Goal: Task Accomplishment & Management: Manage account settings

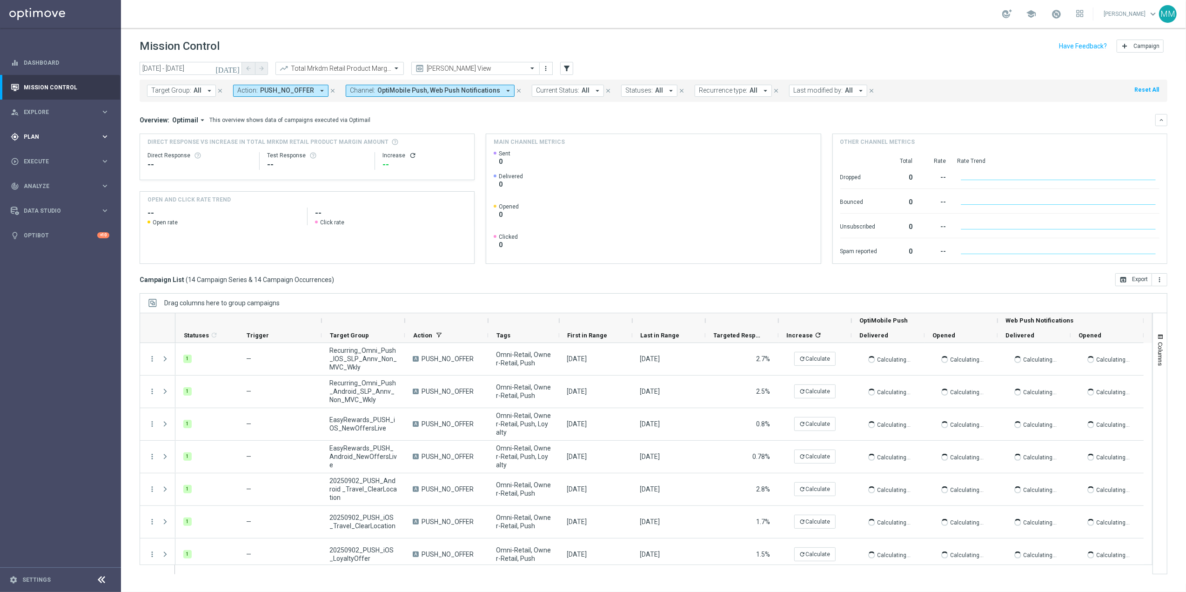
click at [92, 140] on div "gps_fixed Plan" at bounding box center [56, 137] width 90 height 8
click at [54, 184] on span "Templates" at bounding box center [58, 184] width 67 height 6
click at [47, 222] on link "OptiMobile Push" at bounding box center [63, 225] width 68 height 7
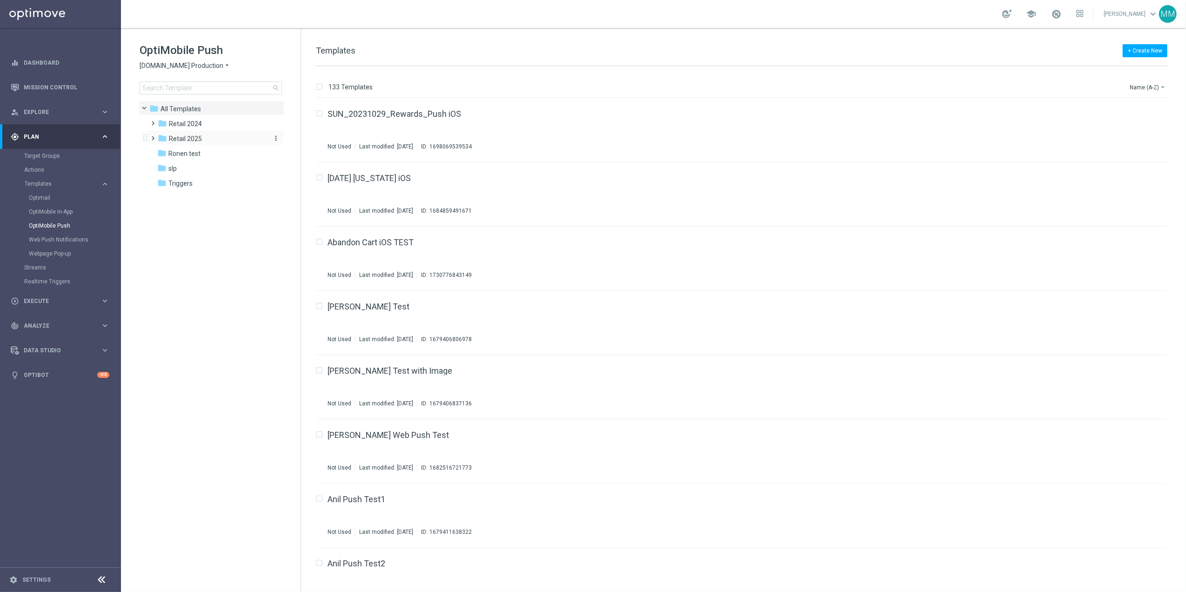
click at [178, 136] on span "Retail 2025" at bounding box center [185, 138] width 33 height 8
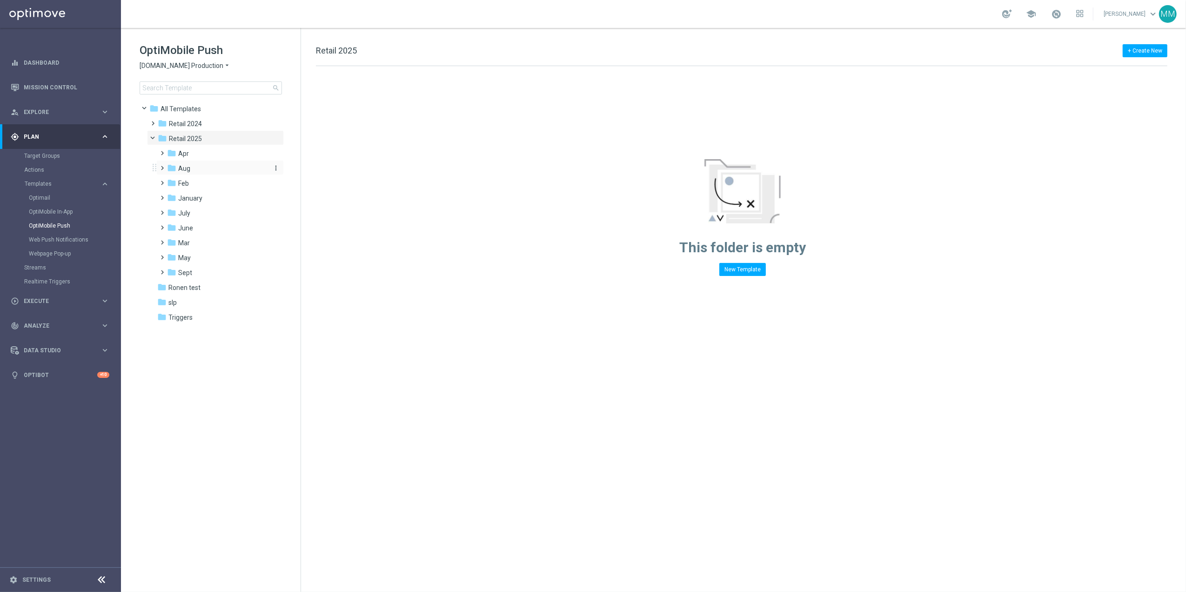
click at [211, 168] on div "folder Aug" at bounding box center [216, 168] width 99 height 11
click at [220, 215] on div "folder WO 8.24" at bounding box center [222, 213] width 92 height 11
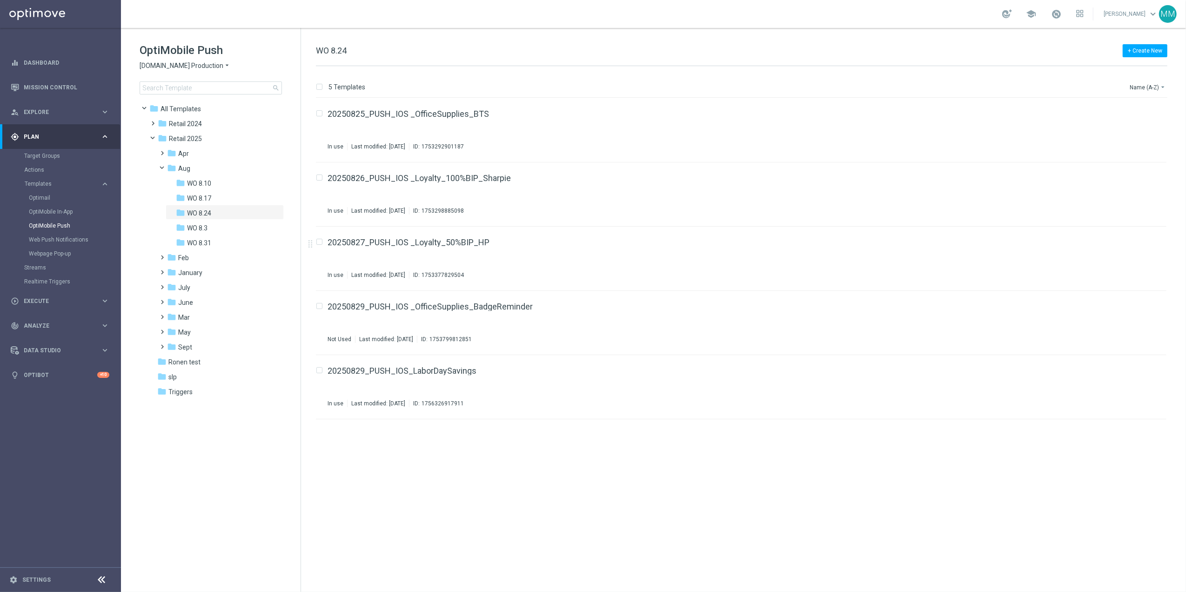
drag, startPoint x: 427, startPoint y: 247, endPoint x: 355, endPoint y: 497, distance: 260.5
click at [355, 497] on div "insert_drive_file 20250825_PUSH_IOS _OfficeSupplies_BTS In use Last modified: M…" at bounding box center [746, 345] width 878 height 494
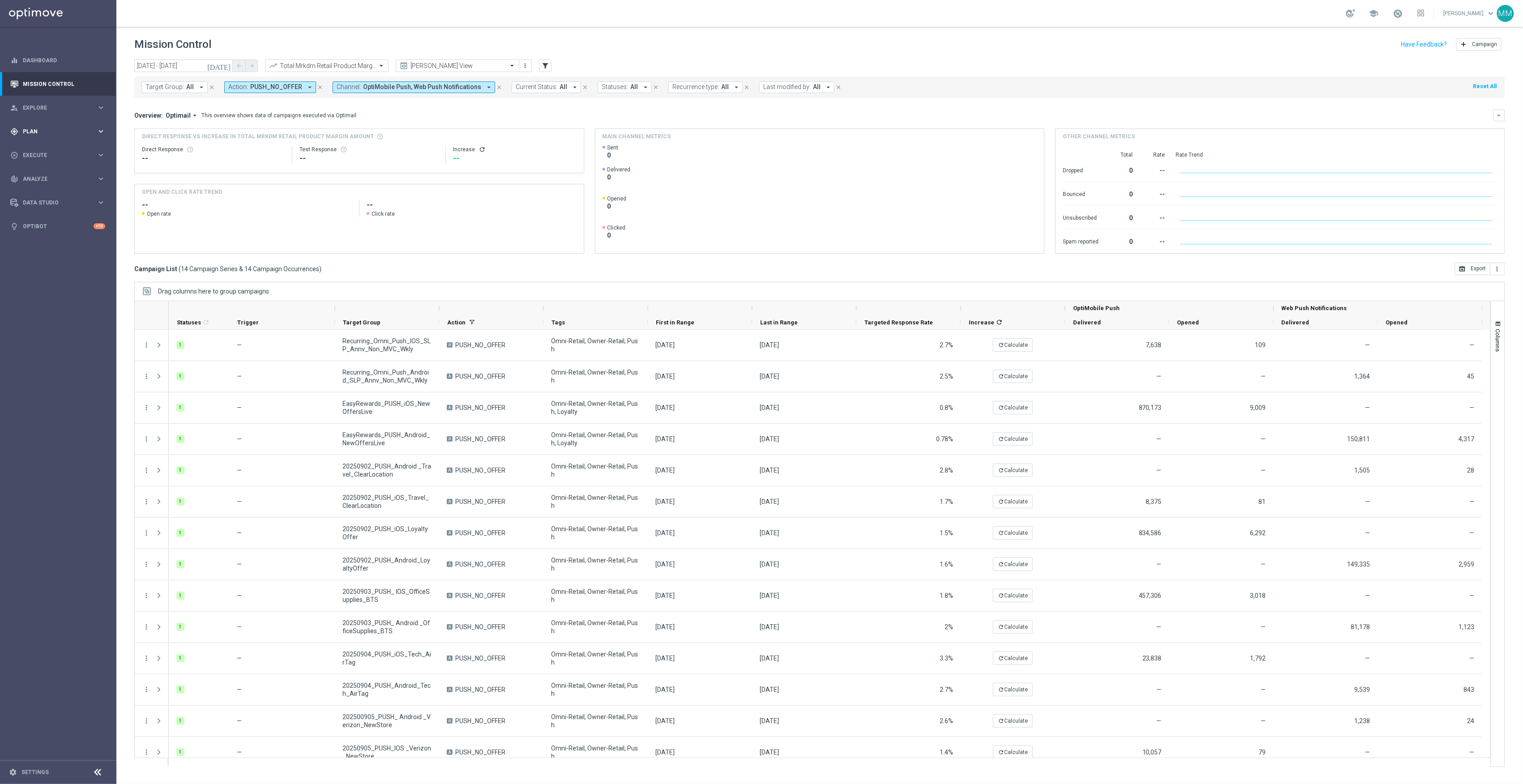
click at [101, 132] on icon "keyboard_arrow_right" at bounding box center [101, 131] width 9 height 9
click at [43, 151] on link "Target Groups" at bounding box center [58, 149] width 70 height 7
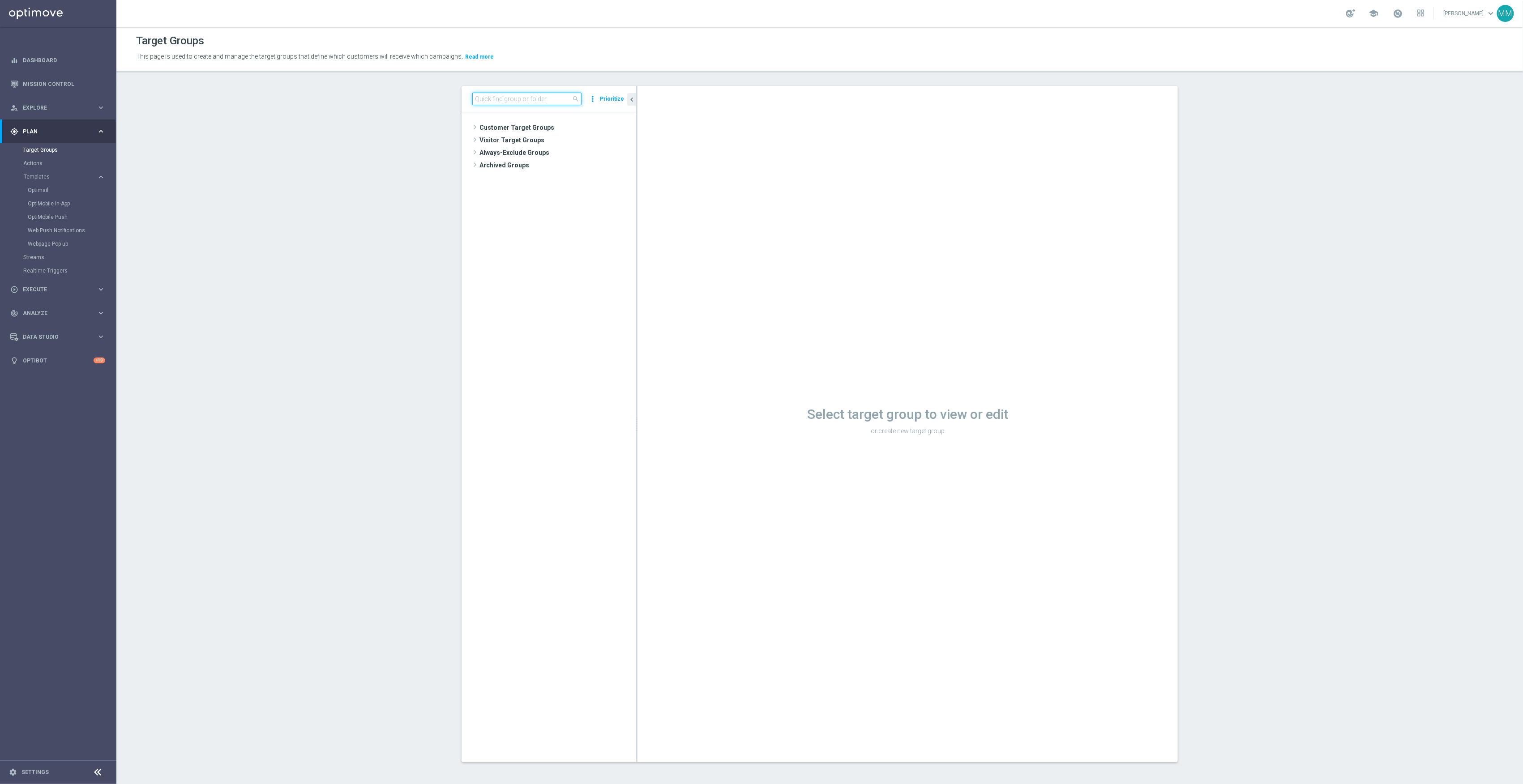
click at [478, 98] on input at bounding box center [527, 98] width 110 height 13
drag, startPoint x: 515, startPoint y: 98, endPoint x: 490, endPoint y: 97, distance: 25.0
click at [490, 97] on input "20250918" at bounding box center [527, 98] width 110 height 13
type input "20250923"
click at [516, 165] on span "20250923_PUSH_Android_Furniture_$49.99Tables" at bounding box center [566, 165] width 100 height 8
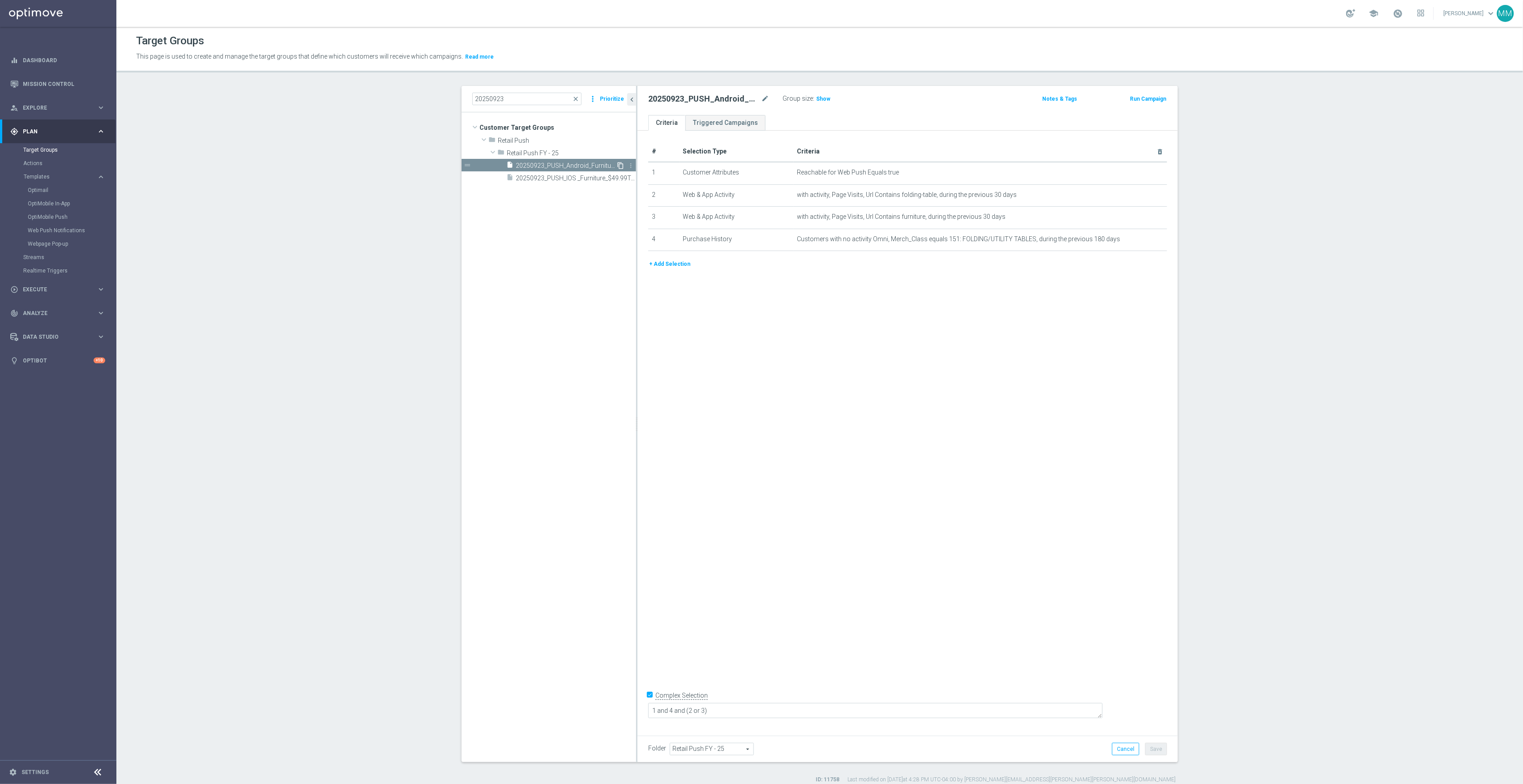
click at [617, 166] on icon "content_copy" at bounding box center [620, 164] width 7 height 7
click at [761, 100] on icon "mode_edit" at bounding box center [765, 98] width 8 height 11
click at [764, 100] on icon "mode_edit" at bounding box center [765, 98] width 8 height 11
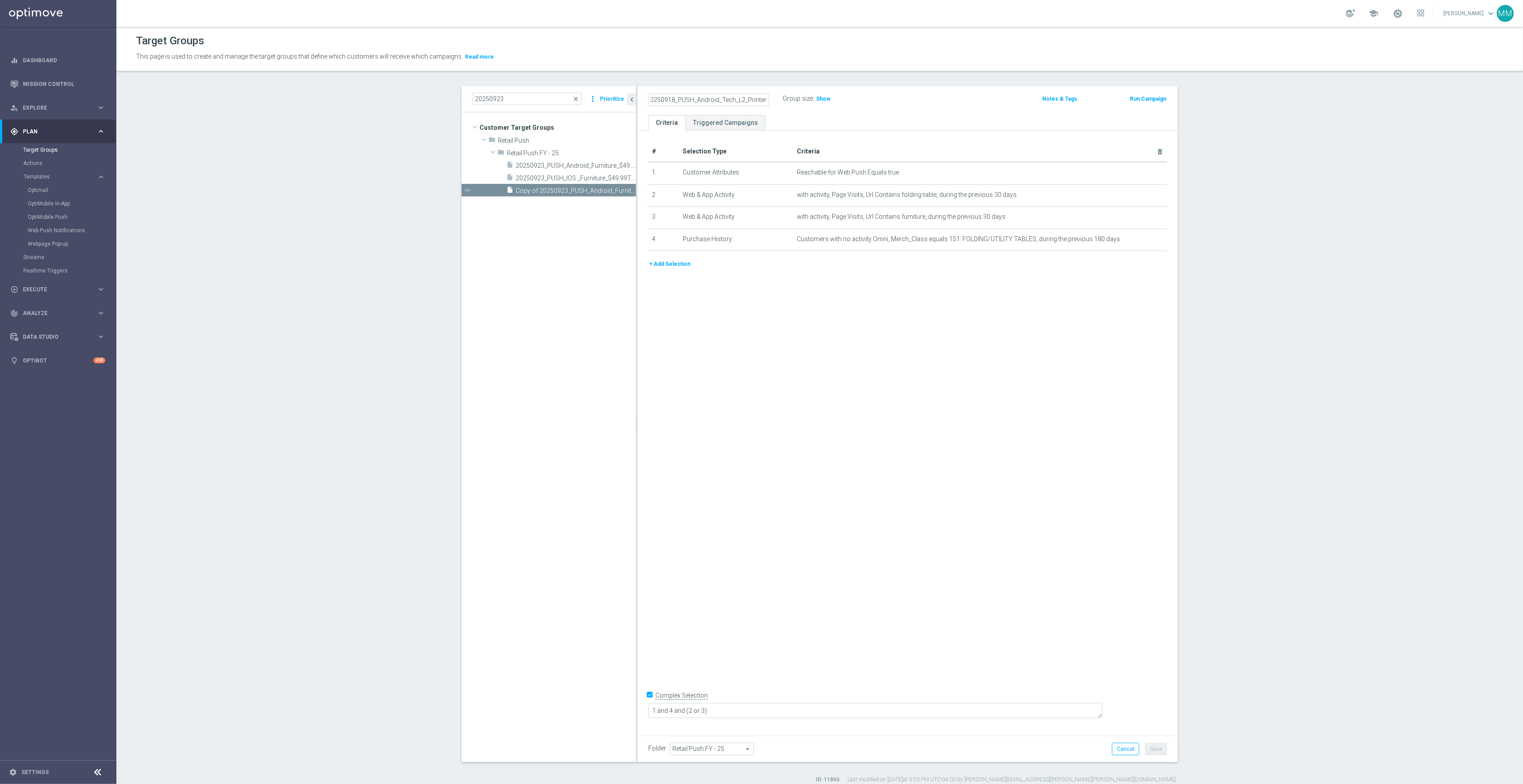
type input "20250918_PUSH_Android_Tech_L2_Printers"
click at [946, 330] on div "# Selection Type Criteria delete_forever 1 Customer Attributes Reachable for We…" at bounding box center [908, 430] width 541 height 599
click at [1154, 743] on button "Save" at bounding box center [1155, 748] width 22 height 13
click at [1135, 195] on icon "mode_edit" at bounding box center [1137, 194] width 7 height 7
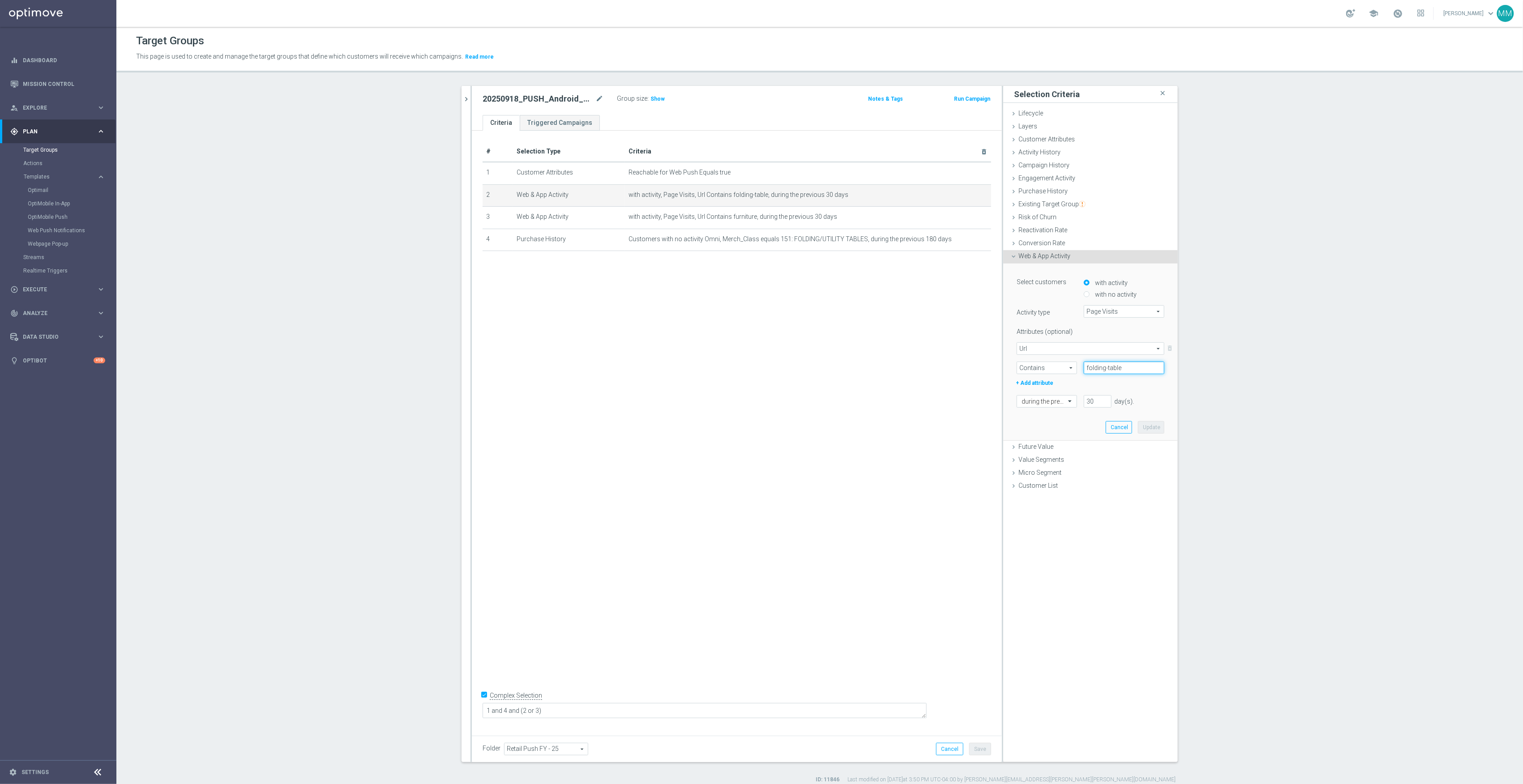
drag, startPoint x: 1122, startPoint y: 369, endPoint x: 1070, endPoint y: 368, distance: 52.0
click at [1070, 368] on div "Contains Contains arrow_drop_down search folding-table" at bounding box center [1091, 367] width 162 height 13
paste input "cat_CL167883"
type input "cat_CL167883"
click at [1142, 427] on button "Update" at bounding box center [1151, 427] width 26 height 13
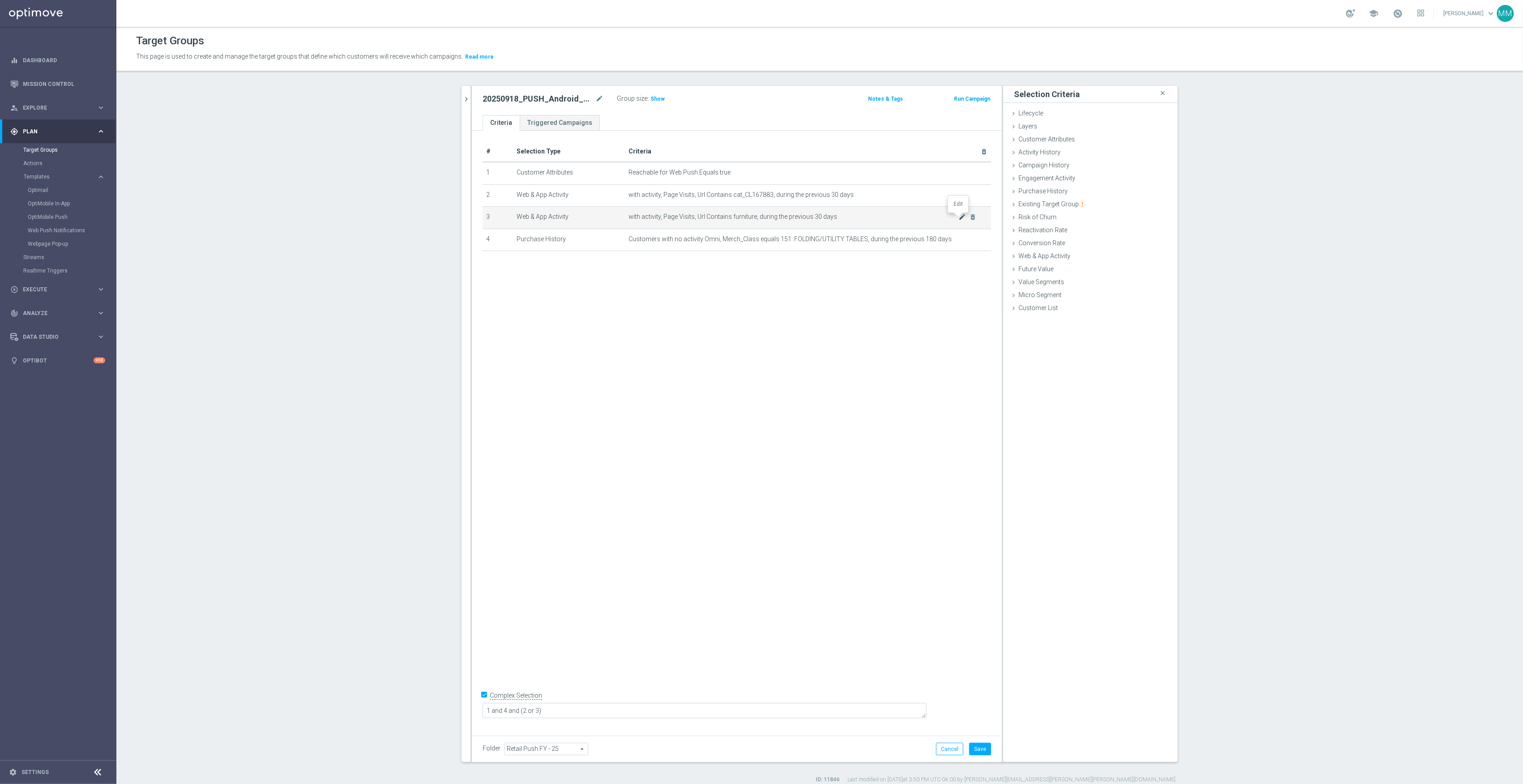
click at [959, 219] on icon "mode_edit" at bounding box center [962, 216] width 7 height 7
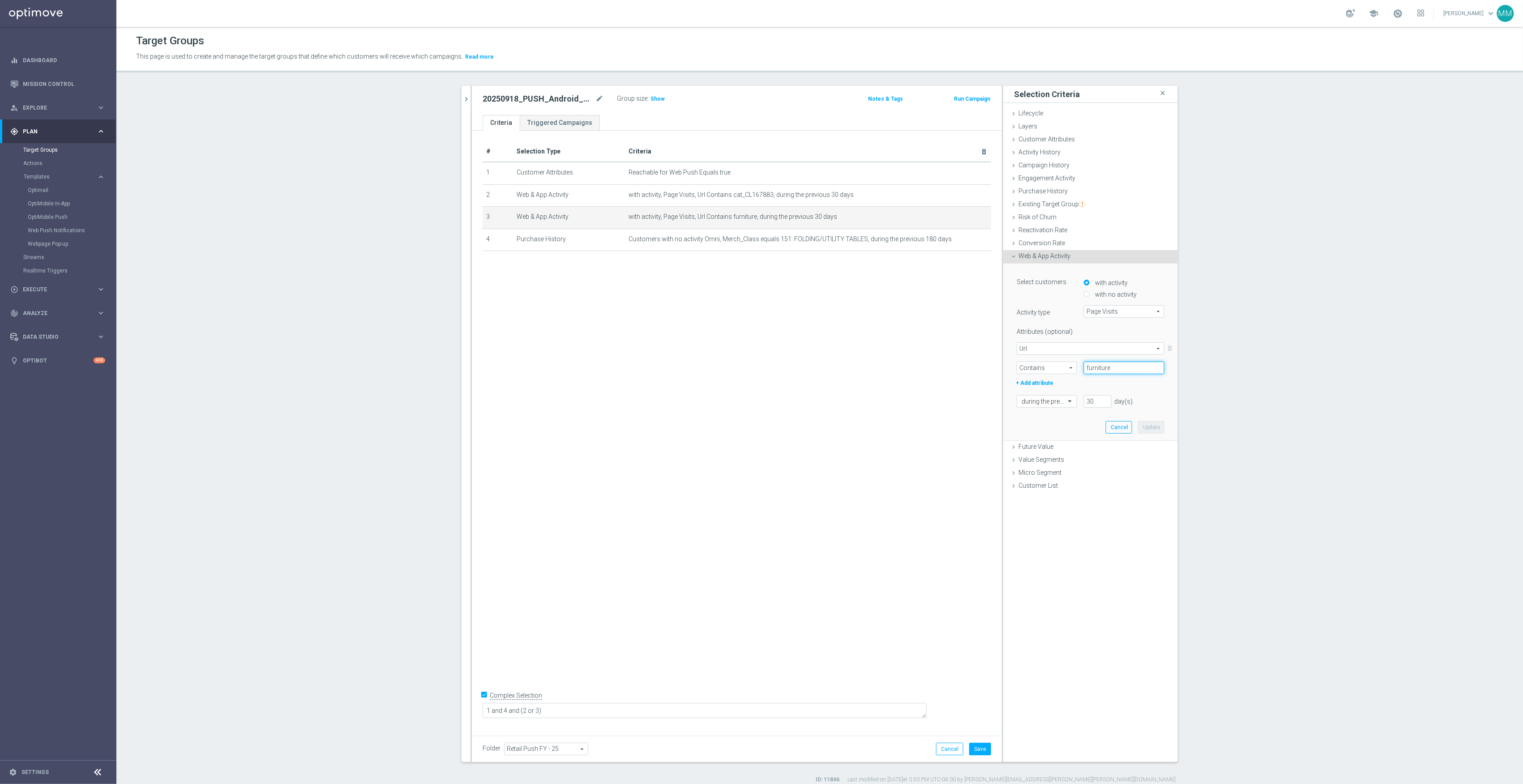
drag, startPoint x: 1136, startPoint y: 367, endPoint x: 1102, endPoint y: 371, distance: 34.2
click at [1062, 367] on div "Contains Contains arrow_drop_down search furniture" at bounding box center [1091, 367] width 162 height 13
paste input "BI1278390"
type input "BI1278390"
click at [1148, 426] on button "Update" at bounding box center [1151, 427] width 26 height 13
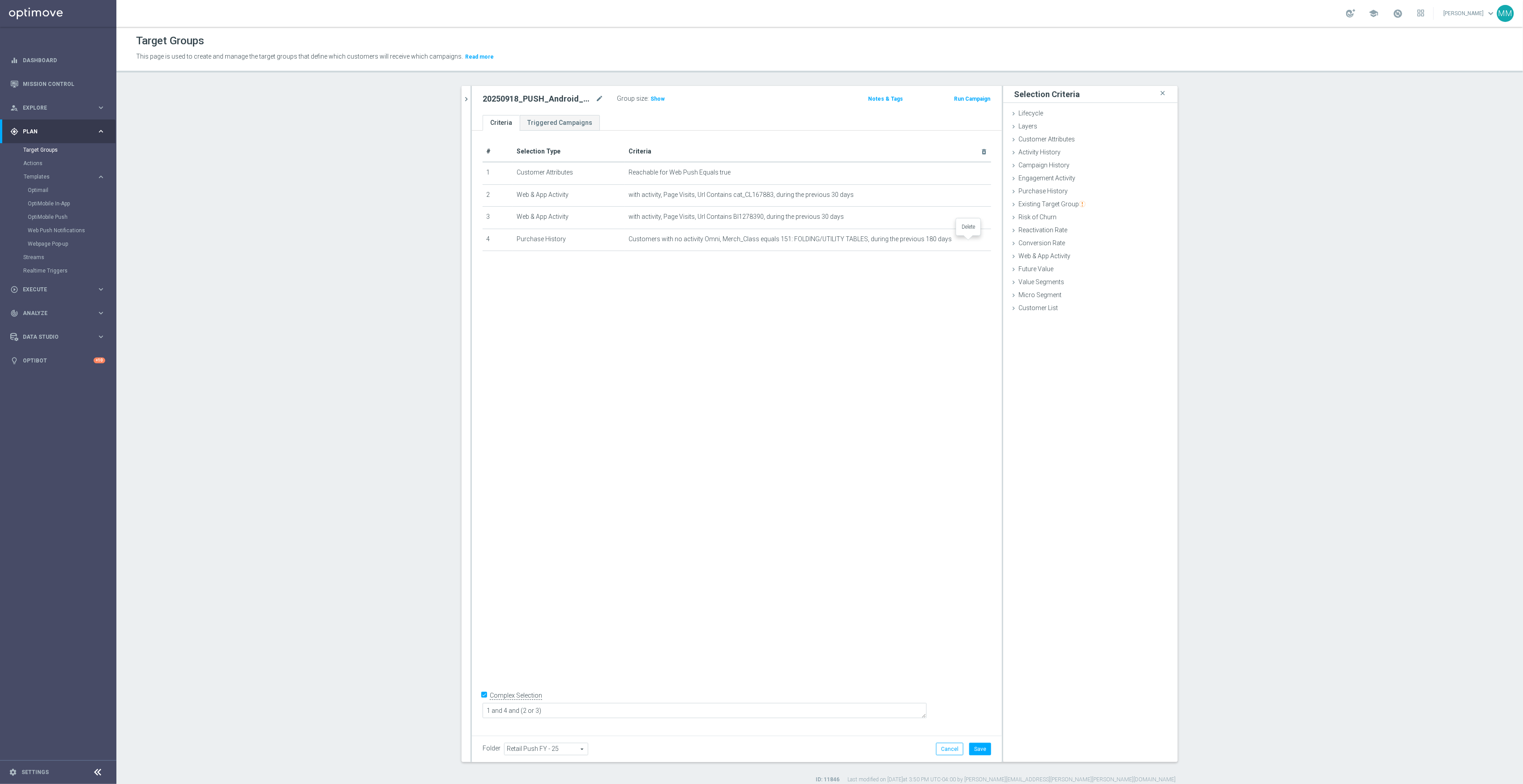
click at [0, 0] on icon "delete_forever" at bounding box center [0, 0] width 0 height 0
click at [1063, 144] on div "Customer Attributes done" at bounding box center [1090, 140] width 174 height 13
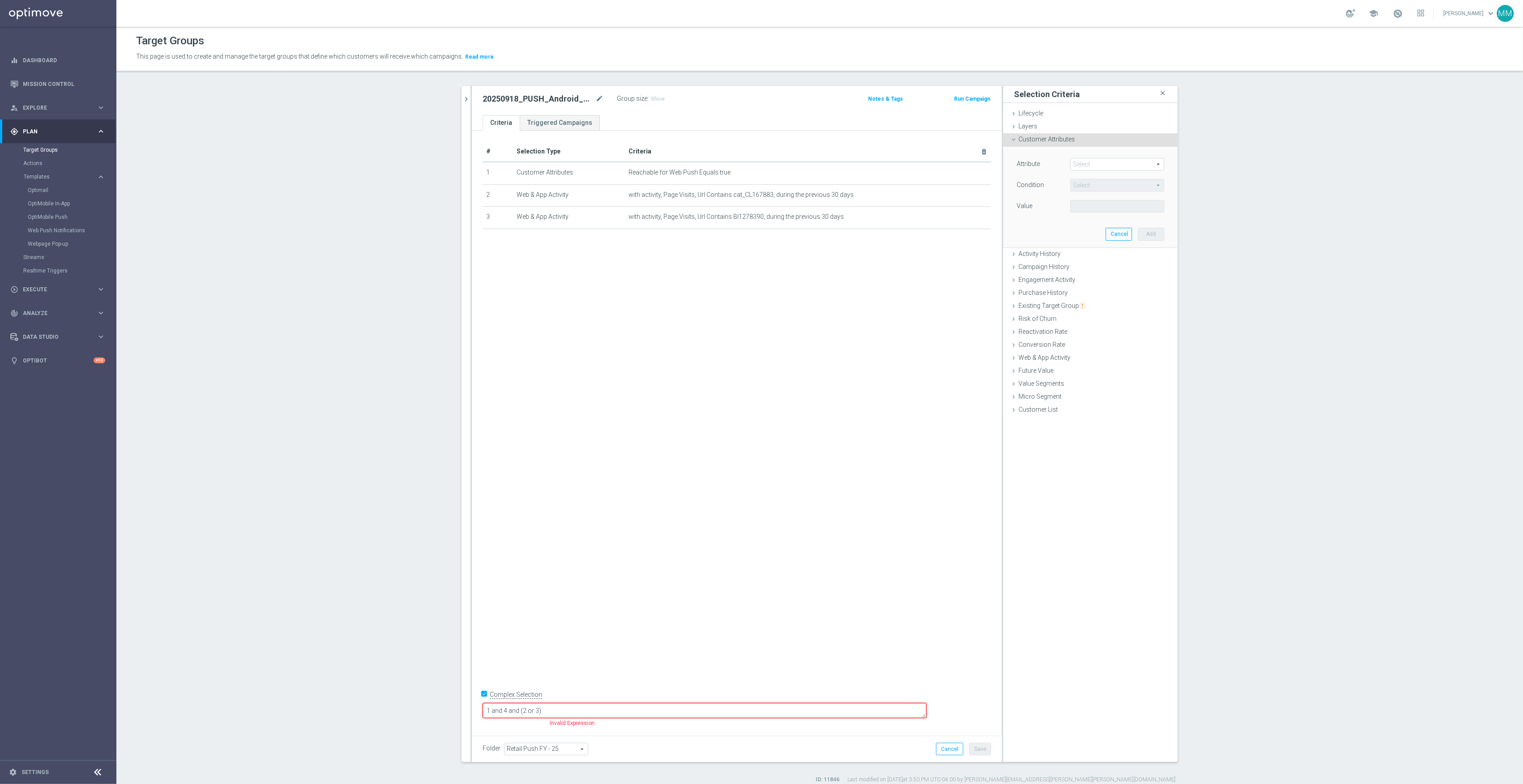
click at [1084, 164] on span at bounding box center [1117, 164] width 93 height 12
click at [1084, 164] on input "search" at bounding box center [1118, 164] width 94 height 13
type input "small"
click at [1112, 178] on span "DNB_SMALL_BUSINESS_INDICATOR" at bounding box center [1117, 177] width 85 height 7
type input "DNB_SMALL_BUSINESS_INDICATOR"
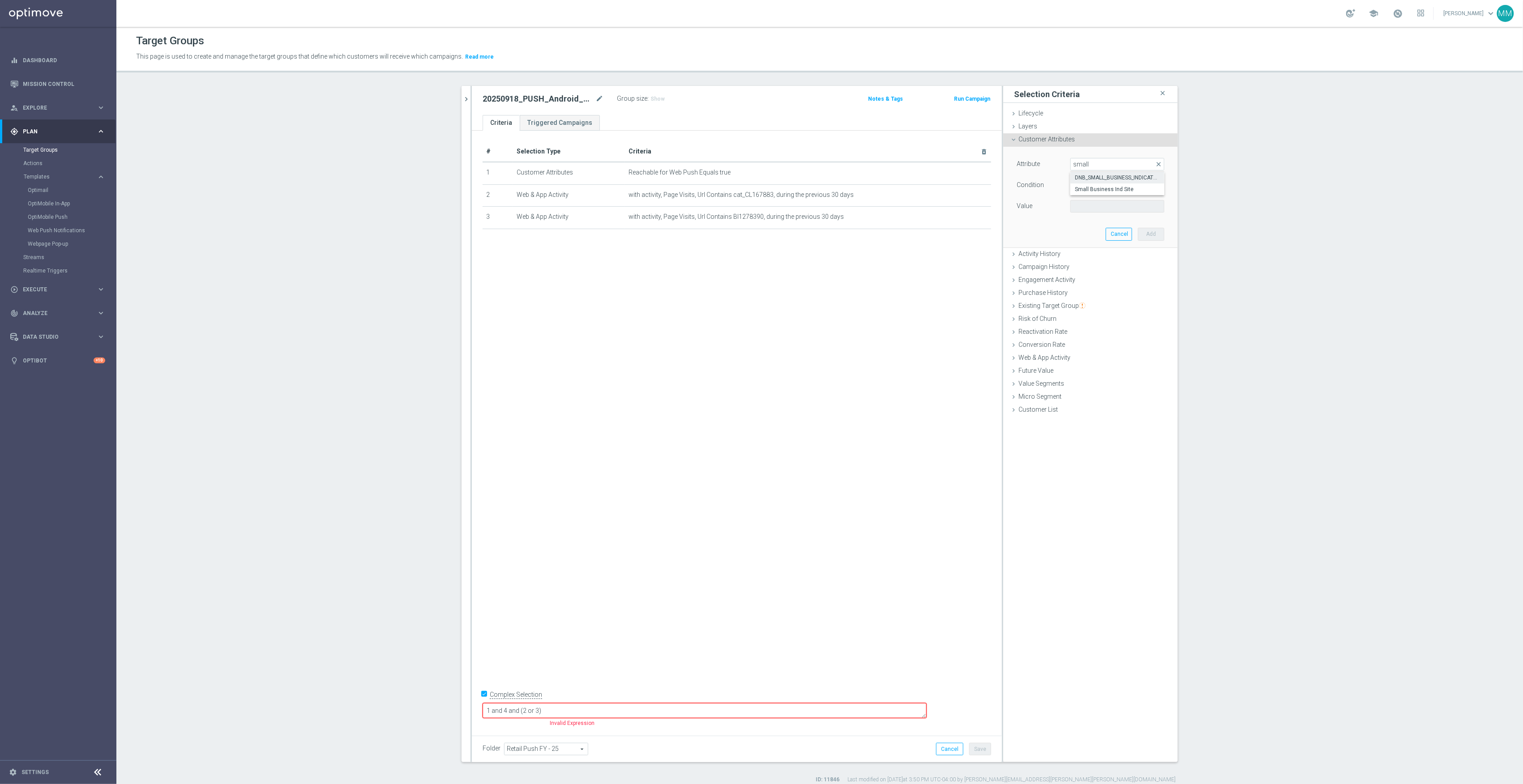
type input "Equals"
click at [1098, 201] on span at bounding box center [1117, 206] width 93 height 12
click at [1098, 207] on input "search" at bounding box center [1118, 206] width 94 height 13
click at [1080, 242] on div "Attribute DNB_SMALL_BUSINESS_INDICATOR DNB_SMALL_BUSINESS_INDICATOR arrow_drop_…" at bounding box center [1091, 197] width 162 height 100
click at [1078, 205] on span at bounding box center [1117, 206] width 93 height 12
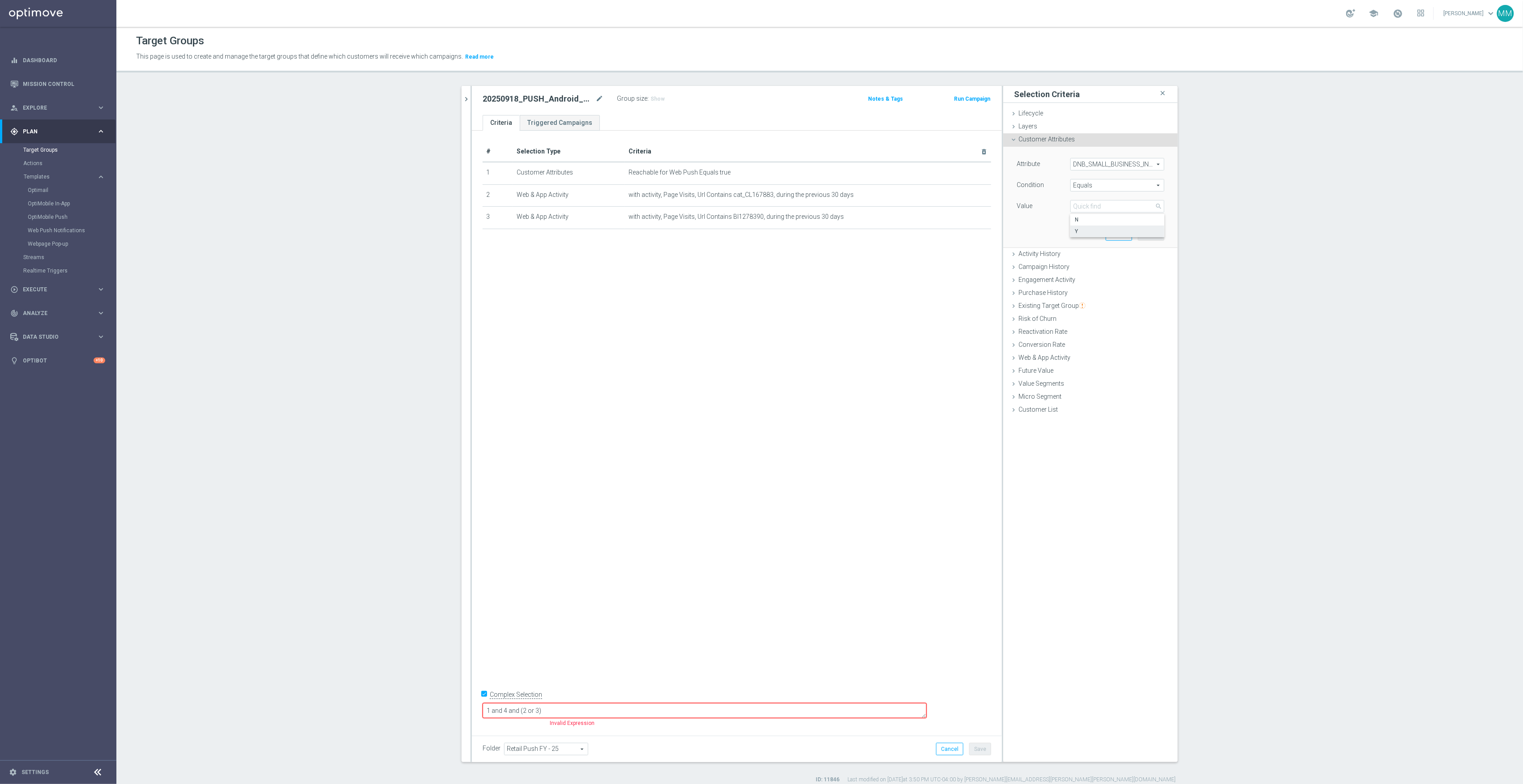
click at [1093, 233] on span "Y" at bounding box center [1117, 231] width 85 height 7
type input "Y"
click at [1148, 232] on button "Add" at bounding box center [1151, 234] width 26 height 13
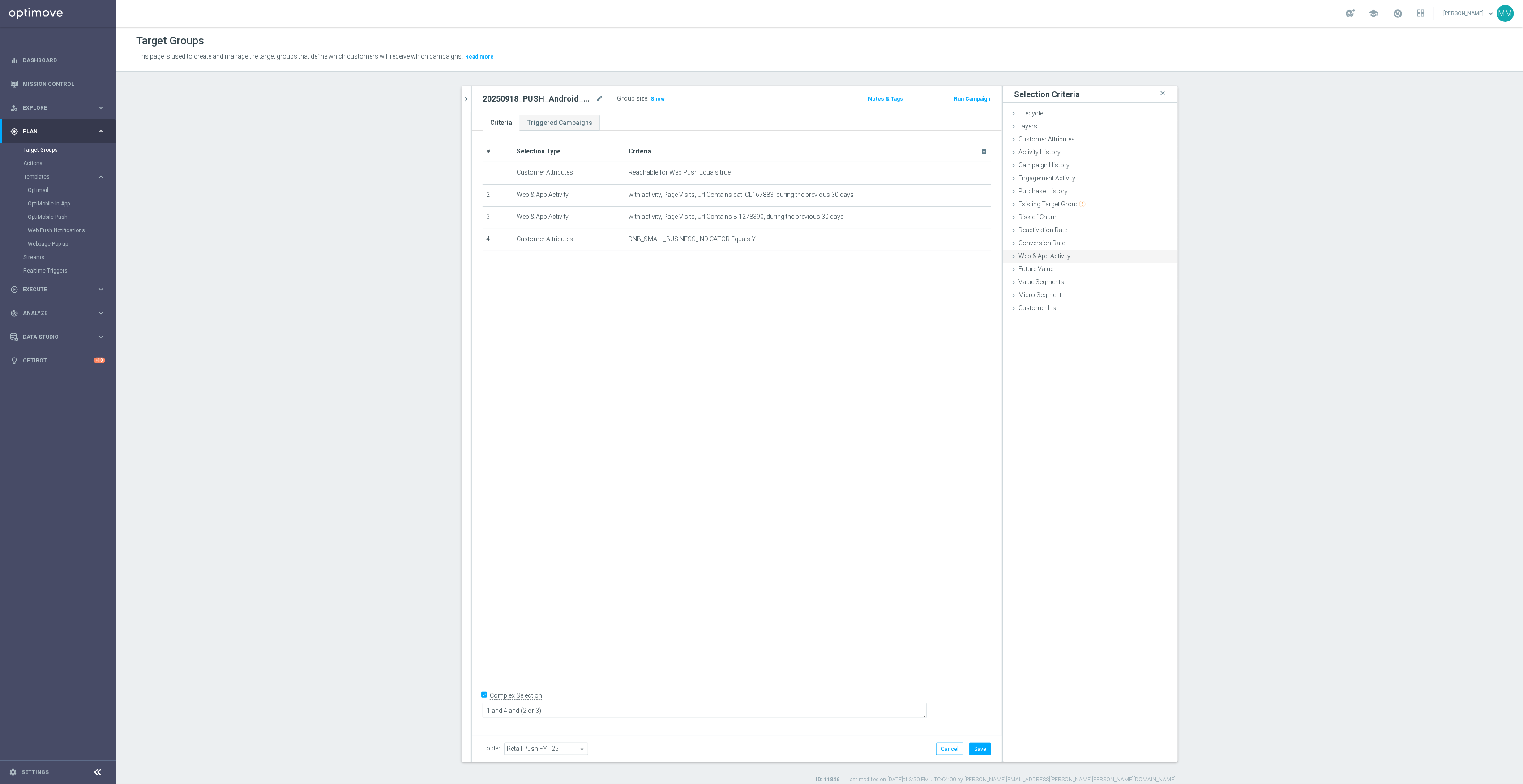
click at [1053, 251] on div "Web & App Activity done selection updated" at bounding box center [1090, 257] width 174 height 13
click at [1104, 294] on label "with no activity" at bounding box center [1115, 294] width 44 height 8
click at [1090, 294] on input "with no activity" at bounding box center [1086, 294] width 6 height 6
radio input "true"
click at [1064, 253] on span "Web & App Activity" at bounding box center [1045, 255] width 52 height 7
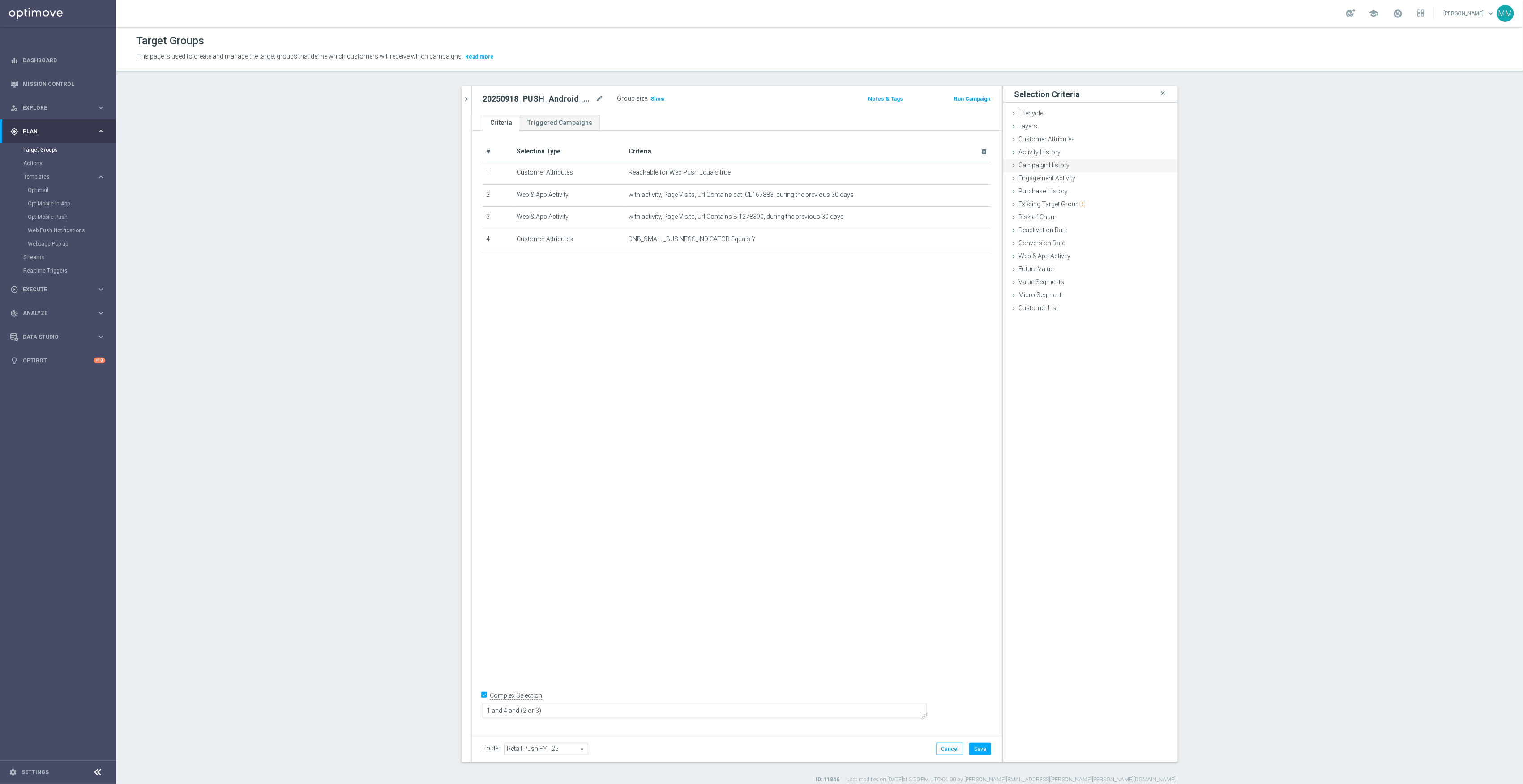
click at [1041, 165] on span "Campaign History" at bounding box center [1044, 164] width 51 height 7
click at [1066, 168] on div "Campaign History done" at bounding box center [1090, 166] width 174 height 13
click at [1057, 180] on span "Engagement Activity" at bounding box center [1047, 177] width 57 height 7
click at [1095, 207] on span "Optimail" at bounding box center [1124, 212] width 80 height 12
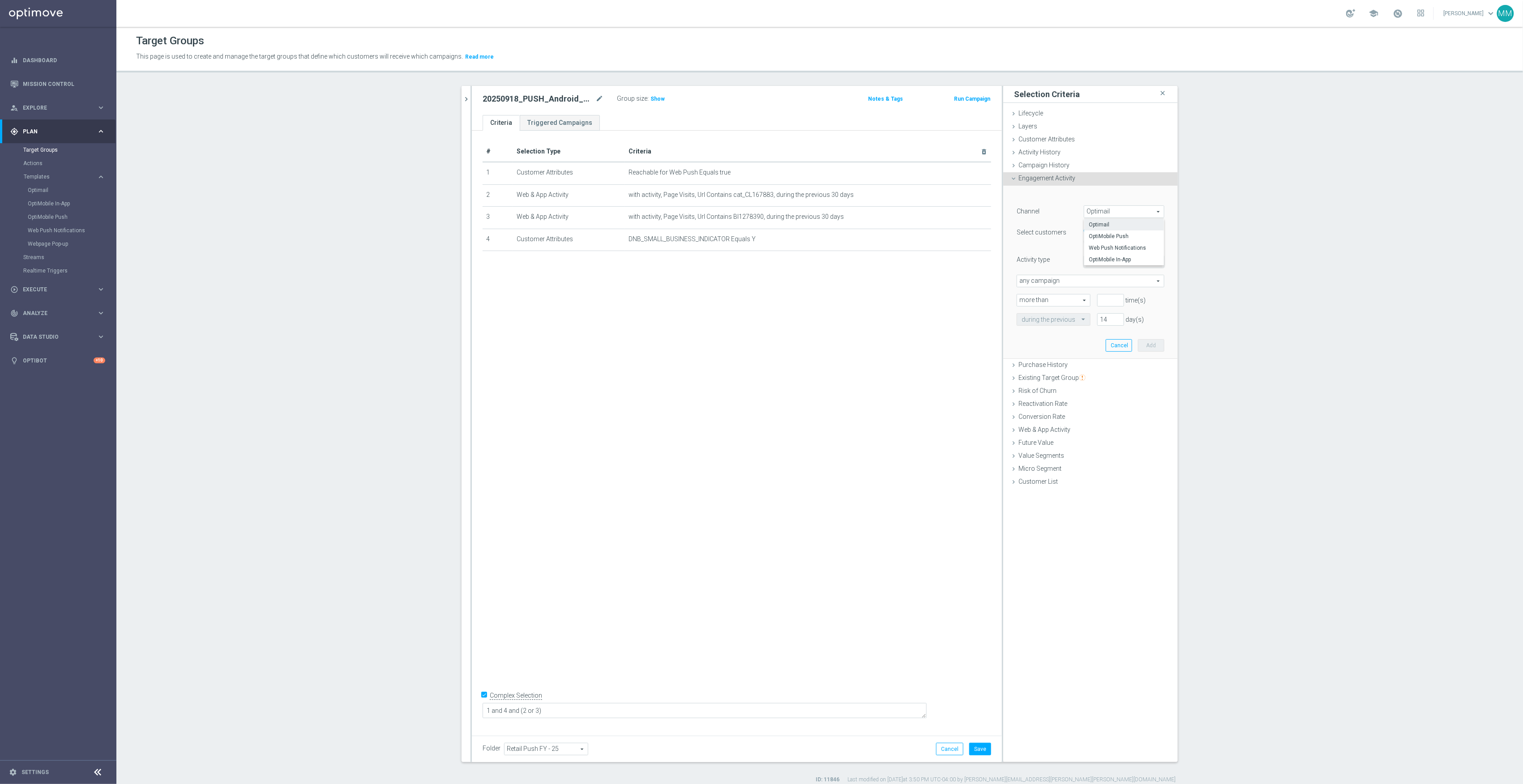
click at [1088, 211] on span "Optimail" at bounding box center [1124, 212] width 80 height 12
click at [1038, 178] on span "Engagement Activity" at bounding box center [1047, 177] width 57 height 7
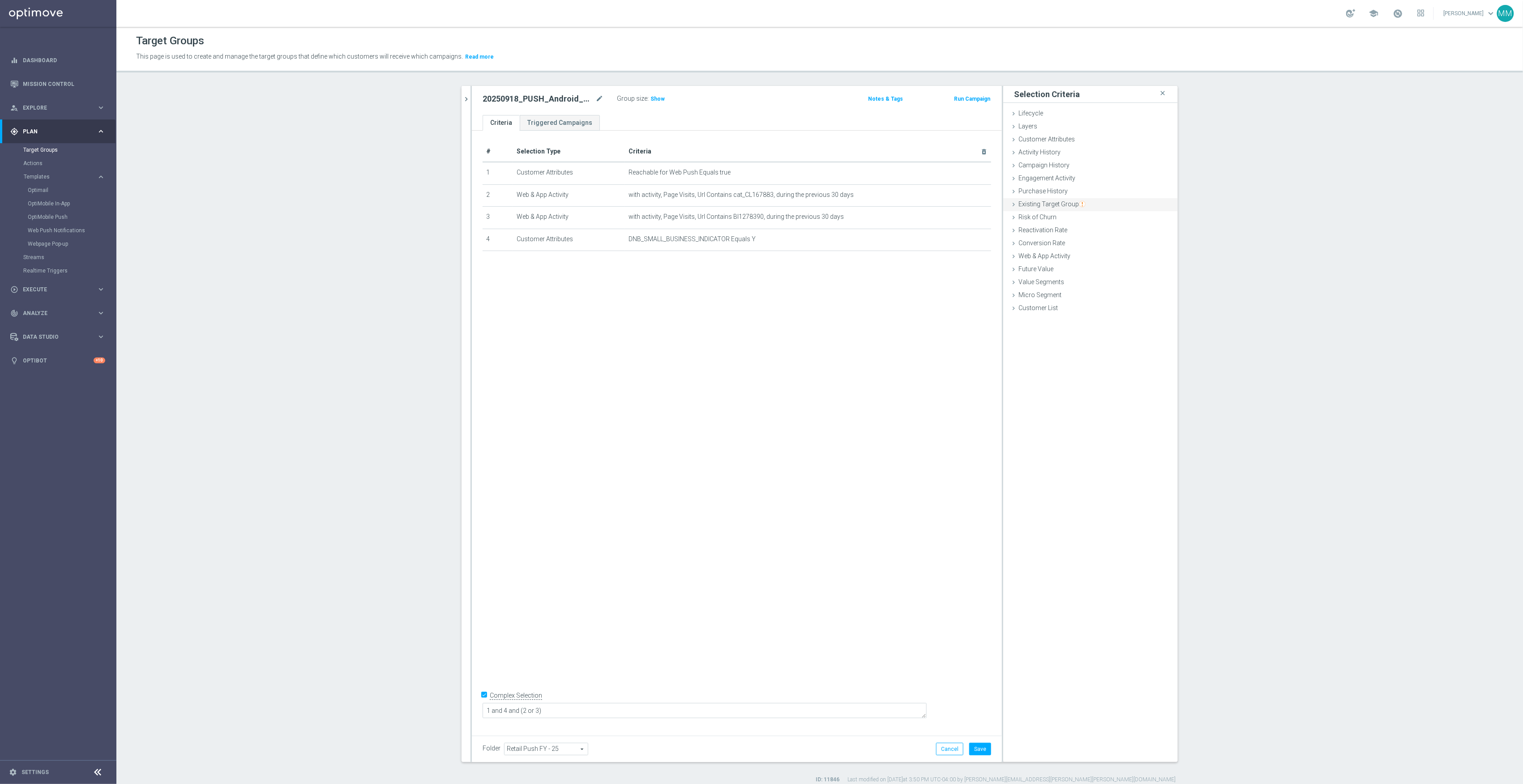
click at [1048, 203] on span "Existing Target Group" at bounding box center [1053, 203] width 67 height 7
click at [1087, 240] on label "not included in" at bounding box center [1101, 240] width 43 height 8
click at [1077, 240] on input "not included in" at bounding box center [1074, 240] width 6 height 6
radio input "true"
click at [1085, 264] on span at bounding box center [1117, 262] width 93 height 12
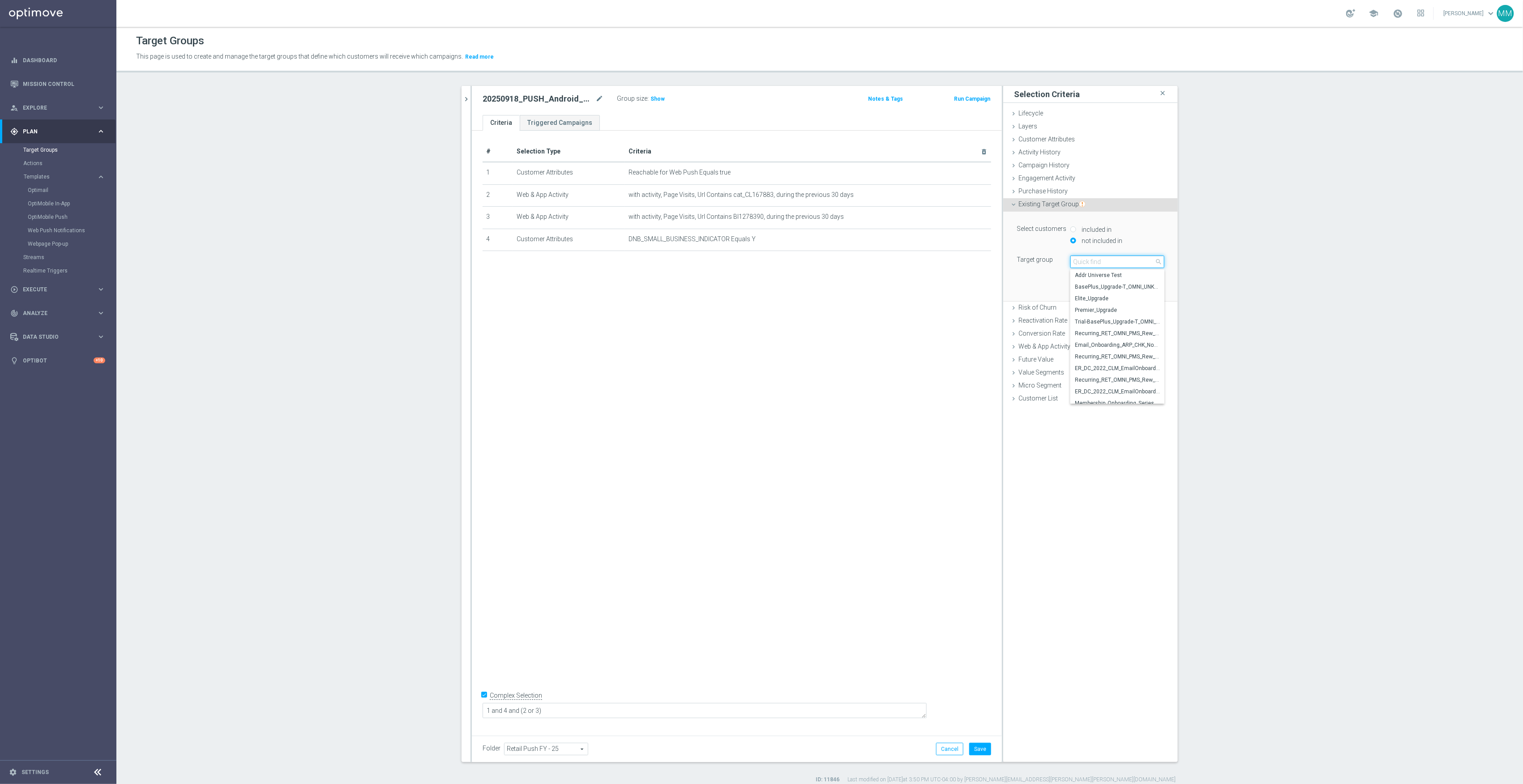
click at [1085, 264] on input "search" at bounding box center [1118, 262] width 94 height 13
type input "sms"
click at [1138, 273] on span "Dotcom SMS Addressable Audience" at bounding box center [1117, 276] width 85 height 7
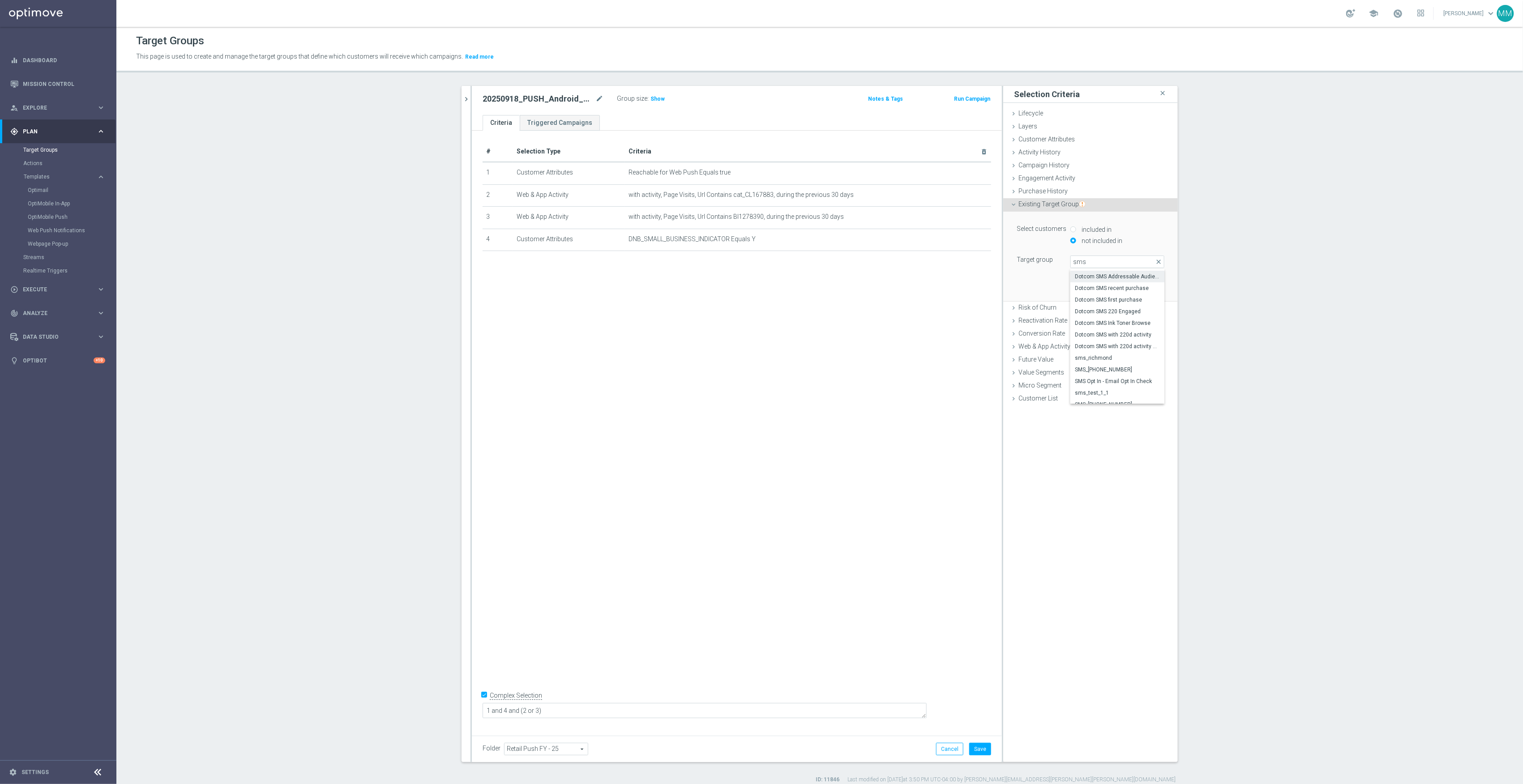
type input "Dotcom SMS Addressable Audience"
click at [1151, 289] on button "Add" at bounding box center [1151, 288] width 26 height 13
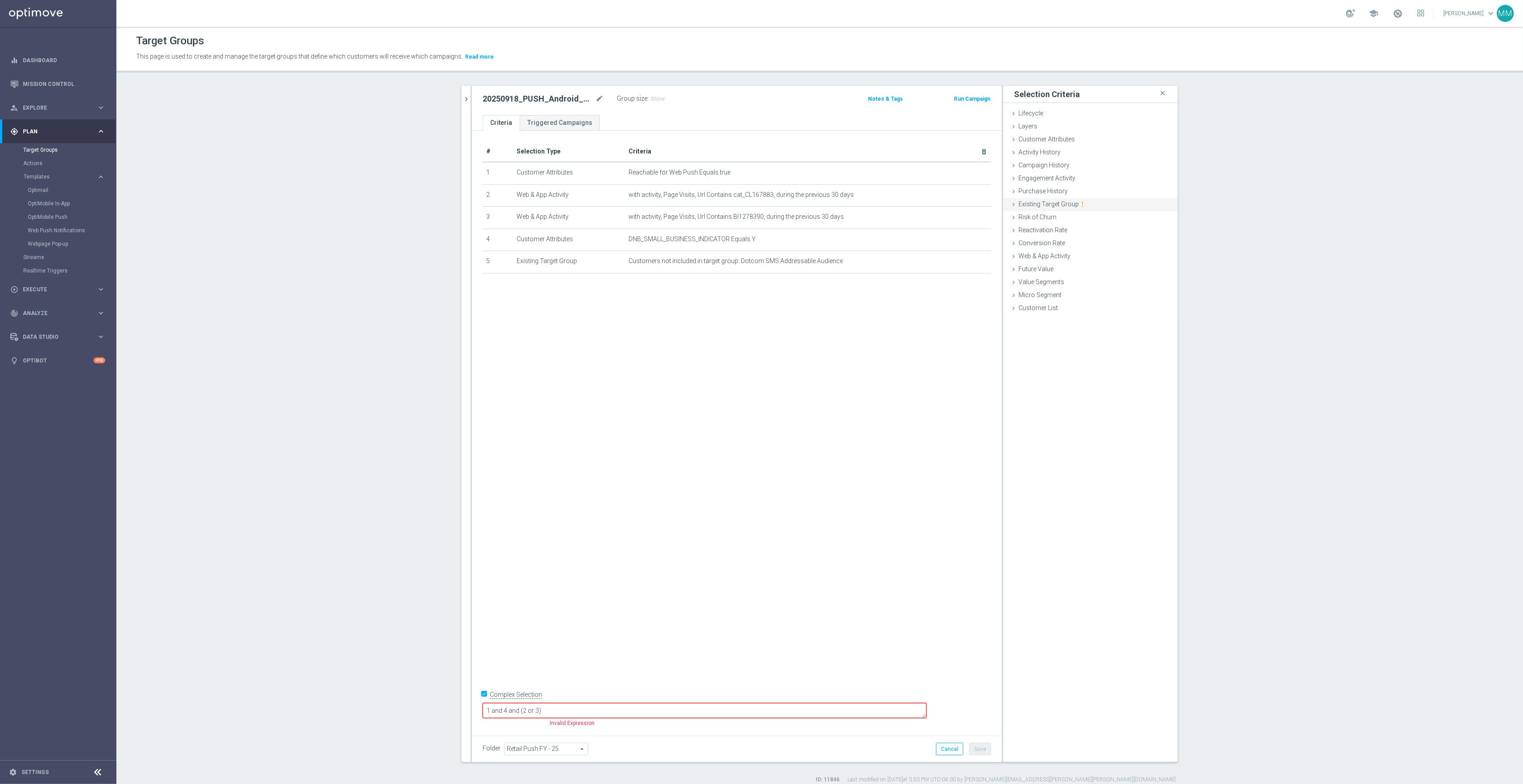
click at [1066, 204] on span "Existing Target Group" at bounding box center [1053, 203] width 67 height 7
click at [1101, 241] on label "not included in" at bounding box center [1101, 240] width 43 height 8
click at [1101, 261] on span at bounding box center [1117, 262] width 93 height 12
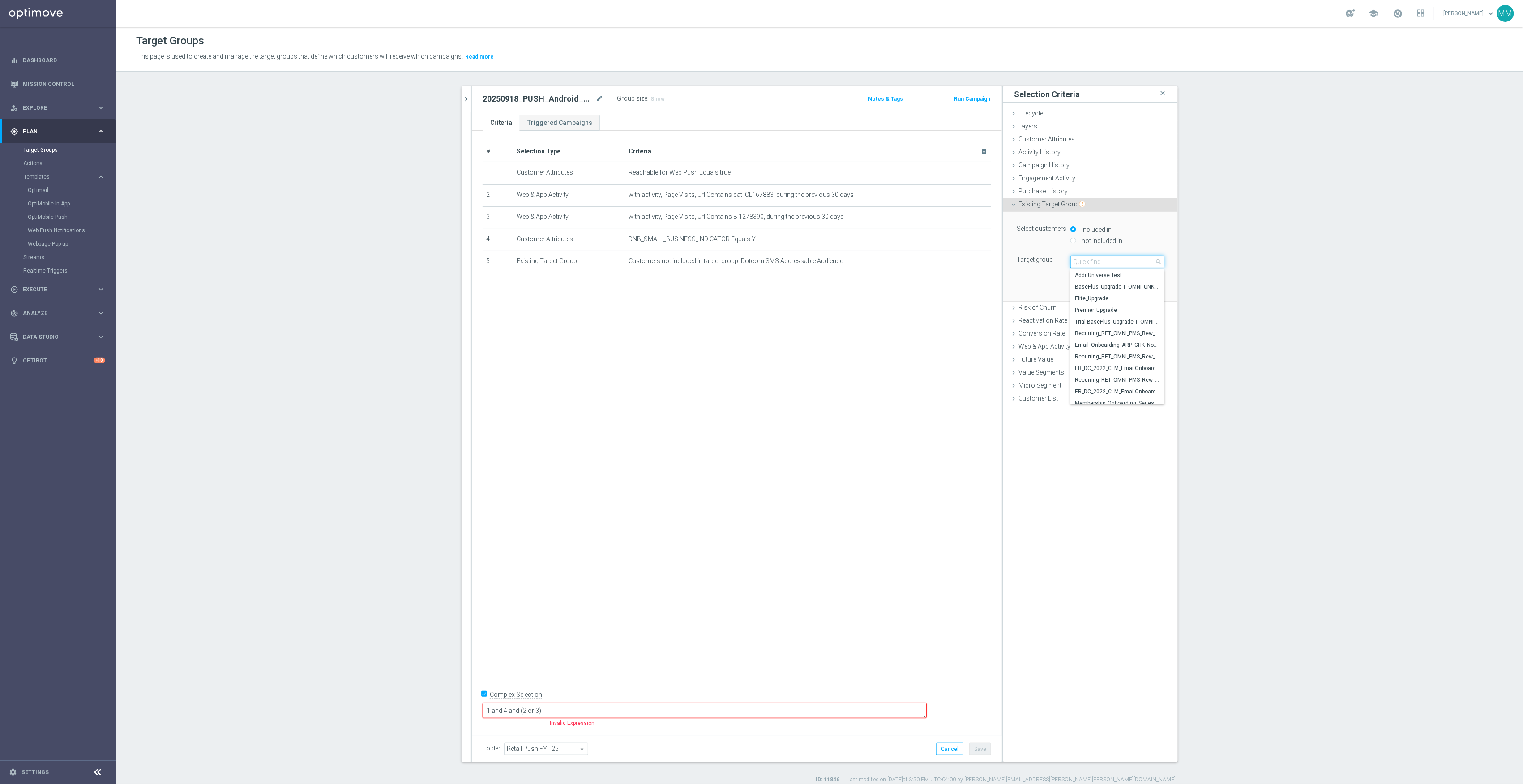
click at [1100, 264] on input "search" at bounding box center [1118, 262] width 94 height 13
type input "retail sms"
drag, startPoint x: 1102, startPoint y: 262, endPoint x: 1050, endPoint y: 262, distance: 52.0
click at [1050, 262] on div "Target group Select arrow_drop_down retail sms close Johnny Retail SMS Small Bu…" at bounding box center [1091, 262] width 162 height 13
click at [1099, 240] on label "not included in" at bounding box center [1101, 240] width 43 height 8
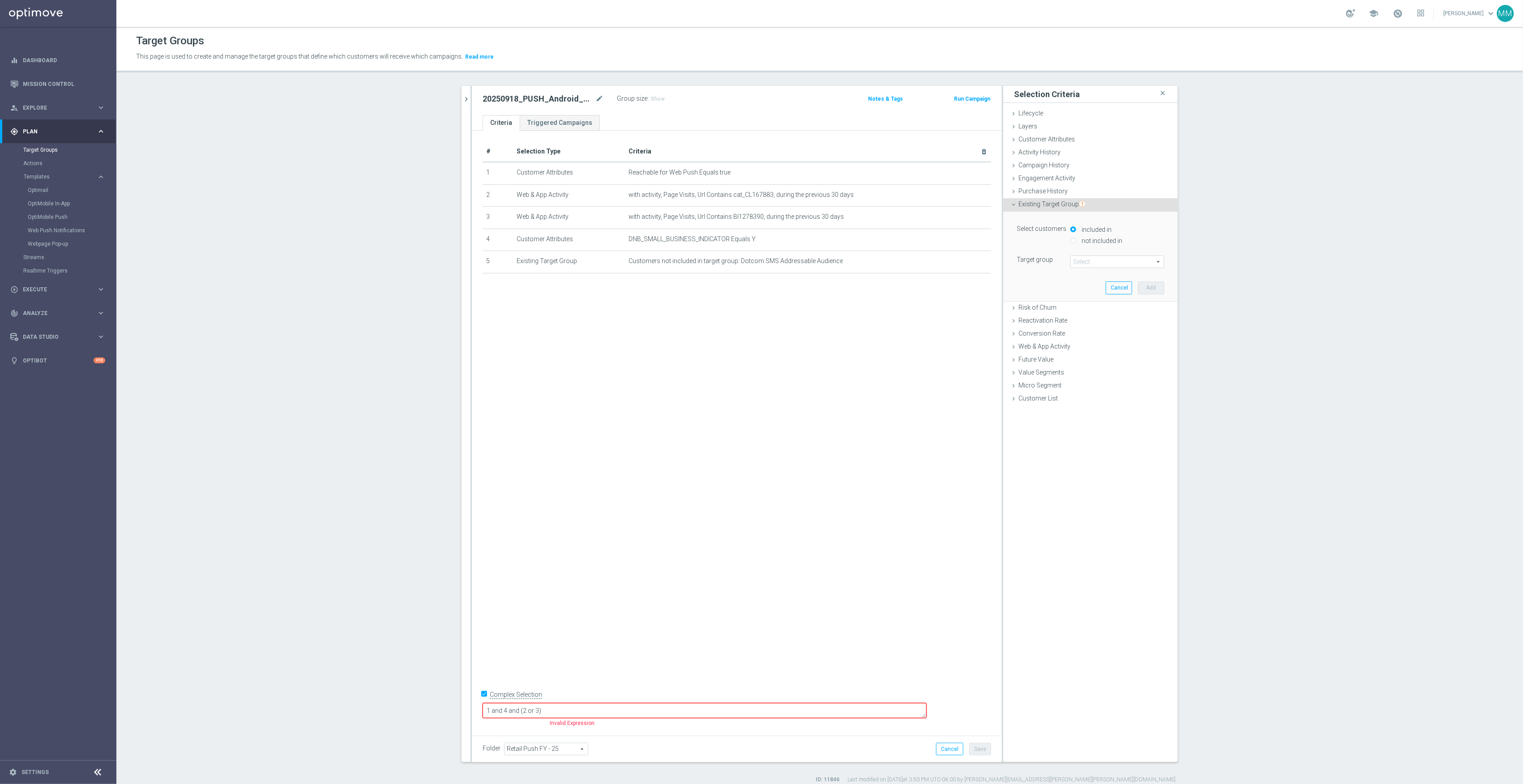
click at [1077, 240] on input "not included in" at bounding box center [1074, 240] width 6 height 6
radio input "true"
click at [1106, 258] on span at bounding box center [1117, 262] width 93 height 12
click at [1105, 261] on input "search" at bounding box center [1118, 262] width 94 height 13
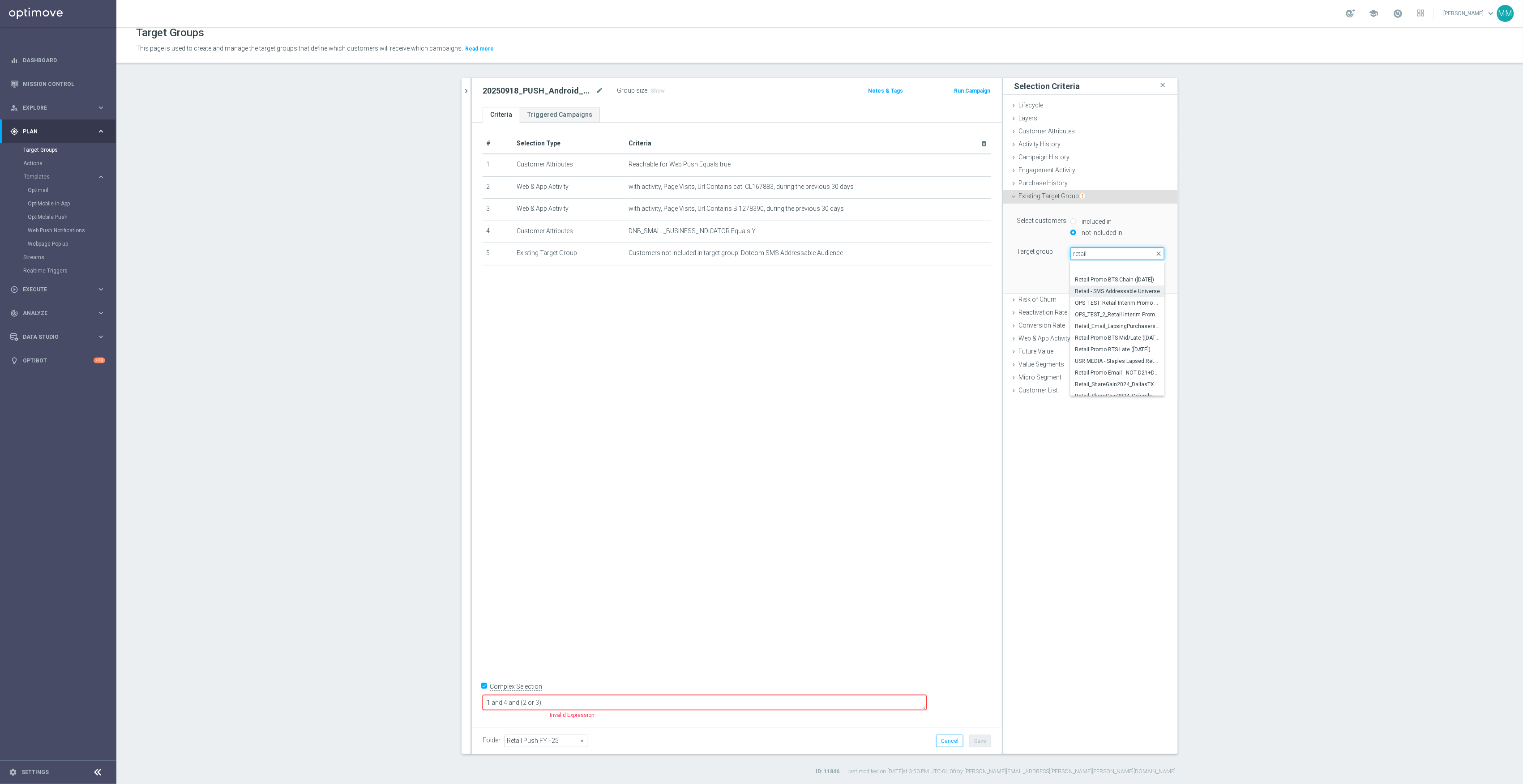
scroll to position [2127, 0]
drag, startPoint x: 1098, startPoint y: 256, endPoint x: 1053, endPoint y: 252, distance: 45.2
click at [1053, 252] on div "Target group Select arrow_drop_down retail close Retail_Email_LapsingPurchasers…" at bounding box center [1091, 253] width 162 height 13
click at [1089, 255] on span at bounding box center [1117, 254] width 93 height 12
click at [1090, 258] on input "search" at bounding box center [1118, 253] width 94 height 13
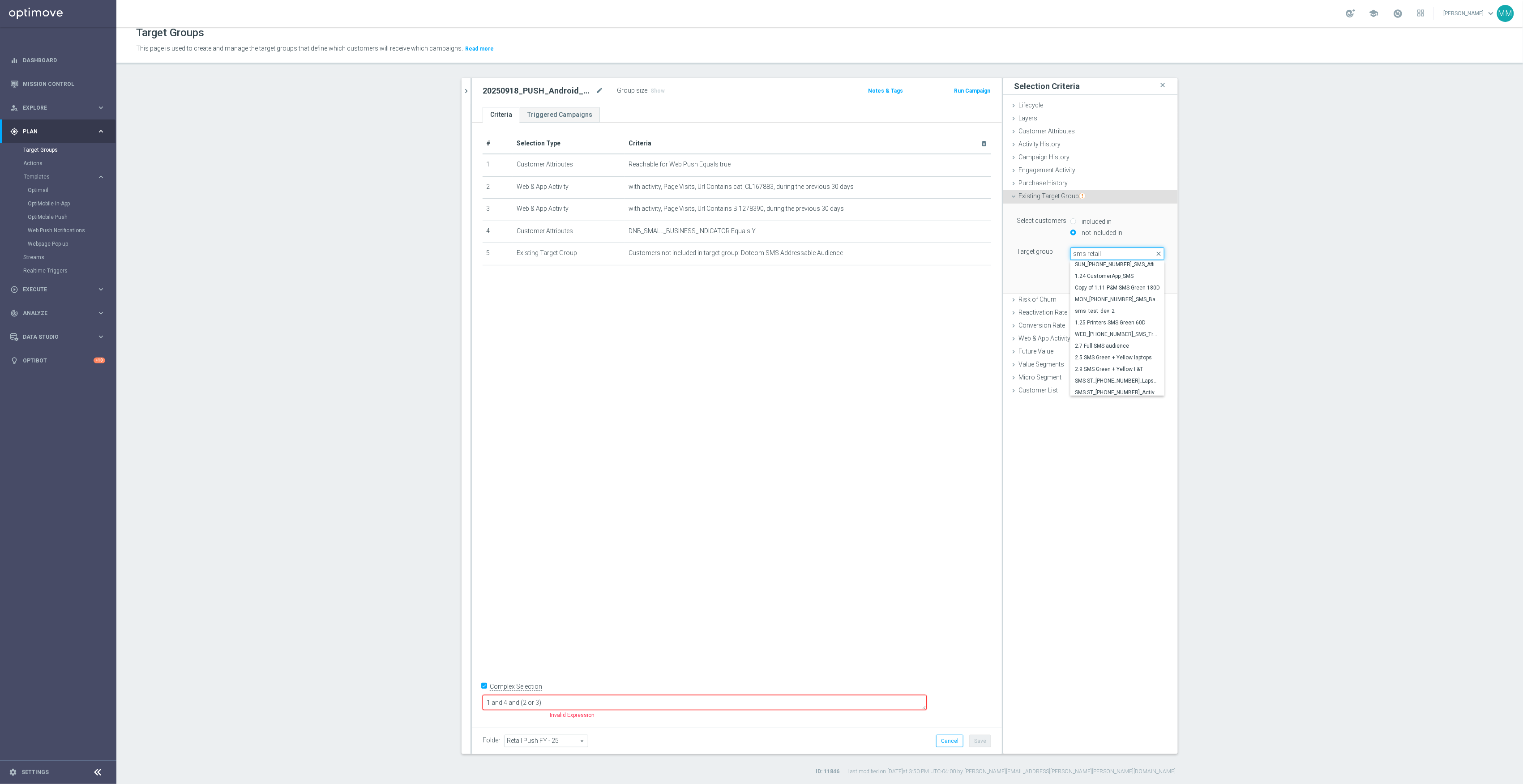
scroll to position [0, 0]
drag, startPoint x: 1103, startPoint y: 258, endPoint x: 1049, endPoint y: 251, distance: 54.5
click at [1049, 251] on div "Target group Select arrow_drop_down sms retail close" at bounding box center [1091, 253] width 162 height 13
click at [1075, 249] on span at bounding box center [1117, 254] width 93 height 12
click at [1075, 249] on input "search" at bounding box center [1118, 253] width 94 height 13
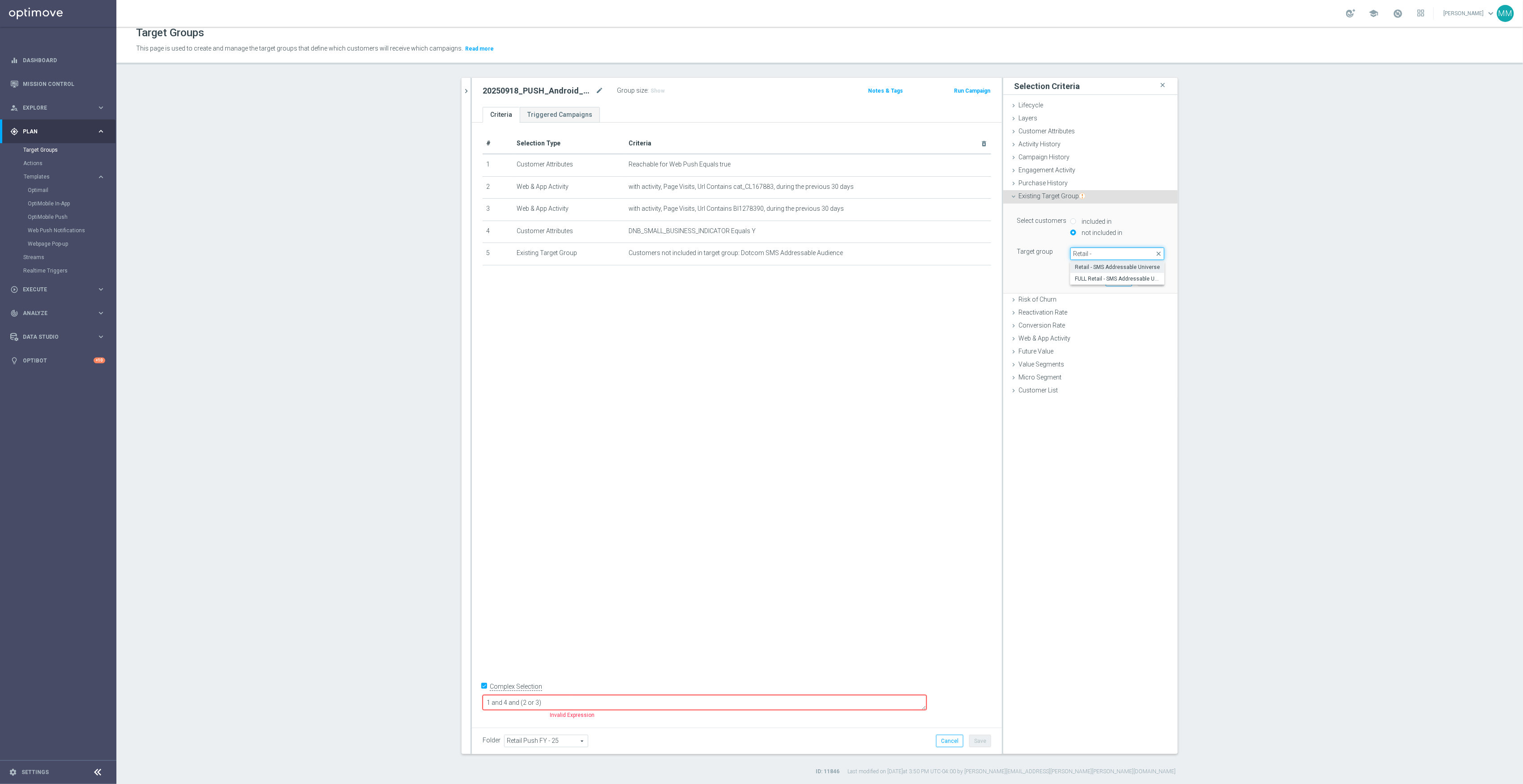
type input "Retail -"
click at [1079, 266] on span "Retail - SMS Addressable Universe" at bounding box center [1117, 266] width 85 height 7
type input "Retail - SMS Addressable Universe"
click at [1142, 278] on button "Add" at bounding box center [1151, 279] width 26 height 13
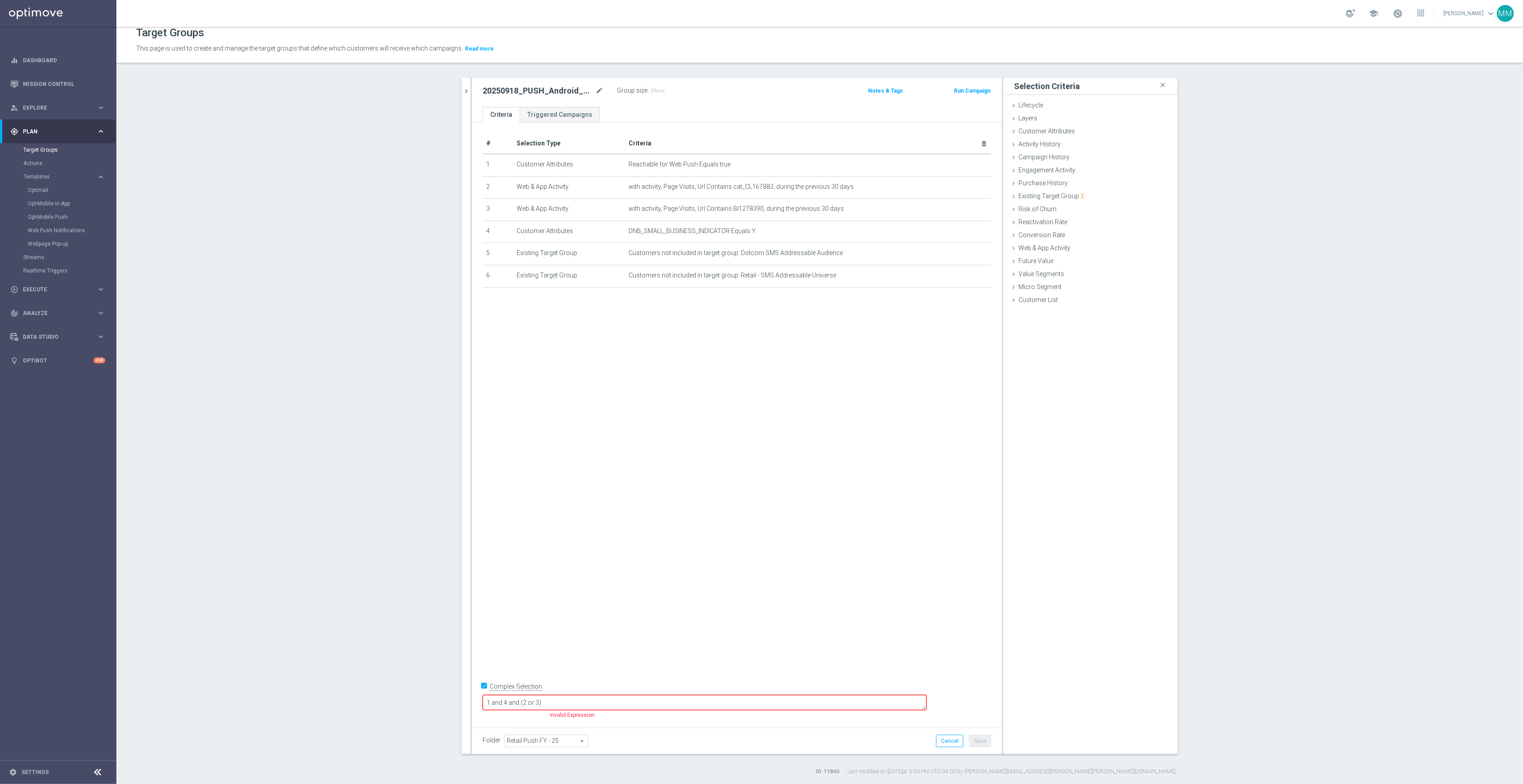
click at [919, 399] on div "# Selection Type Criteria delete_forever 1 Customer Attributes Reachable for We…" at bounding box center [736, 421] width 530 height 599
click at [690, 565] on div "# Selection Type Criteria delete_forever 1 Customer Attributes Reachable for We…" at bounding box center [736, 421] width 530 height 599
drag, startPoint x: 623, startPoint y: 700, endPoint x: 371, endPoint y: 697, distance: 252.0
click at [375, 700] on section "20250923 close more_vert Prioritize Customer Target Groups library_add create_n…" at bounding box center [820, 426] width 1407 height 697
click at [1068, 173] on span "Engagement Activity" at bounding box center [1047, 169] width 57 height 7
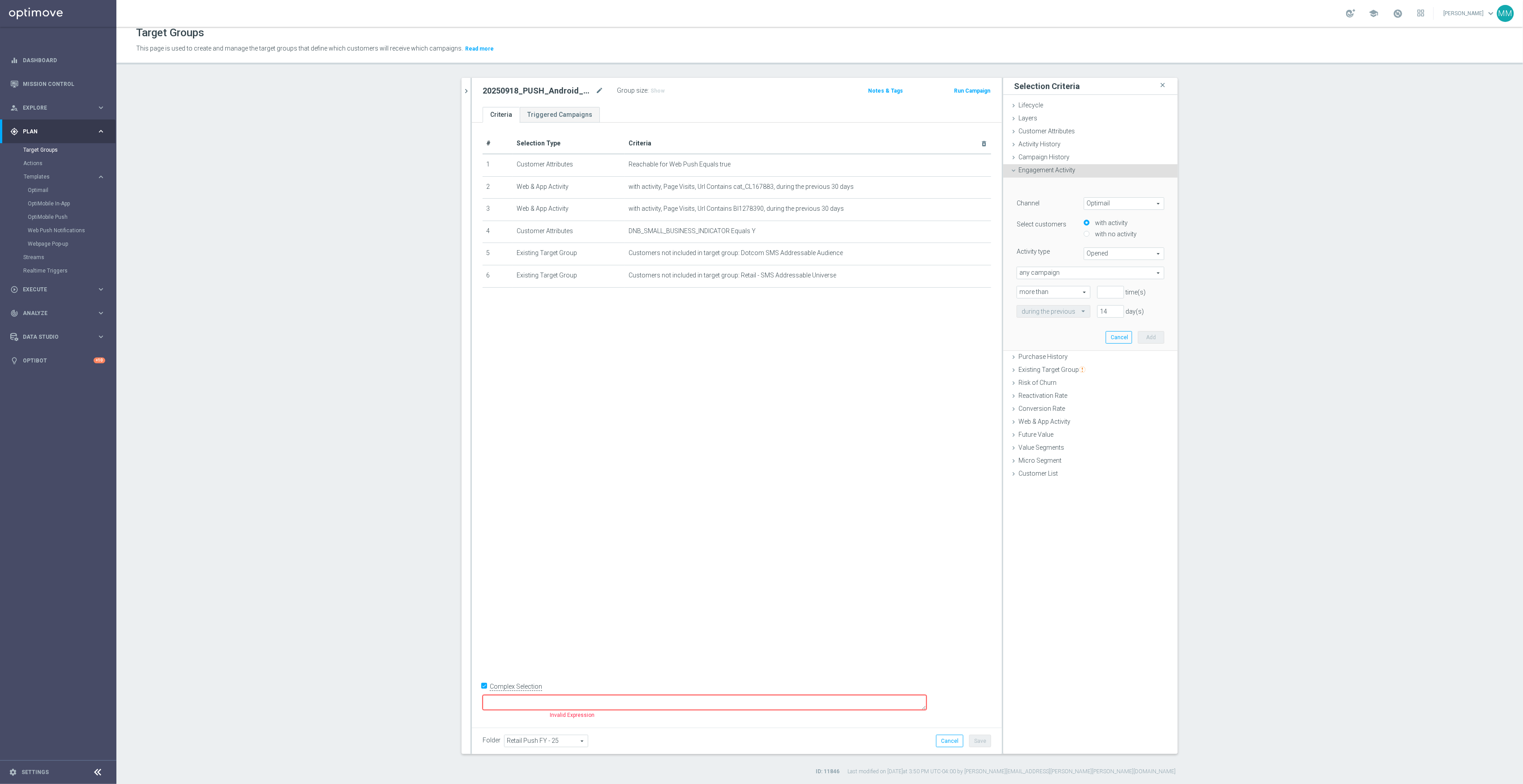
click at [1110, 203] on span "Optimail" at bounding box center [1124, 204] width 80 height 12
click at [1122, 239] on span "Web Push Notifications" at bounding box center [1125, 240] width 71 height 7
type input "Web Push Notifications"
click at [1119, 257] on span "Bounced" at bounding box center [1124, 254] width 80 height 12
click at [1108, 282] on span "Delivered" at bounding box center [1125, 278] width 71 height 7
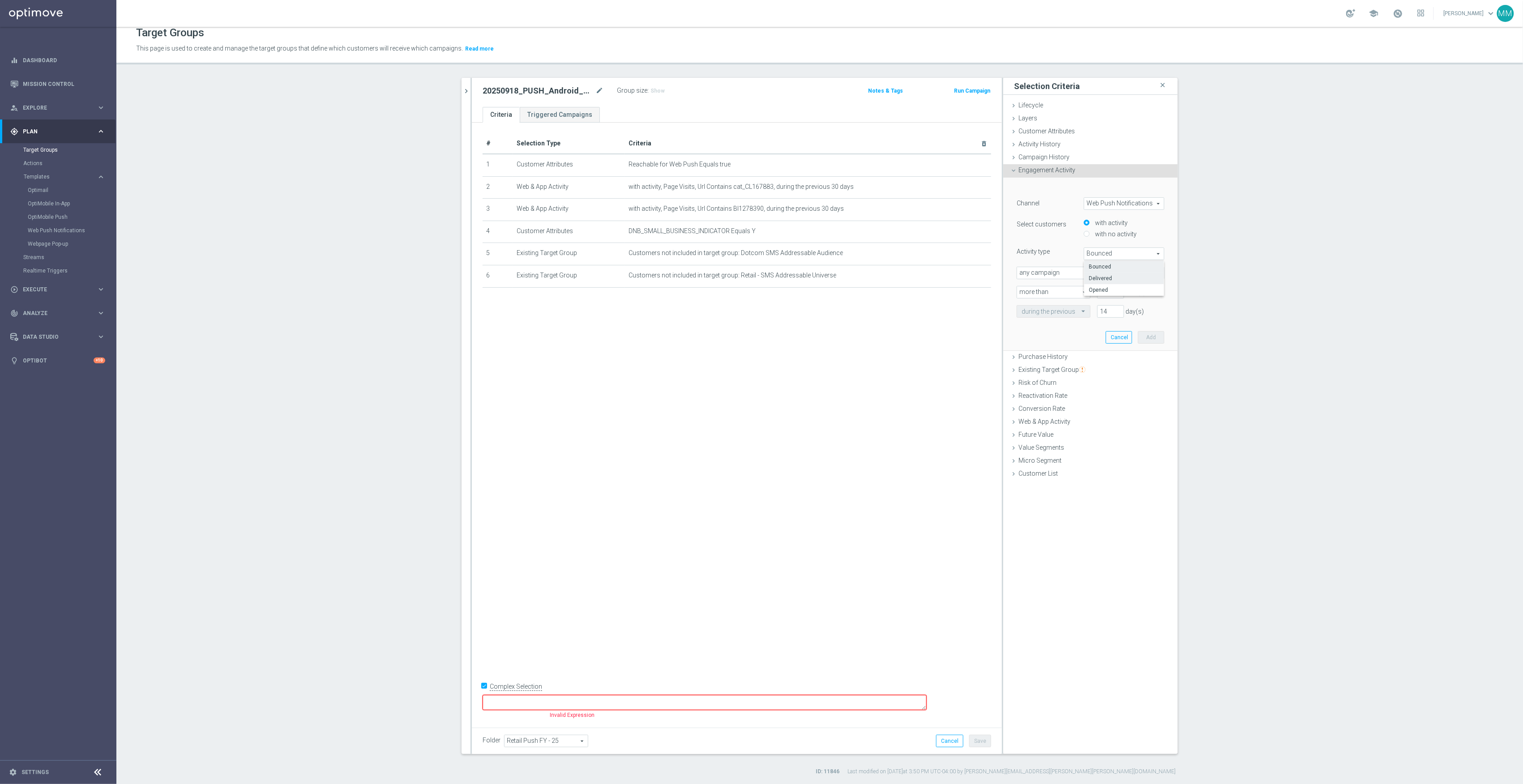
type input "Delivered"
drag, startPoint x: 1108, startPoint y: 310, endPoint x: 1099, endPoint y: 310, distance: 9.0
click at [1099, 310] on input "14" at bounding box center [1110, 311] width 27 height 13
click at [1104, 251] on span "Delivered" at bounding box center [1124, 254] width 80 height 12
click at [1102, 312] on input "14" at bounding box center [1110, 311] width 27 height 13
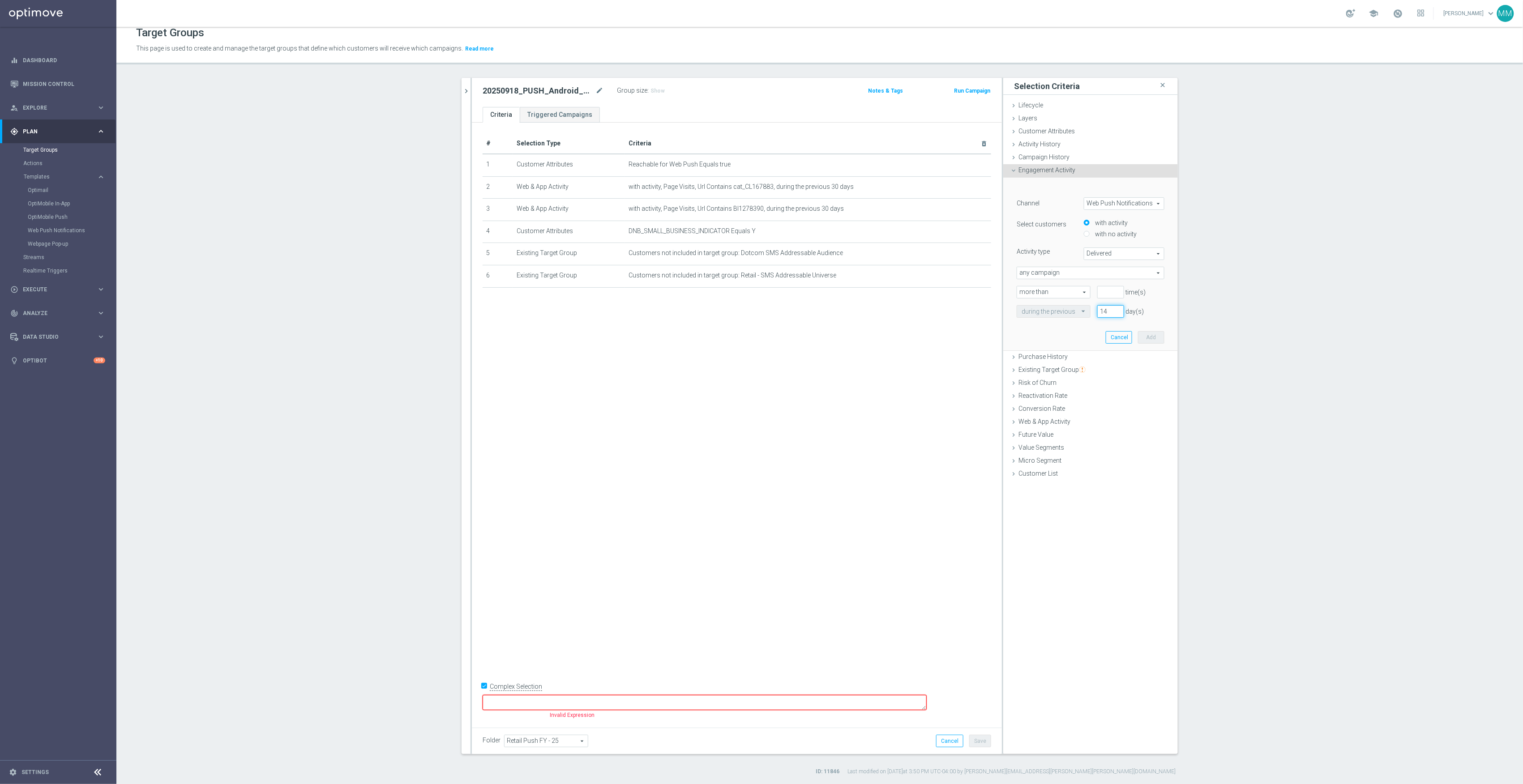
drag, startPoint x: 1109, startPoint y: 309, endPoint x: 1064, endPoint y: 314, distance: 45.3
click at [1068, 312] on div "during the previous 14 day(s)" at bounding box center [1091, 311] width 162 height 13
type input "180"
click at [1048, 328] on div "﻿ Channel Web Push Notifications Web Push Notifications arrow_drop_down search …" at bounding box center [1091, 265] width 162 height 173
drag, startPoint x: 1188, startPoint y: 323, endPoint x: 1154, endPoint y: 305, distance: 38.5
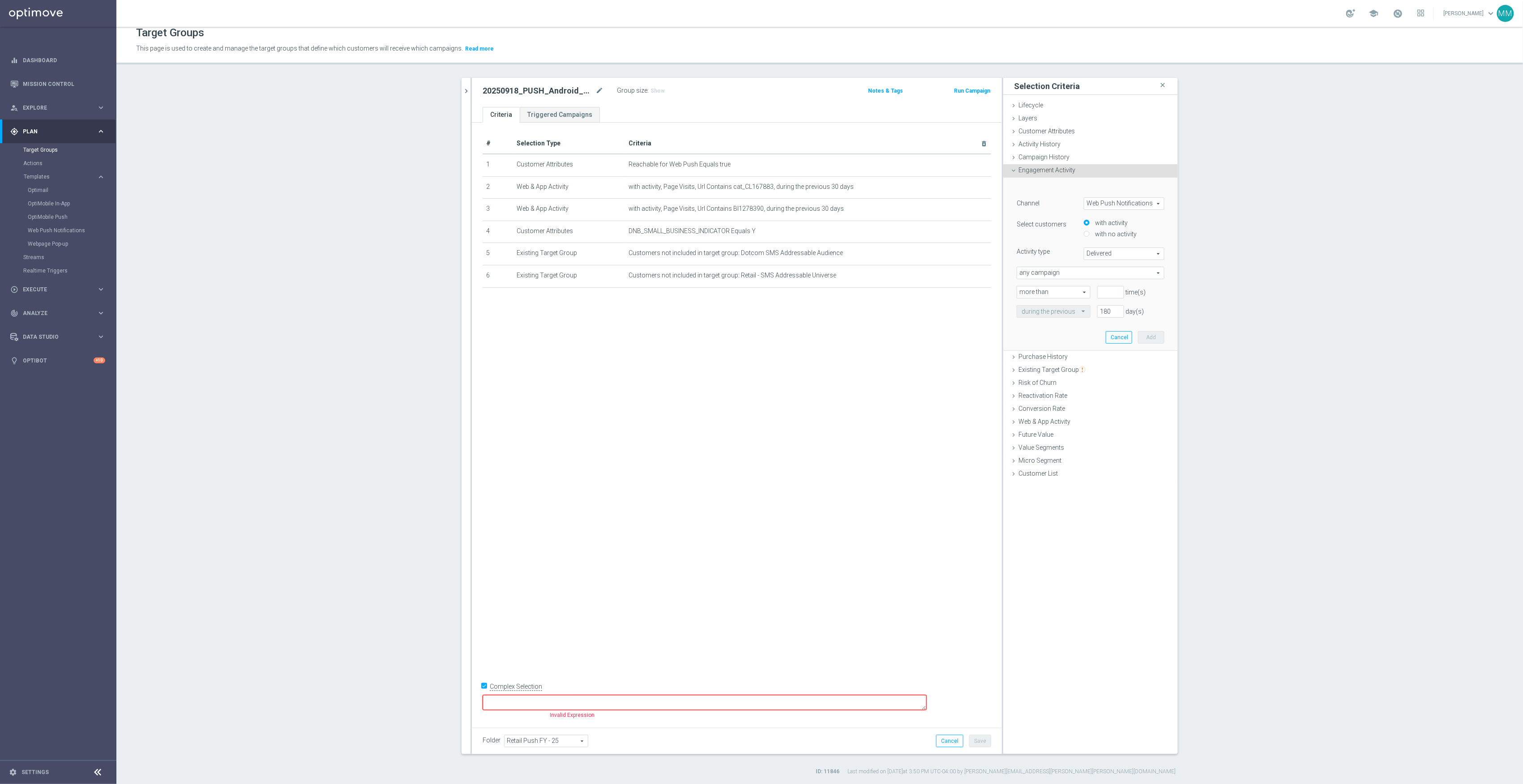
click at [1188, 322] on div "20250923 close more_vert Prioritize Customer Target Groups library_add create_n…" at bounding box center [820, 426] width 752 height 697
click at [1107, 292] on input "number" at bounding box center [1110, 291] width 27 height 13
type input "0"
click at [1107, 256] on span "Delivered" at bounding box center [1124, 254] width 80 height 12
click at [1106, 292] on span "Opened" at bounding box center [1125, 290] width 71 height 7
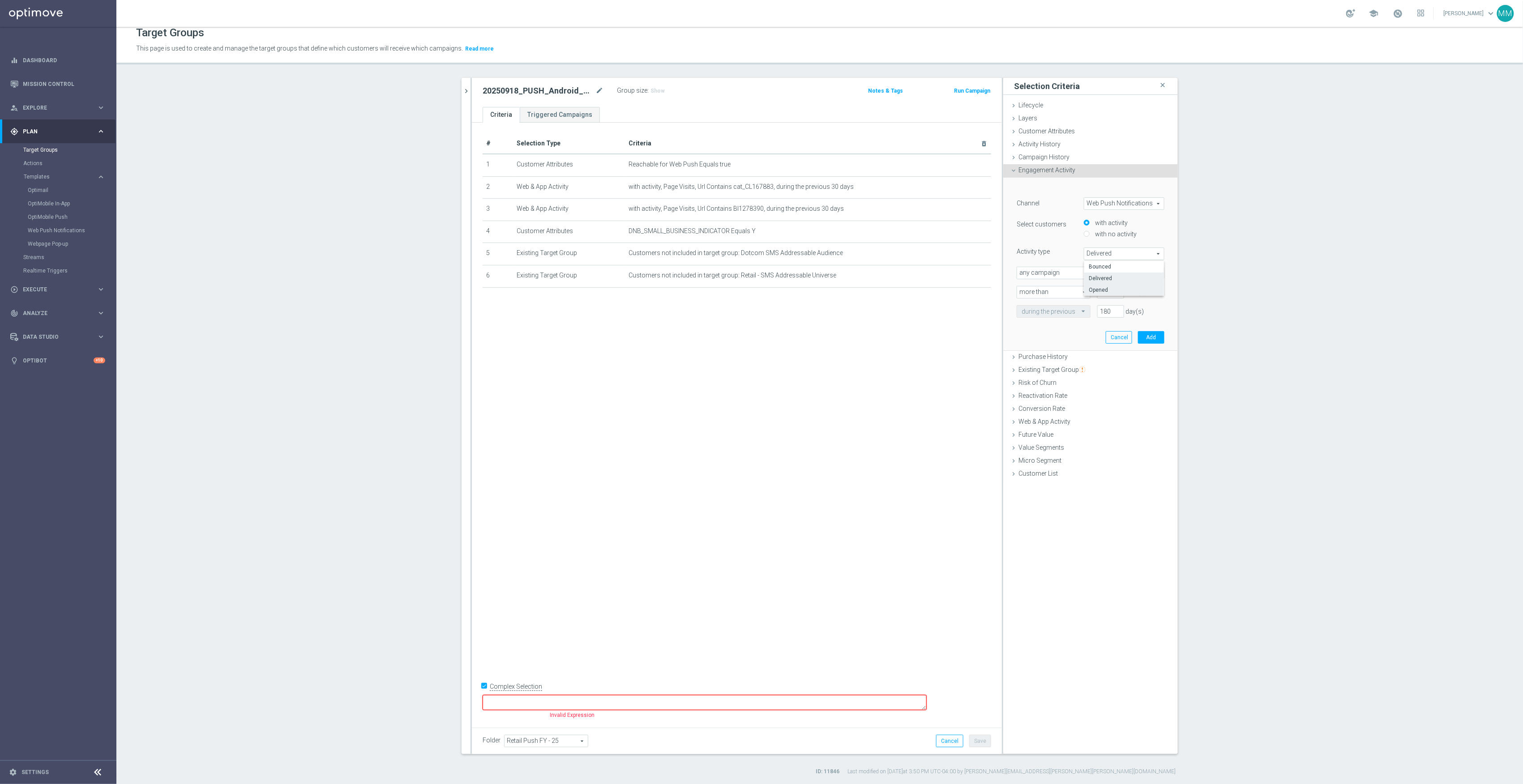
type input "Opened"
click at [1148, 339] on button "Add" at bounding box center [1151, 337] width 26 height 13
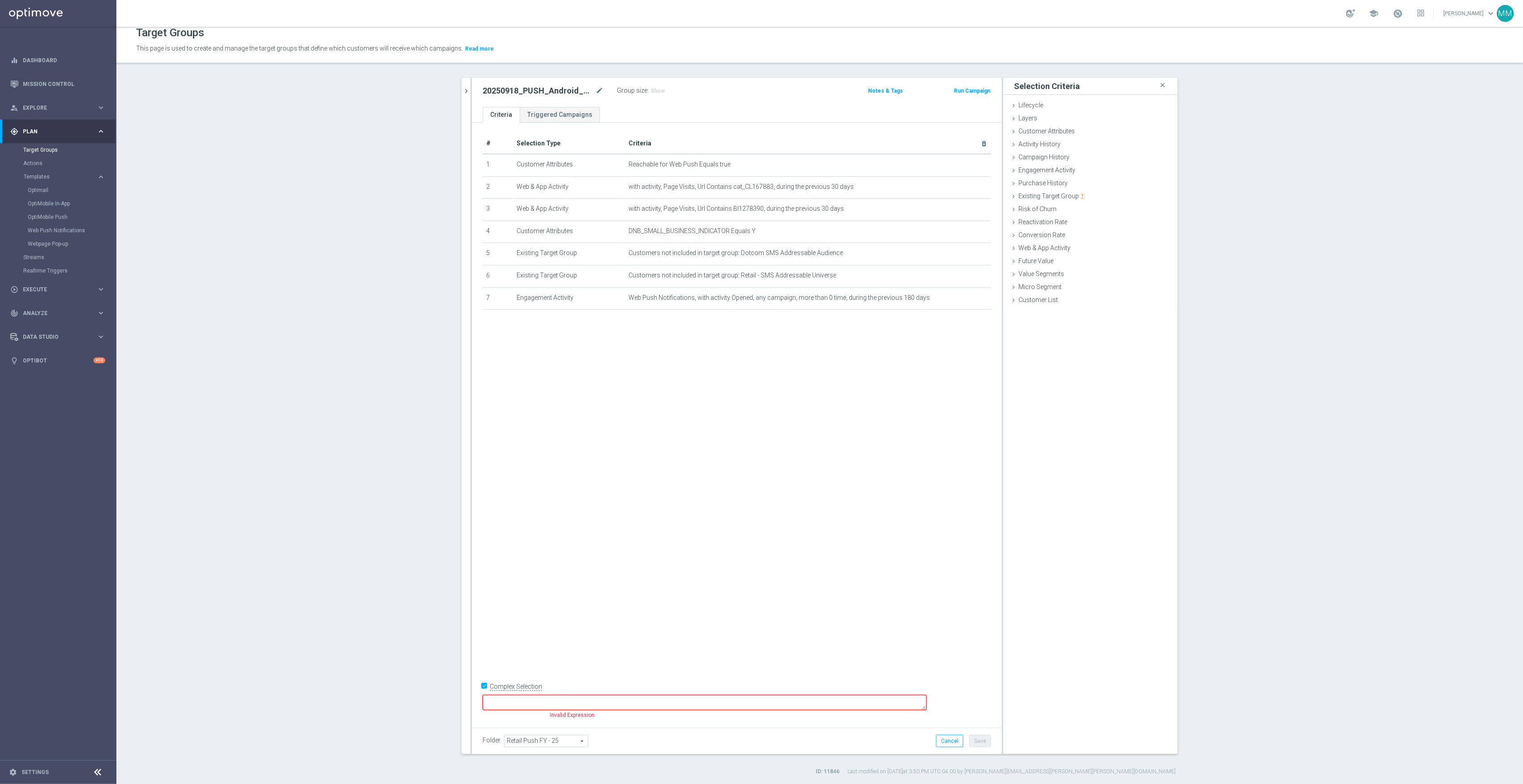
drag, startPoint x: 909, startPoint y: 412, endPoint x: 656, endPoint y: 609, distance: 320.7
click at [907, 412] on div "# Selection Type Criteria delete_forever 1 Customer Attributes Reachable for We…" at bounding box center [736, 421] width 530 height 599
drag, startPoint x: 594, startPoint y: 711, endPoint x: 595, endPoint y: 704, distance: 7.1
click at [594, 709] on form "Complex Selection Invalid Expression" at bounding box center [737, 701] width 509 height 42
click at [595, 704] on textarea at bounding box center [705, 703] width 444 height 15
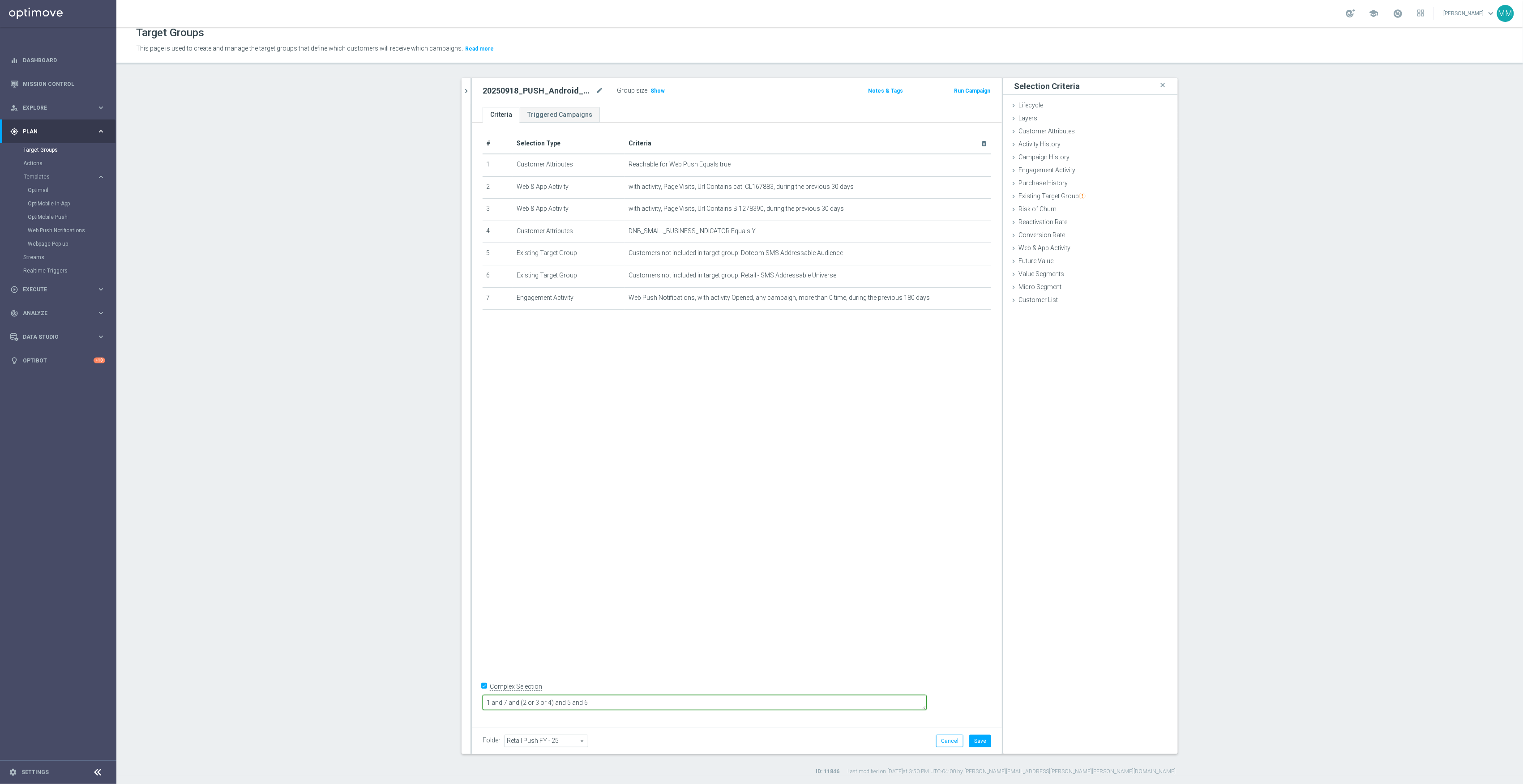
type textarea "1 and 7 and (2 or 3 or 4) and 5 and 6"
drag, startPoint x: 684, startPoint y: 639, endPoint x: 706, endPoint y: 654, distance: 26.6
click at [685, 639] on div "# Selection Type Criteria delete_forever 1 Customer Attributes Reachable for We…" at bounding box center [736, 421] width 530 height 599
click at [978, 738] on button "Save" at bounding box center [979, 741] width 22 height 13
click at [654, 90] on span "Show" at bounding box center [657, 90] width 14 height 7
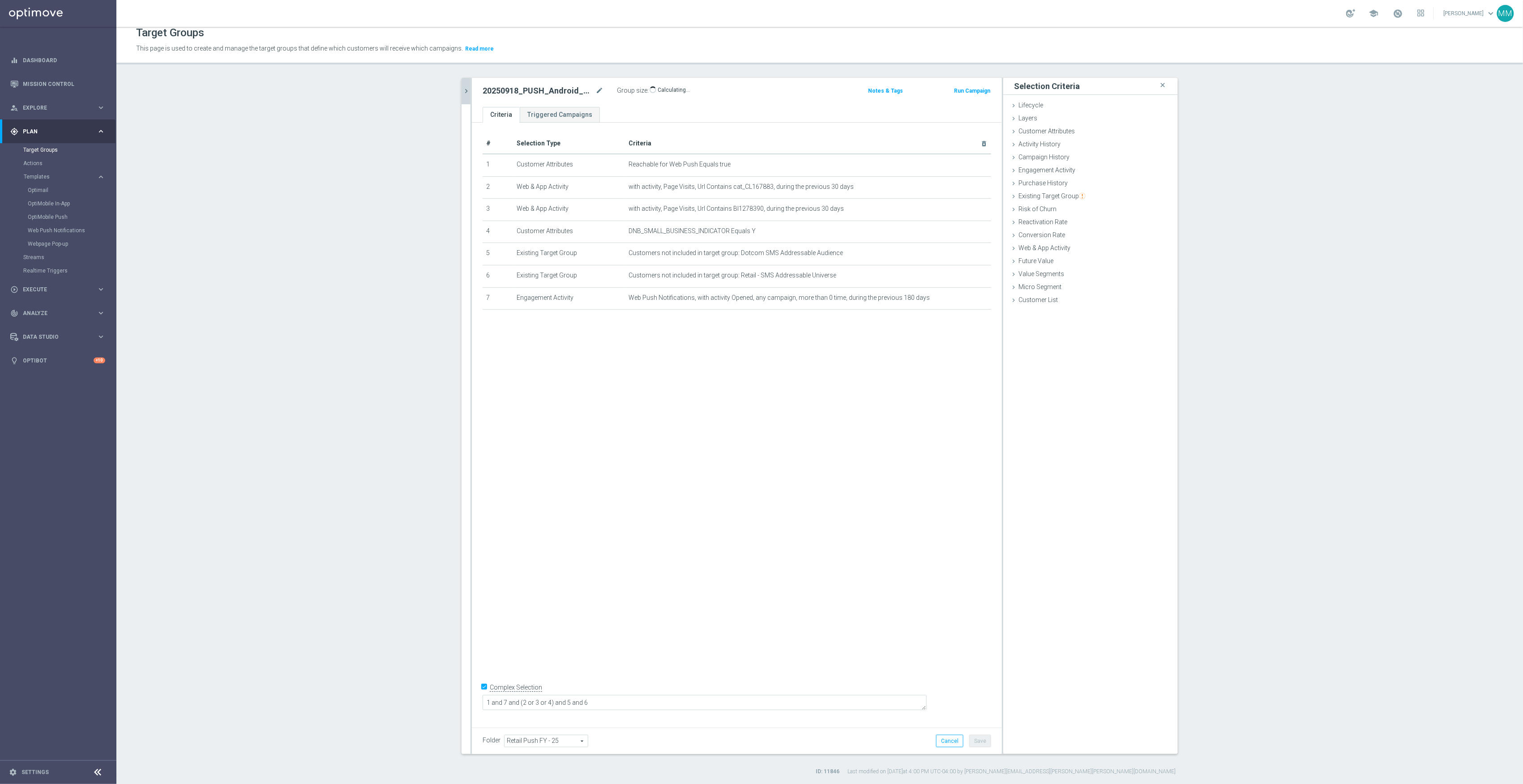
click at [464, 88] on icon "chevron_right" at bounding box center [466, 90] width 9 height 9
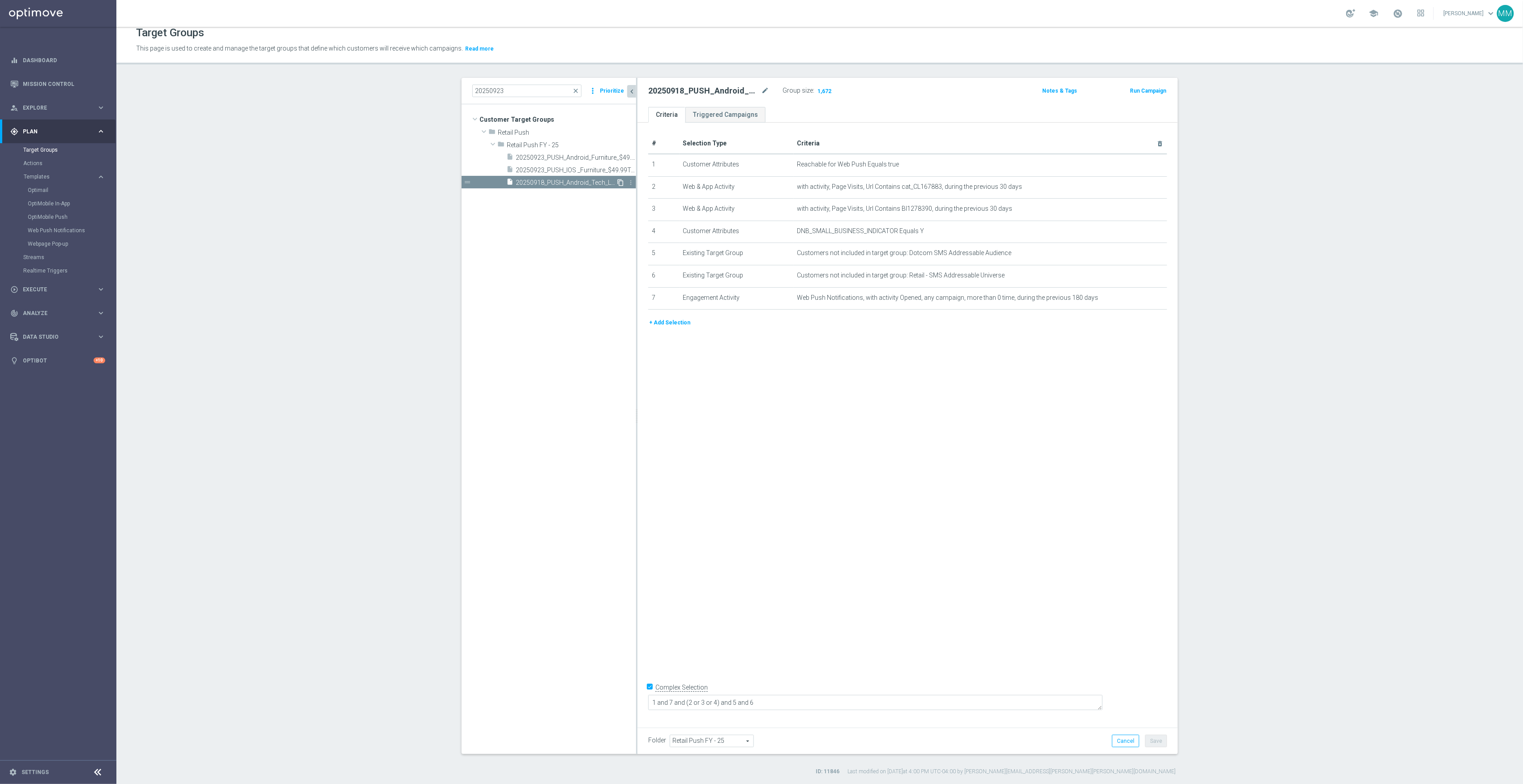
click at [617, 183] on icon "content_copy" at bounding box center [620, 182] width 7 height 7
click at [762, 90] on icon "mode_edit" at bounding box center [765, 90] width 8 height 11
click at [713, 91] on input "Copy of 20250918_PUSH_Android_Tech_L2_Printers" at bounding box center [709, 91] width 121 height 13
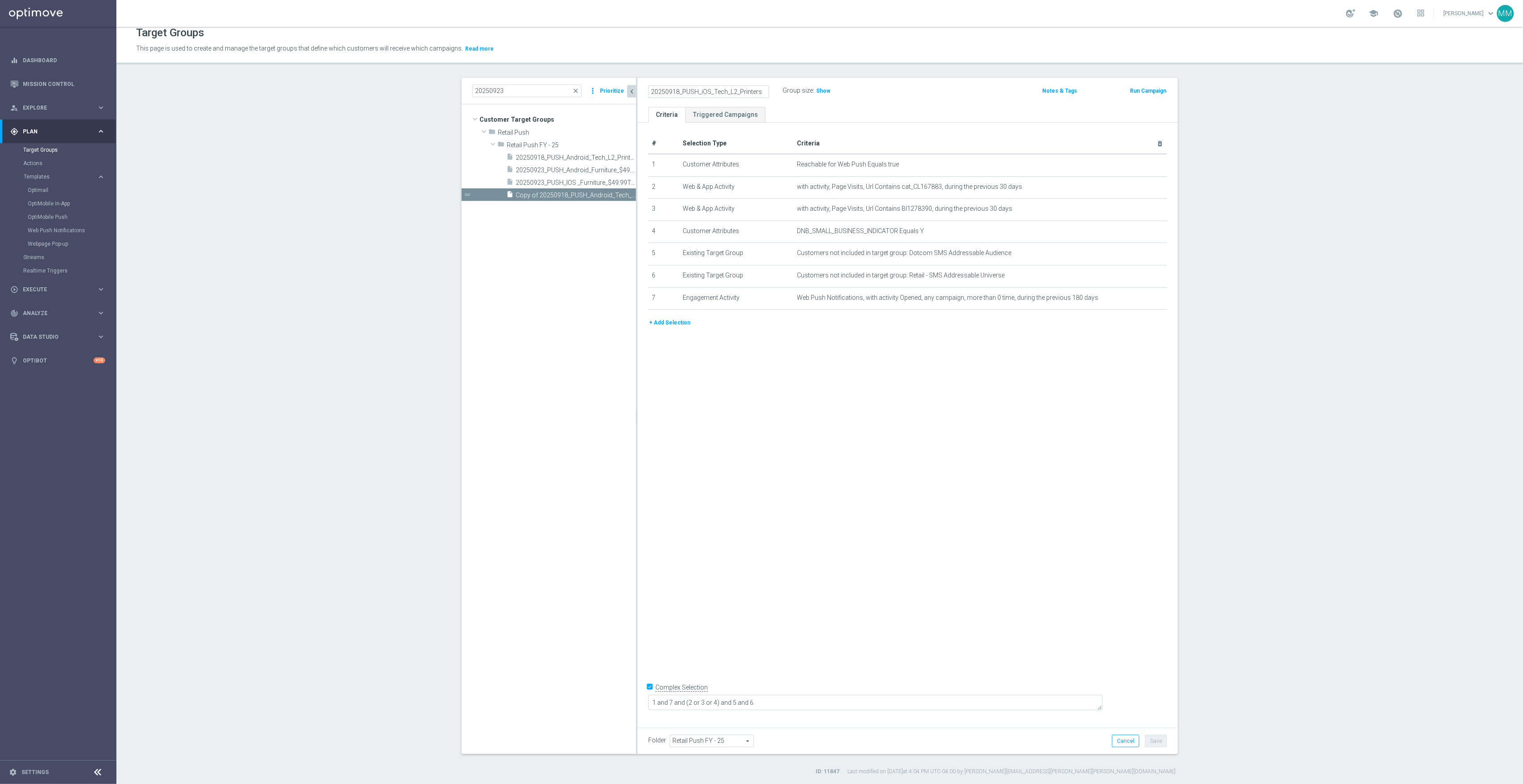
type input "20250918_PUSH_iOS_Tech_L2_Printers"
click at [993, 488] on div "# Selection Type Criteria delete_forever 1 Customer Attributes Reachable for We…" at bounding box center [908, 421] width 541 height 599
click at [1134, 164] on icon "mode_edit" at bounding box center [1137, 164] width 7 height 7
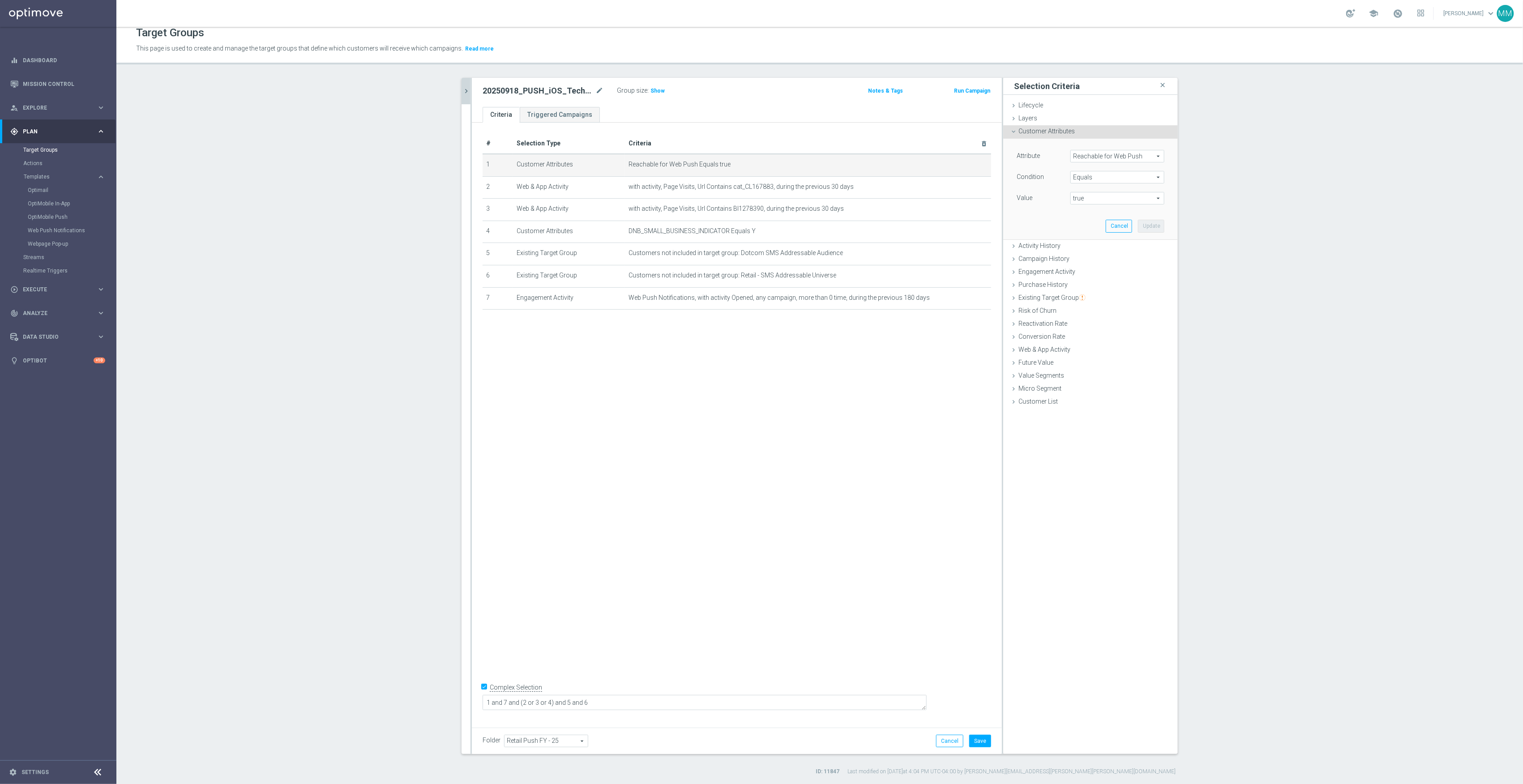
click at [1097, 156] on span "Reachable for Web Push" at bounding box center [1117, 156] width 93 height 12
click at [1097, 156] on input "search" at bounding box center [1118, 156] width 94 height 13
type input "reach"
click at [1104, 175] on label "Reachable for Mobile Push" at bounding box center [1114, 181] width 87 height 12
type input "Reachable for Mobile Push"
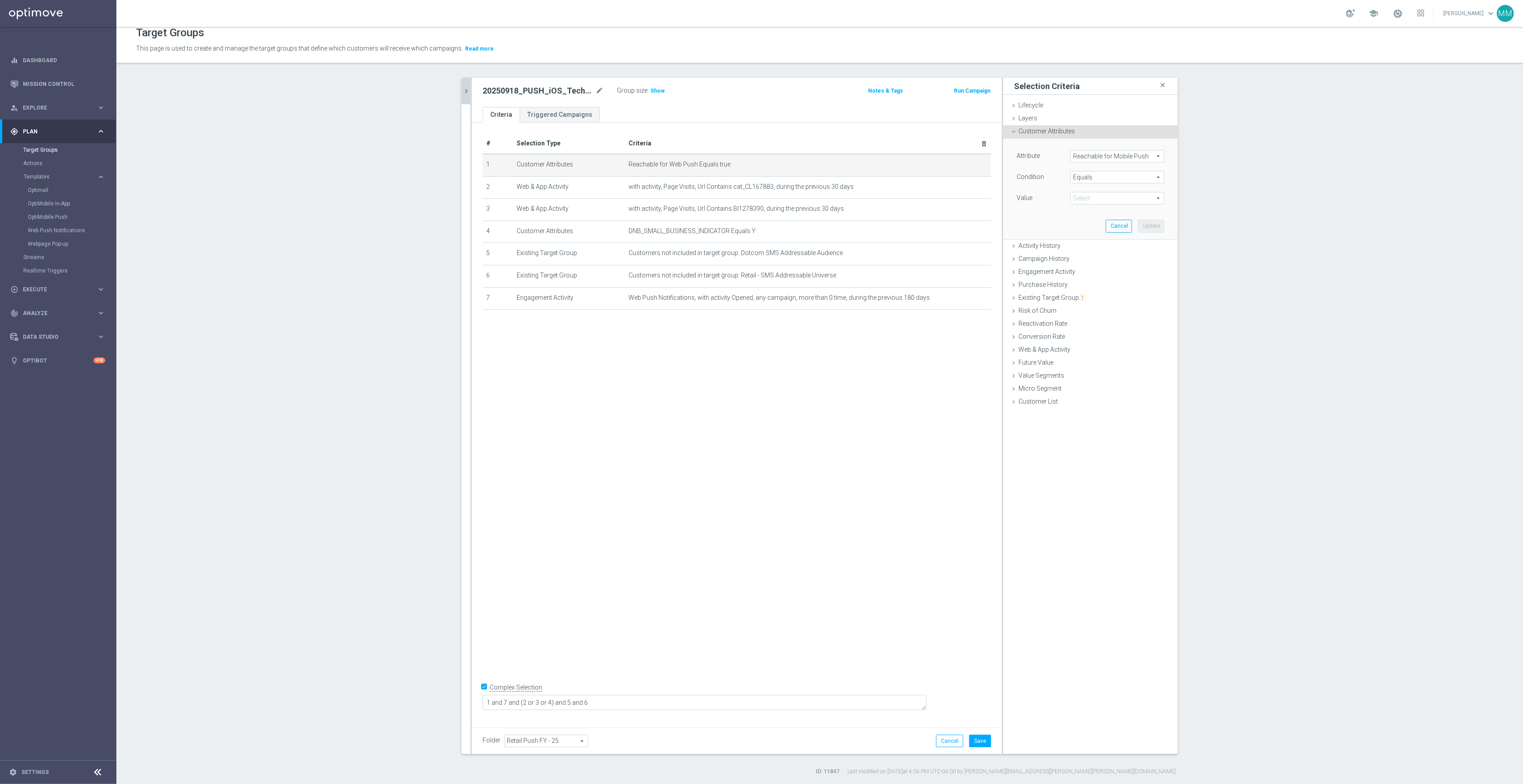
click at [1099, 196] on span "true" at bounding box center [1117, 198] width 93 height 12
click at [1089, 222] on span "true" at bounding box center [1117, 222] width 85 height 7
type input "true"
click at [1152, 226] on button "Update" at bounding box center [1151, 225] width 26 height 13
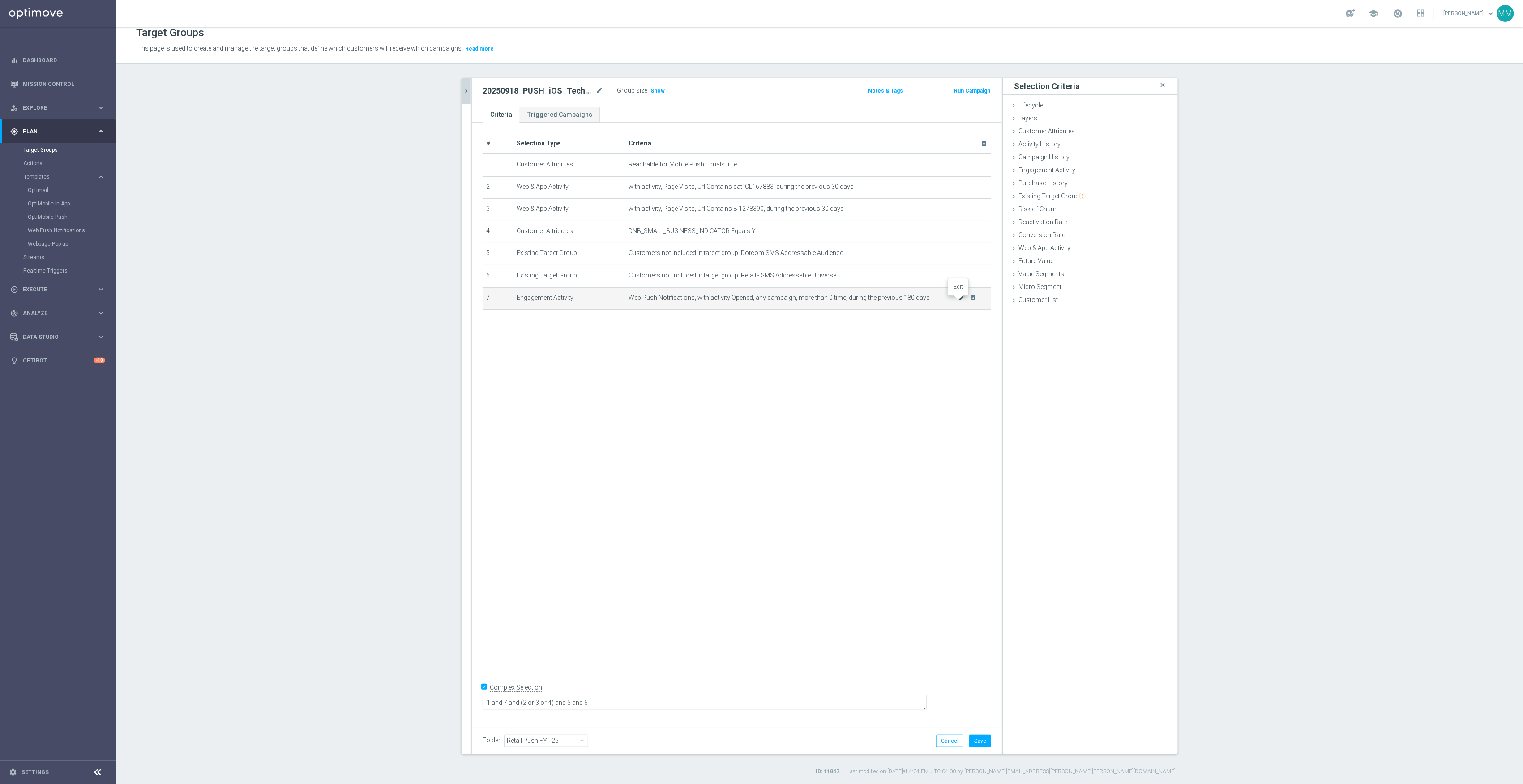
click at [959, 301] on icon "mode_edit" at bounding box center [962, 297] width 7 height 7
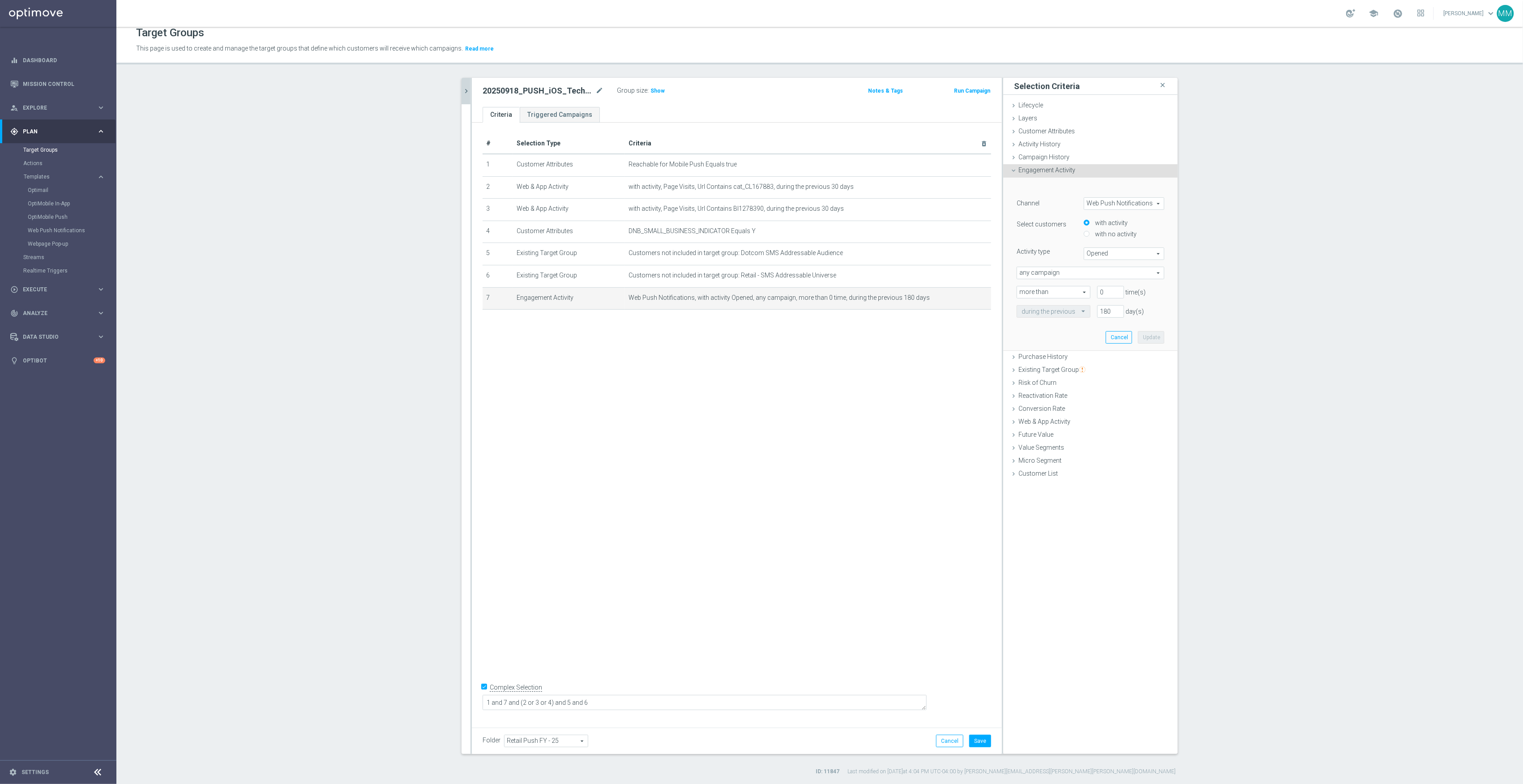
click at [1129, 204] on span "Web Push Notifications" at bounding box center [1124, 204] width 80 height 12
click at [1129, 226] on span "OptiMobile Push" at bounding box center [1125, 228] width 71 height 7
type input "OptiMobile Push"
click at [1115, 252] on span "Bounced" at bounding box center [1124, 254] width 80 height 12
click at [1105, 291] on span "Opened" at bounding box center [1125, 290] width 71 height 7
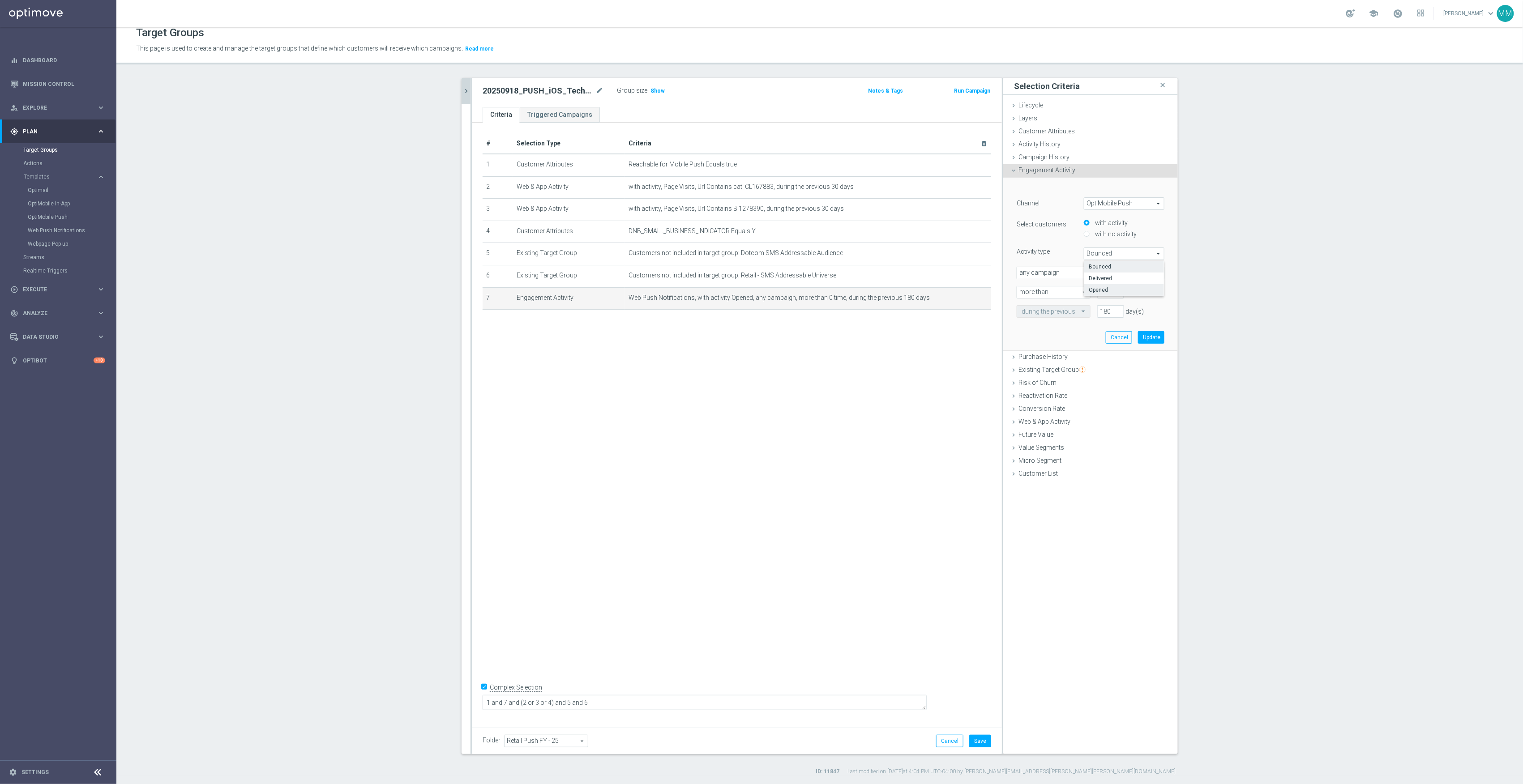
type input "Opened"
click at [1150, 338] on button "Update" at bounding box center [1151, 337] width 26 height 13
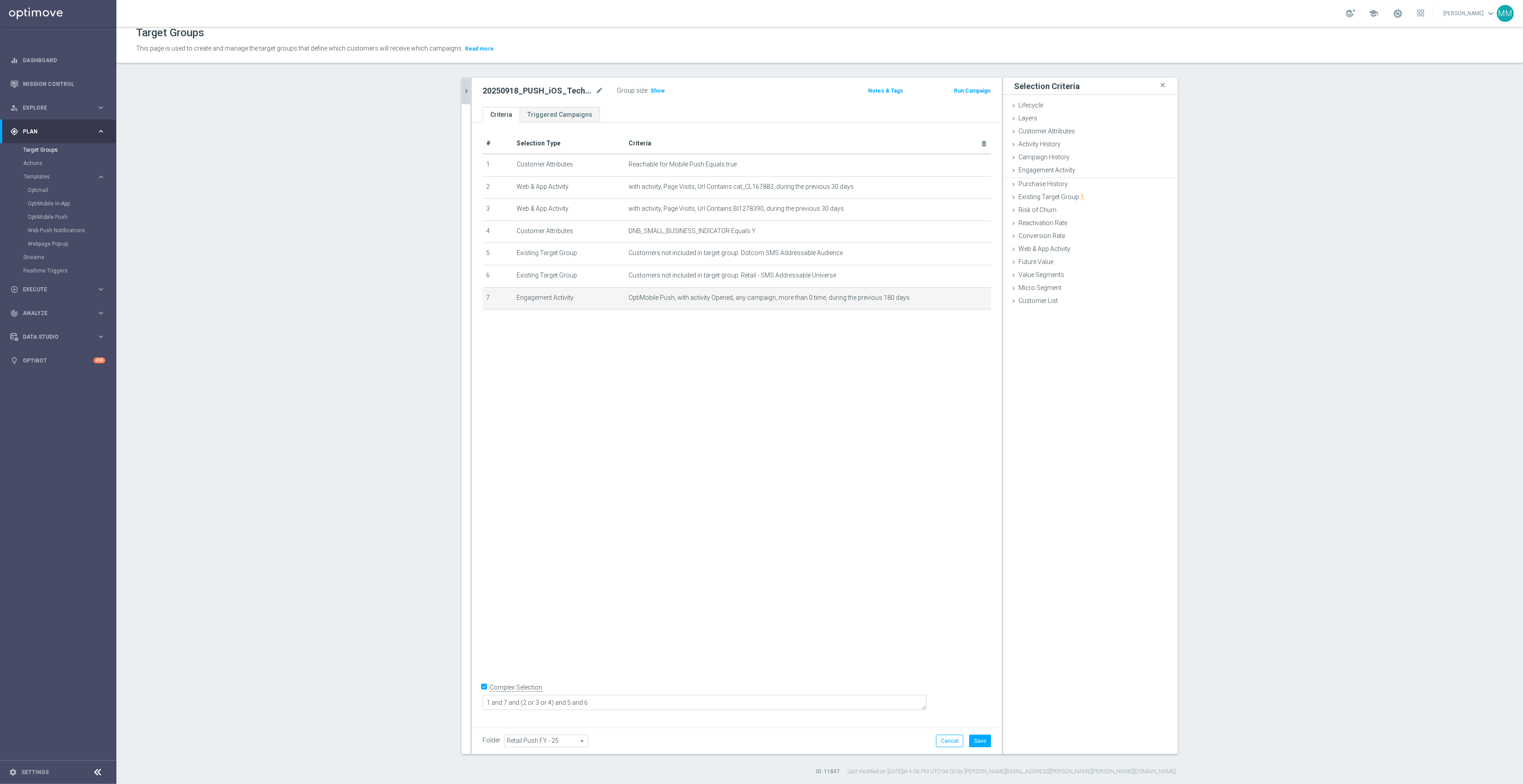
click at [855, 453] on div "# Selection Type Criteria delete_forever 1 Customer Attributes Reachable for Mo…" at bounding box center [736, 421] width 530 height 599
click at [652, 90] on span "Show" at bounding box center [657, 90] width 14 height 7
click at [981, 742] on button "Save" at bounding box center [979, 741] width 22 height 13
click at [697, 405] on div "# Selection Type Criteria delete_forever 1 Customer Attributes Reachable for Mo…" at bounding box center [736, 421] width 530 height 599
click at [462, 92] on icon "chevron_right" at bounding box center [466, 90] width 9 height 9
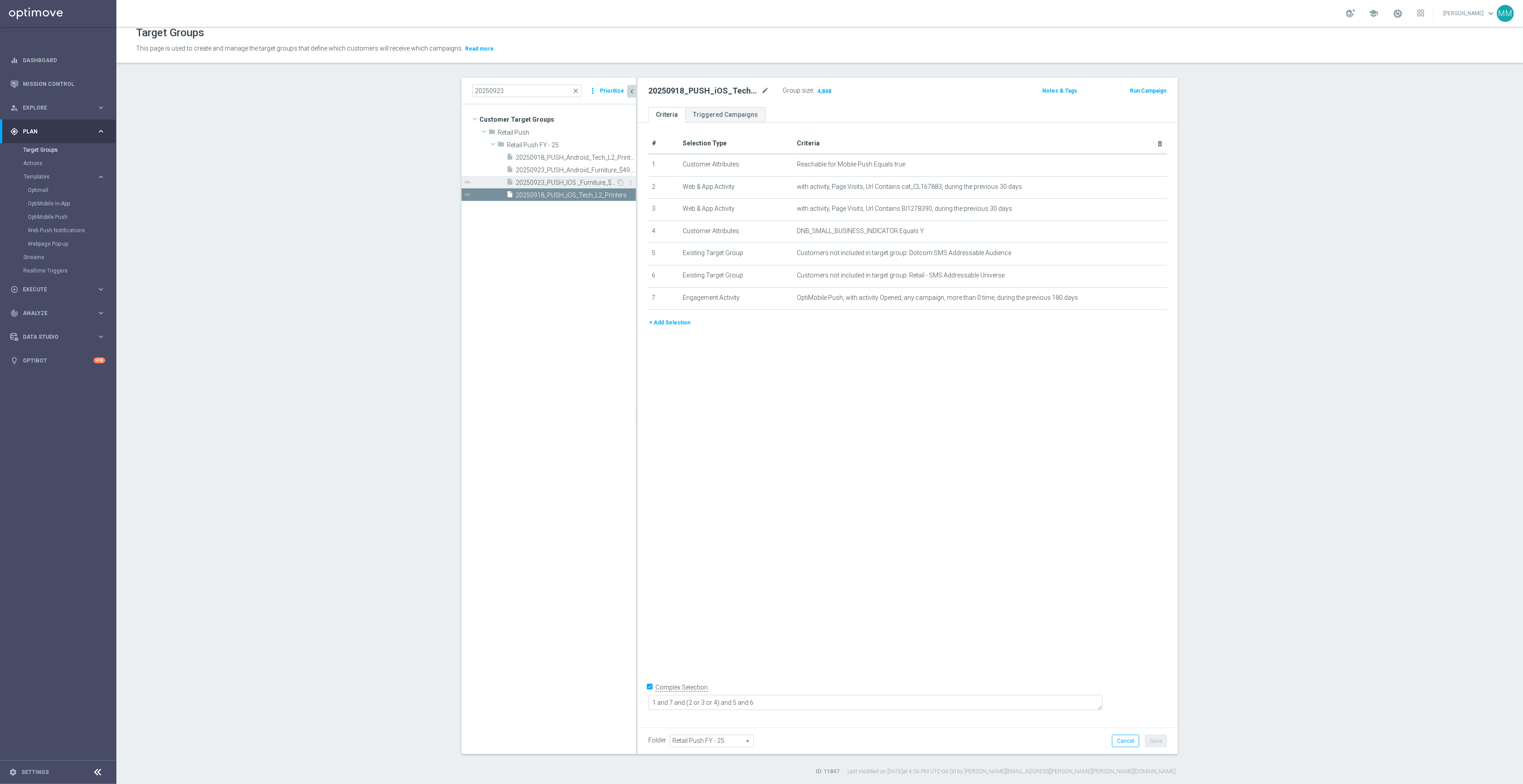
click at [581, 182] on span "20250923_PUSH_IOS _Furniture_$49.99Tables" at bounding box center [566, 183] width 100 height 8
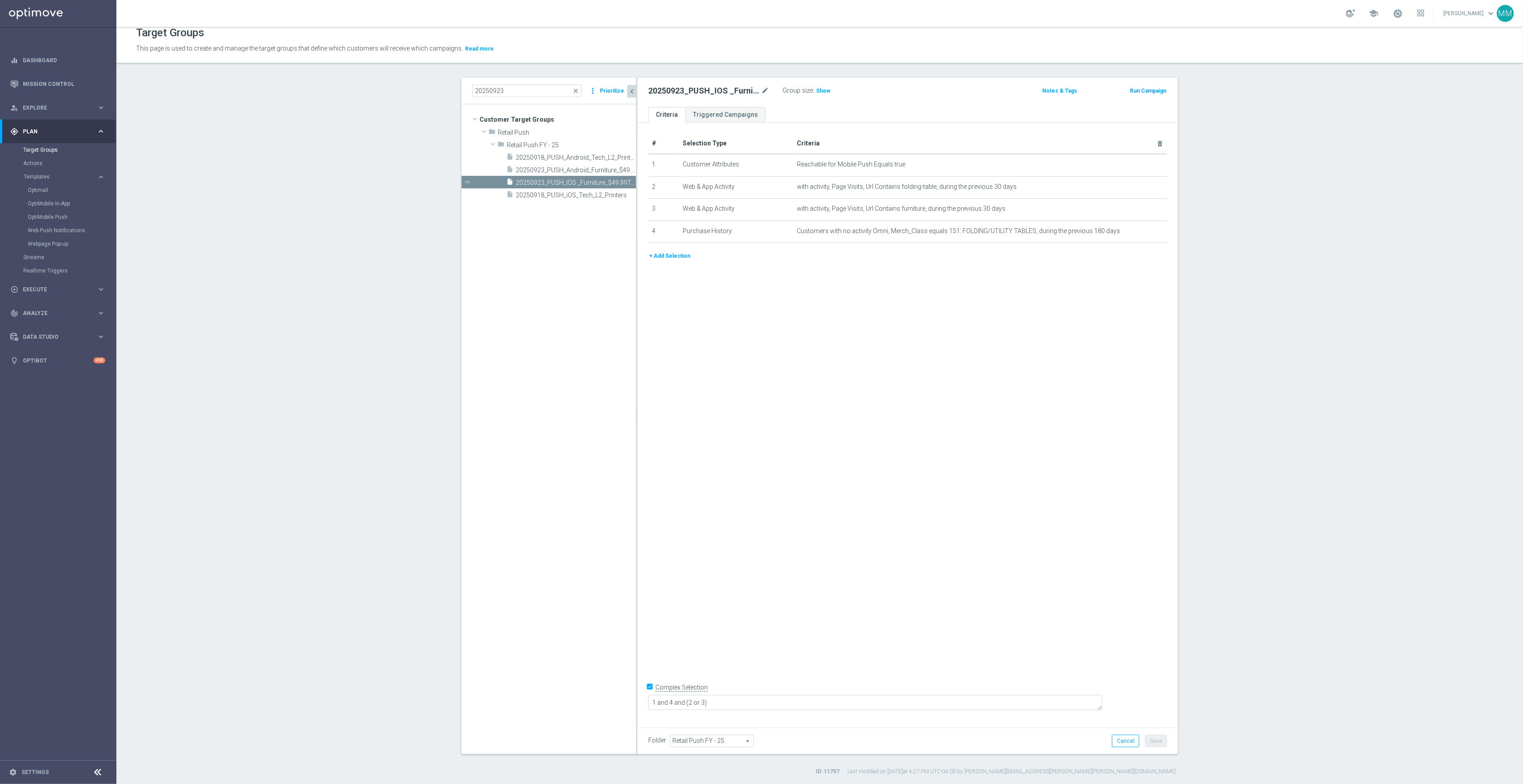
click at [665, 257] on button "+ Add Selection" at bounding box center [670, 256] width 43 height 10
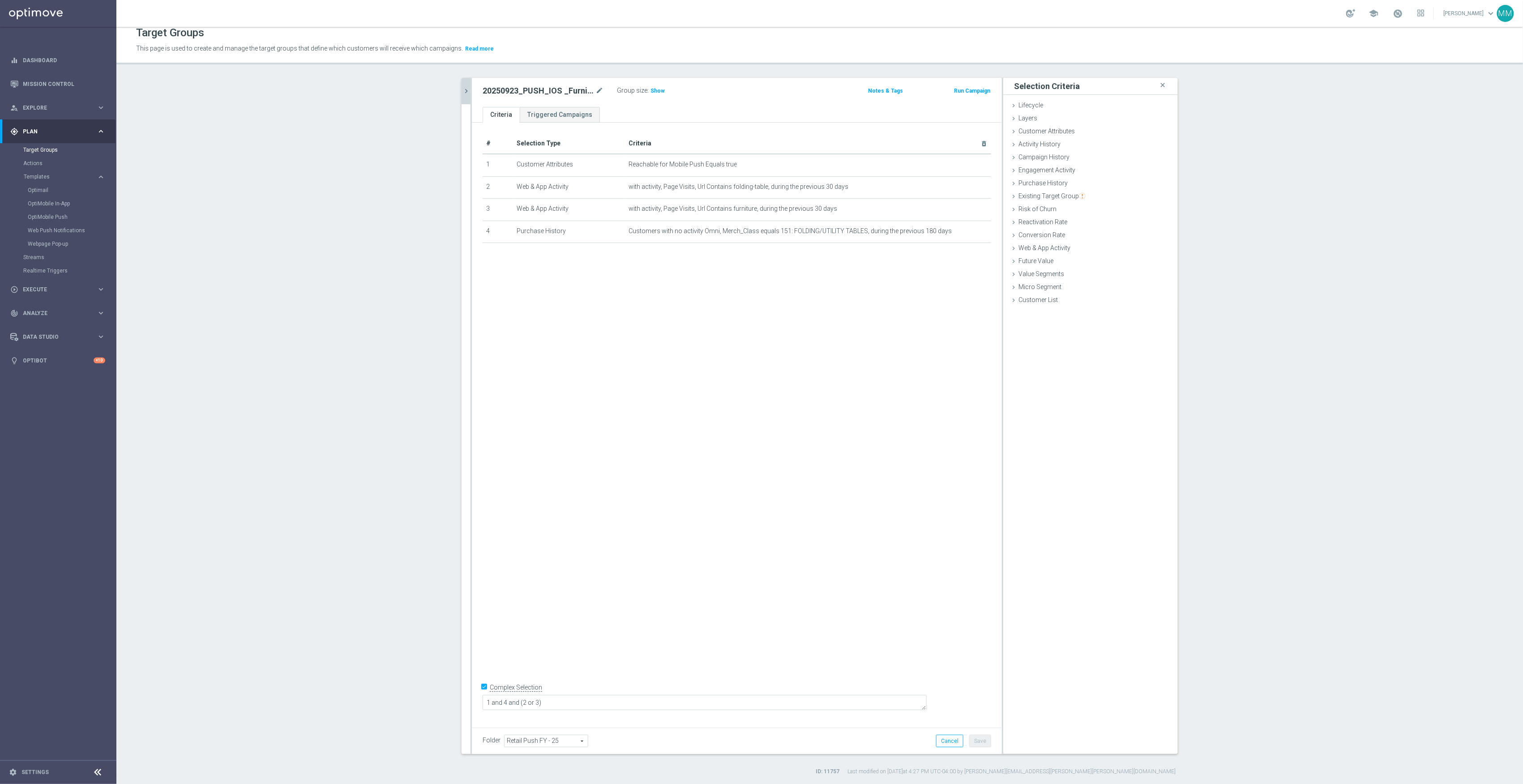
click at [464, 85] on button "chevron_right" at bounding box center [466, 90] width 9 height 26
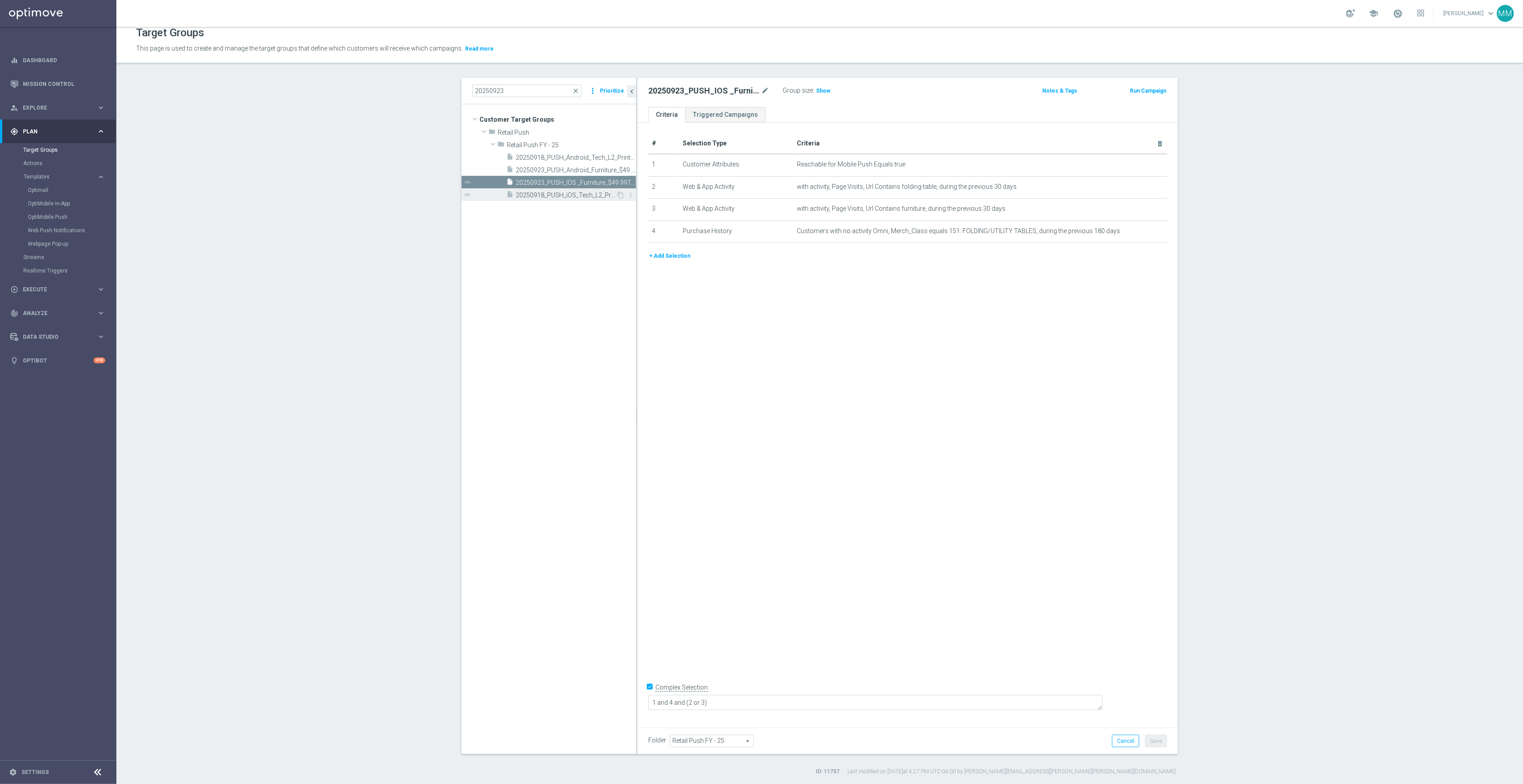
click at [526, 193] on span "20250918_PUSH_iOS_Tech_L2_Printers" at bounding box center [566, 195] width 100 height 8
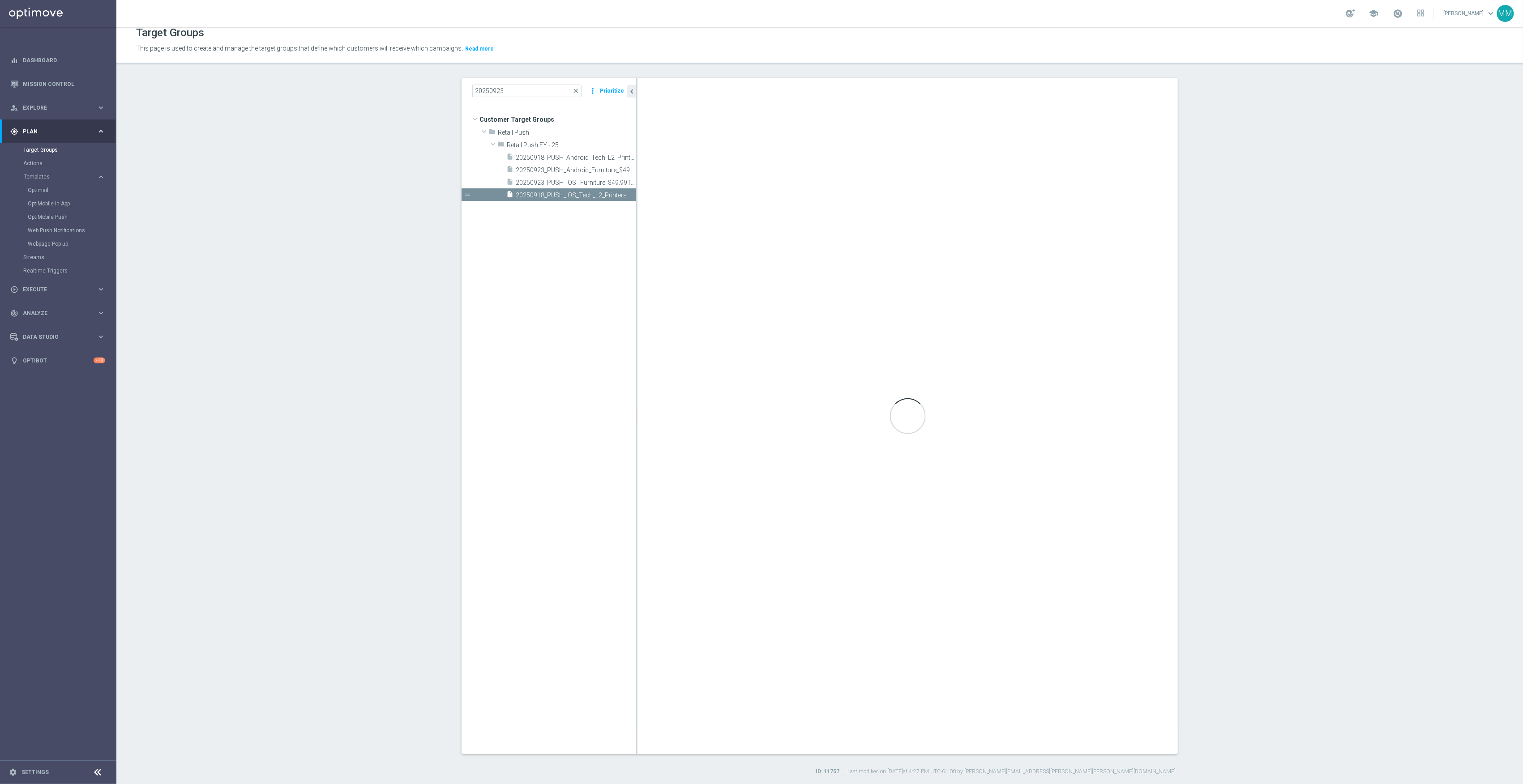
type textarea "1 and 7 and (2 or 3 or 4) and 5 and 6"
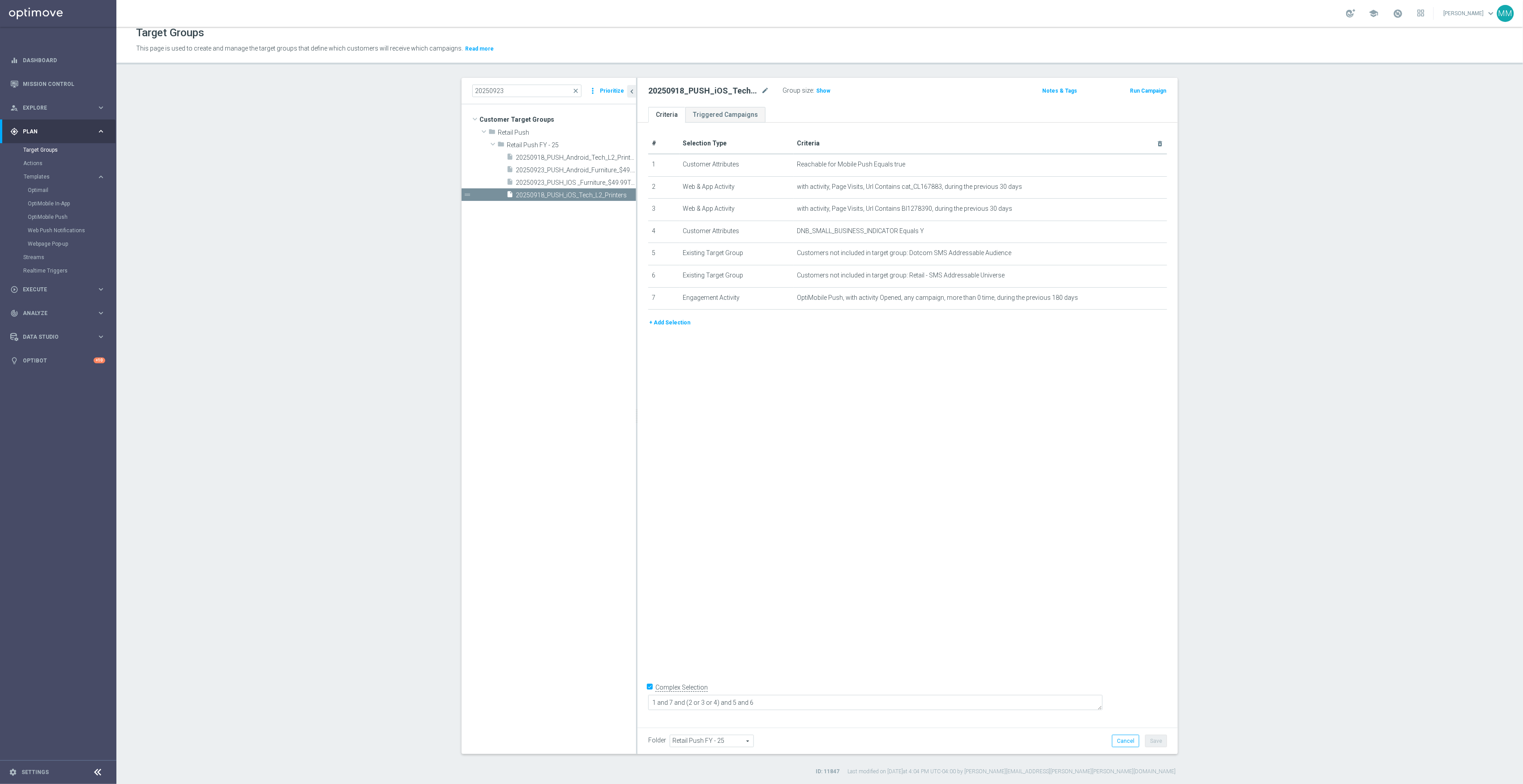
click at [665, 328] on button "+ Add Selection" at bounding box center [670, 322] width 43 height 10
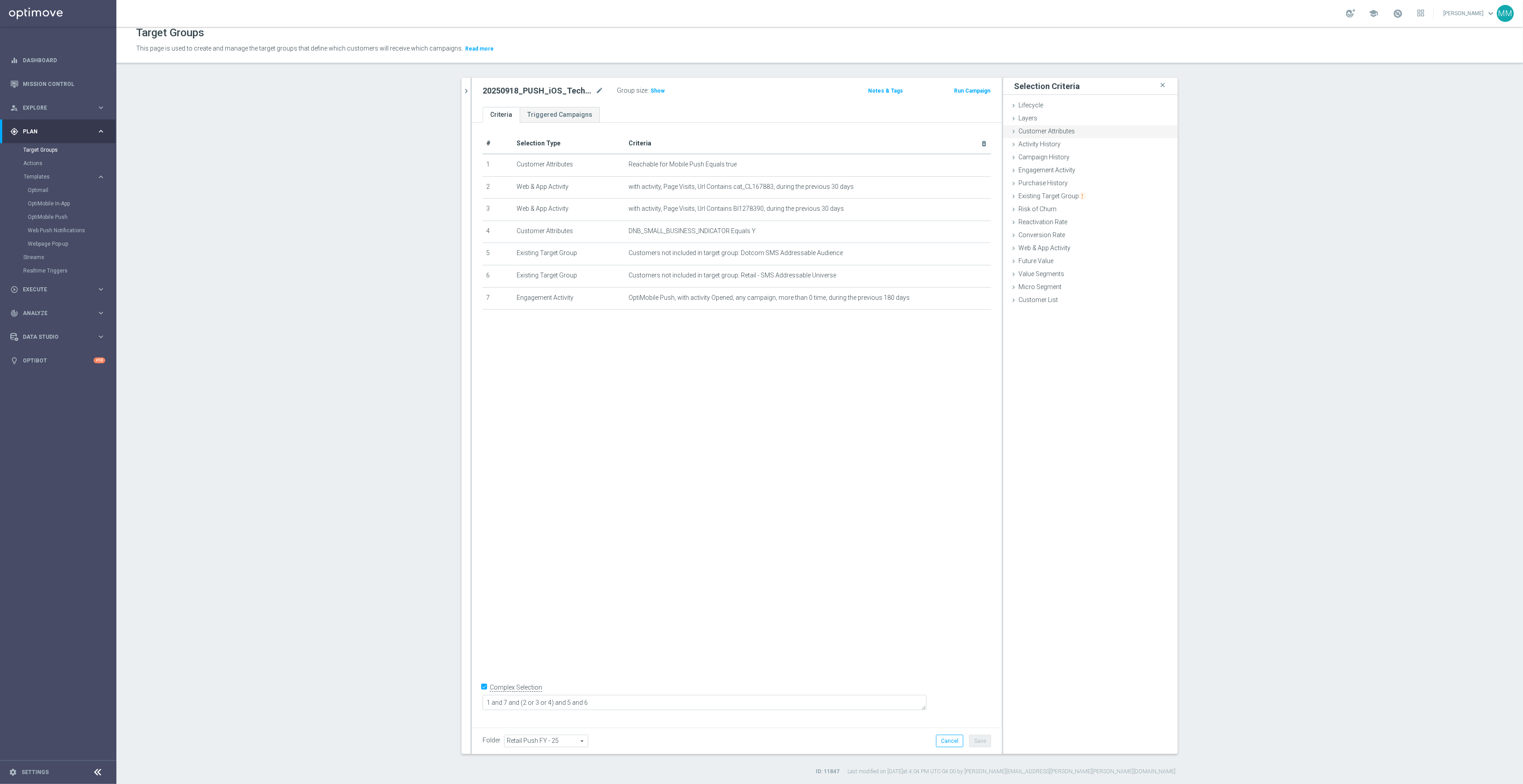
click at [1062, 135] on span "Customer Attributes" at bounding box center [1047, 131] width 57 height 7
click at [1077, 160] on span at bounding box center [1117, 156] width 93 height 12
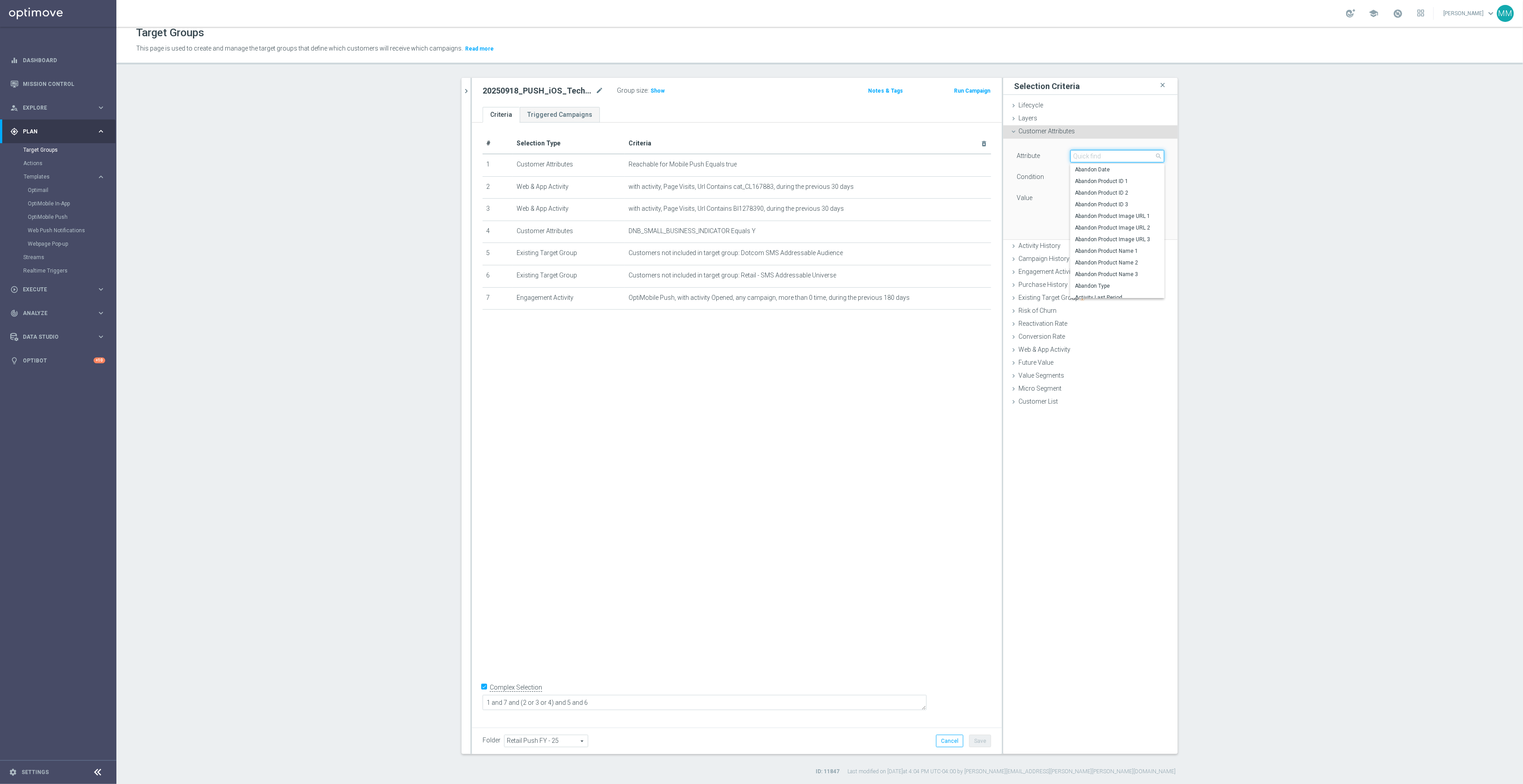
click at [1078, 158] on input "search" at bounding box center [1118, 156] width 94 height 13
drag, startPoint x: 1080, startPoint y: 156, endPoint x: 1046, endPoint y: 156, distance: 34.0
click at [1046, 156] on div "Attribute Select arrow_drop_down 180 close Attentive Clicked - 180d Attentive O…" at bounding box center [1091, 157] width 162 height 14
type input "180"
click at [1105, 155] on span at bounding box center [1117, 156] width 93 height 12
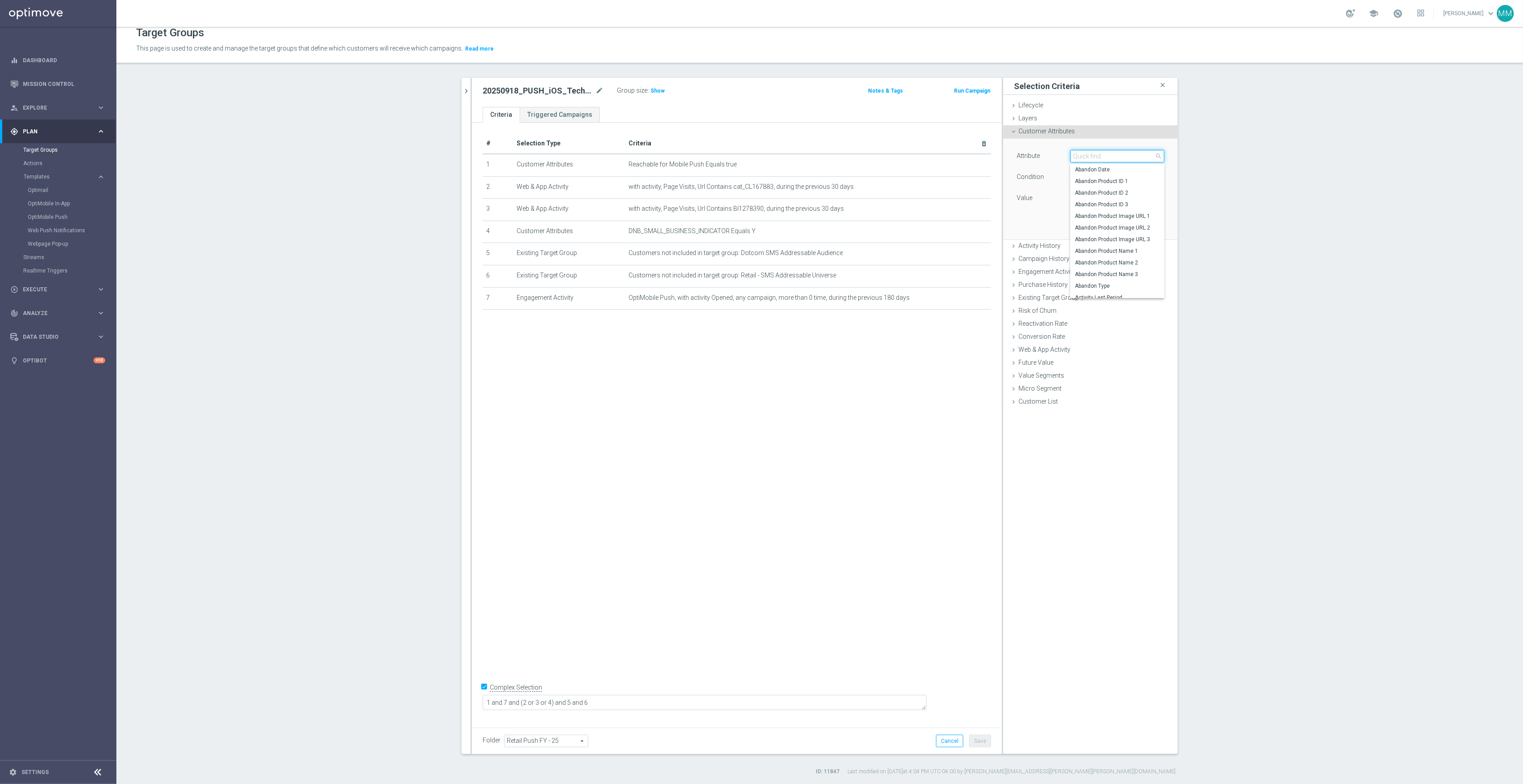
click at [1105, 155] on input "search" at bounding box center [1118, 156] width 94 height 13
type input "e"
click at [726, 362] on div "# Selection Type Criteria delete_forever 1 Customer Attributes Reachable for Mo…" at bounding box center [736, 421] width 530 height 599
click at [465, 97] on button "chevron_right" at bounding box center [466, 90] width 9 height 26
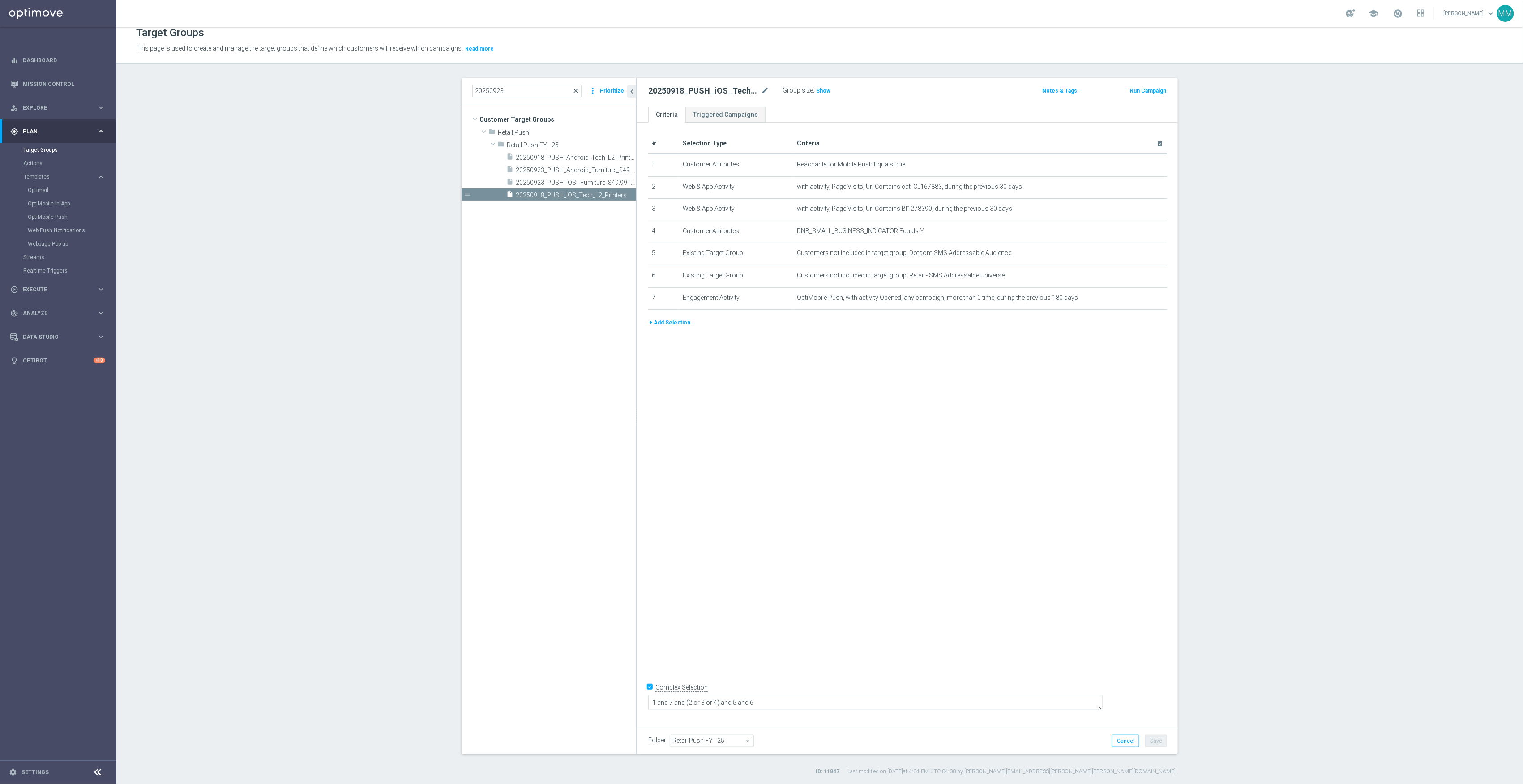
click at [572, 89] on span "close" at bounding box center [575, 90] width 7 height 7
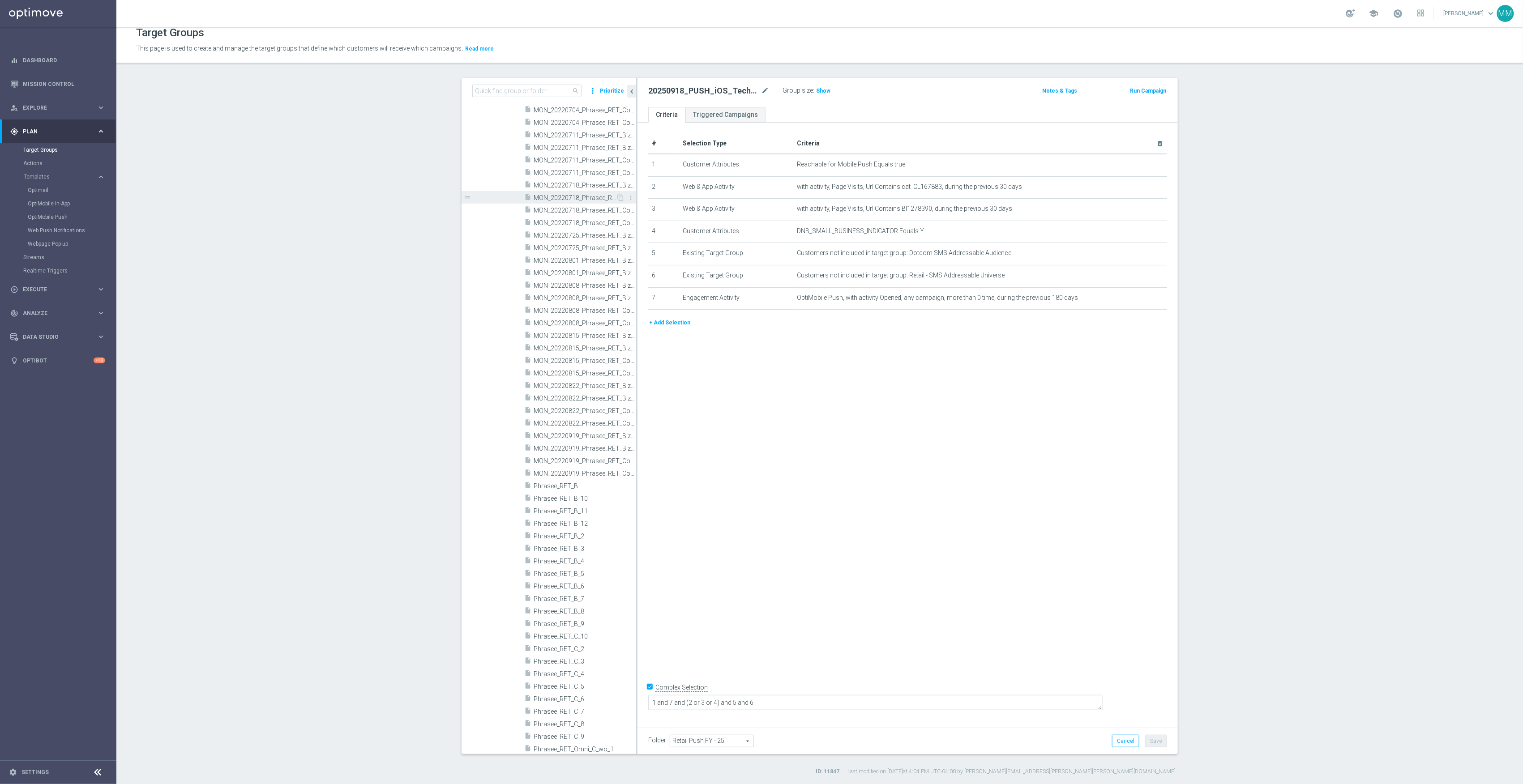
scroll to position [21504, 0]
click at [567, 264] on span "MON_20220718_Phrasee_RET_Biz_2" at bounding box center [575, 265] width 83 height 8
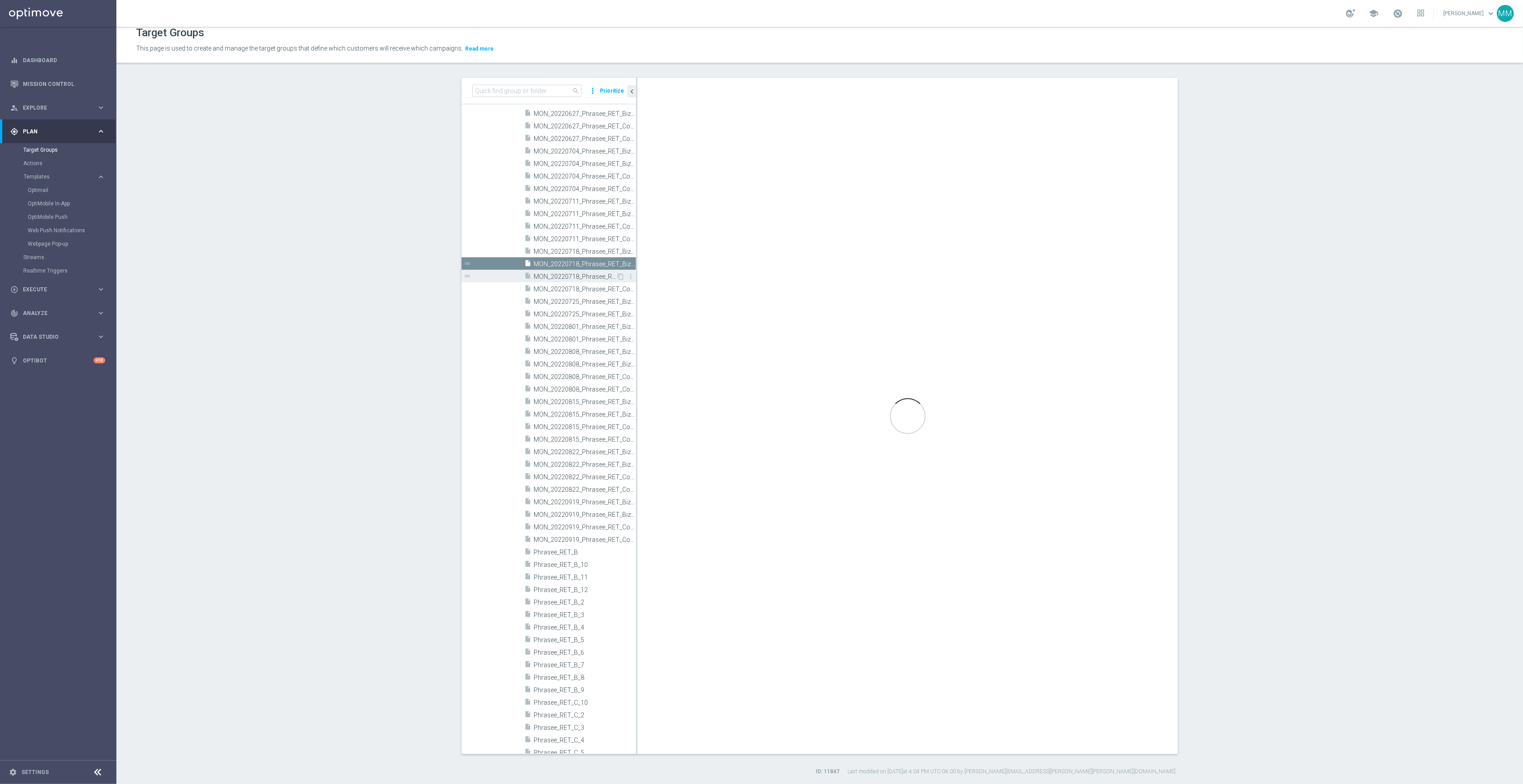
checkbox input "false"
type input "Phrasee"
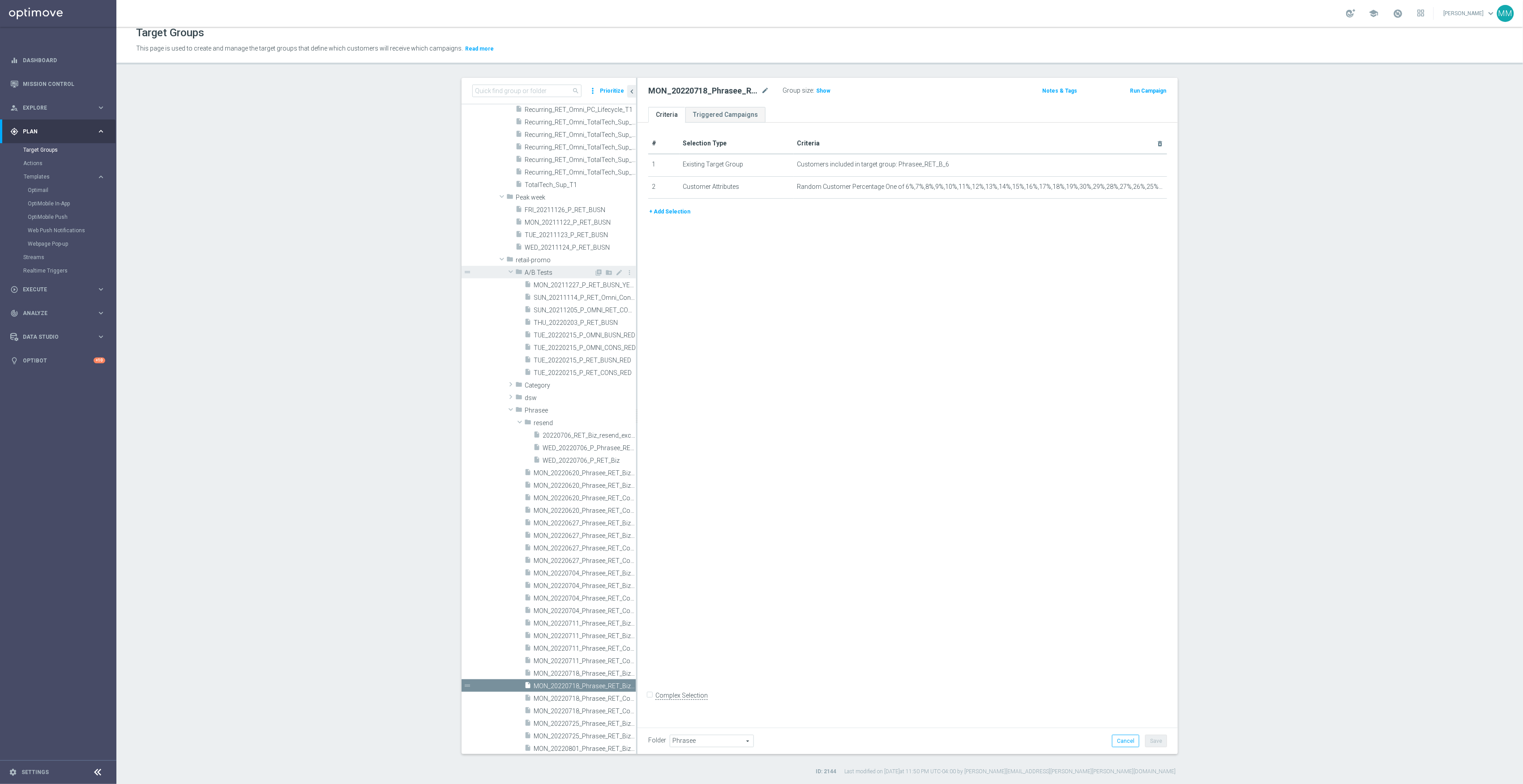
scroll to position [21027, 0]
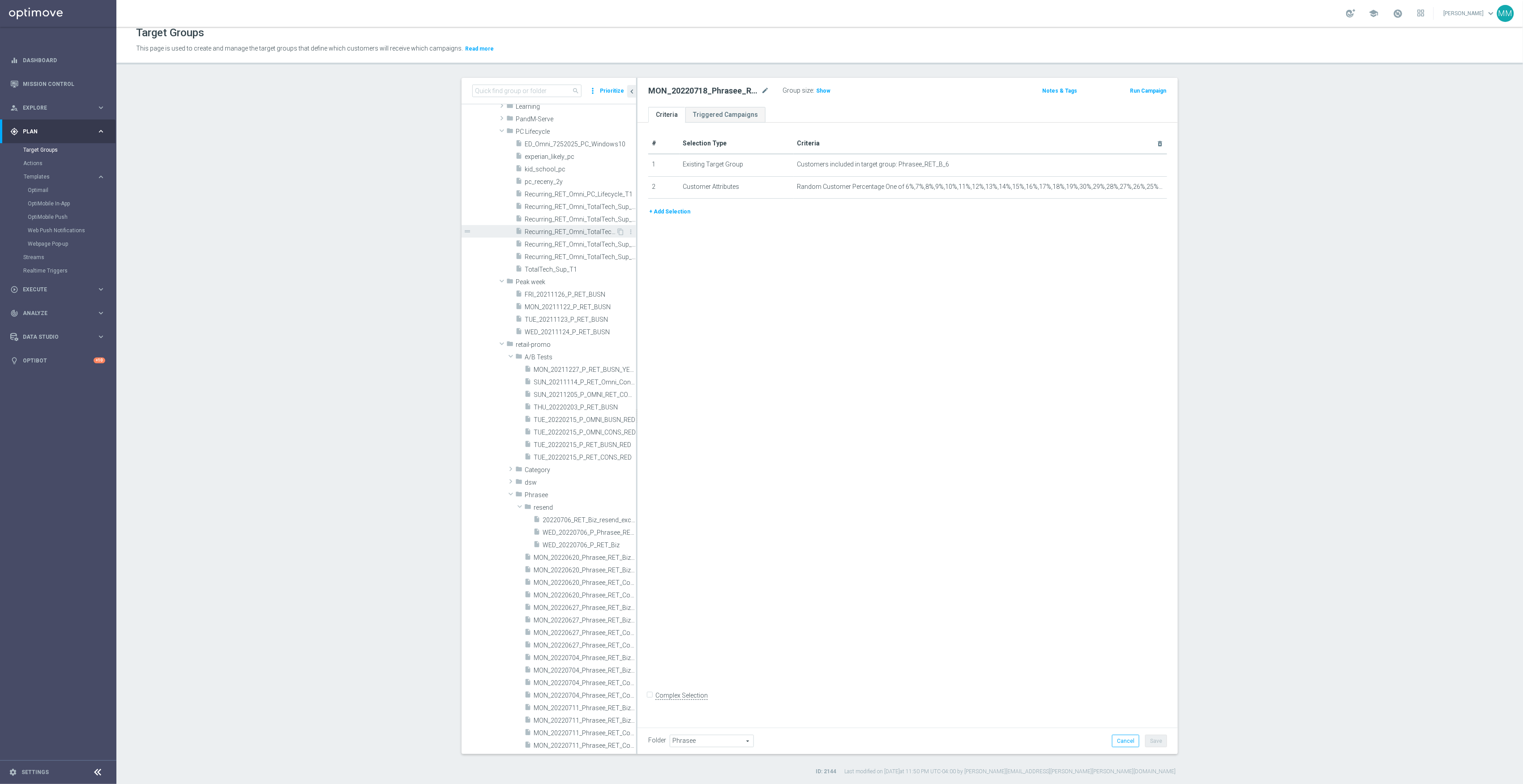
click at [577, 229] on span "Recurring_RET_Omni_TotalTech_Sup_T3" at bounding box center [570, 232] width 91 height 8
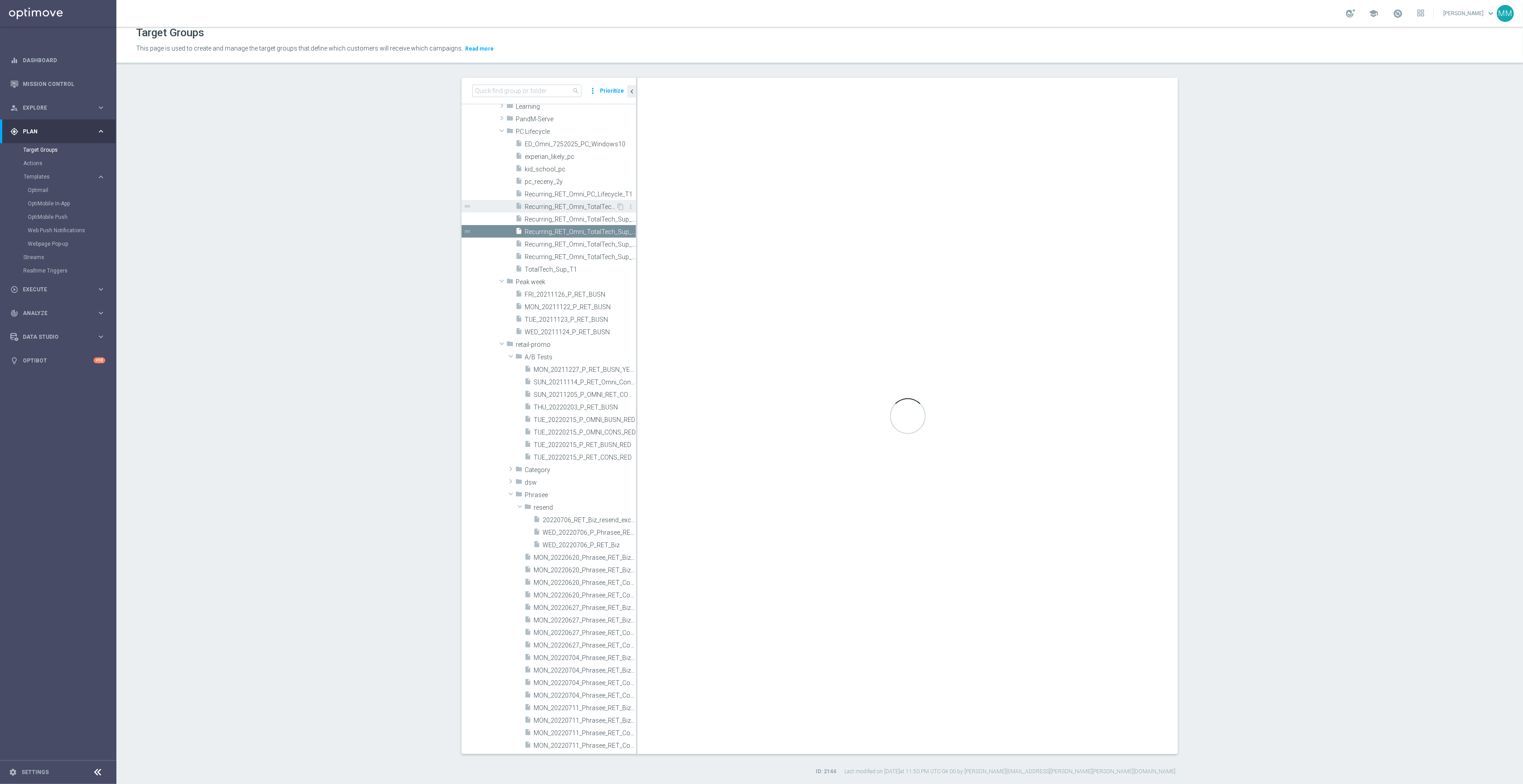
checkbox input "true"
type input "PC Lifecycle"
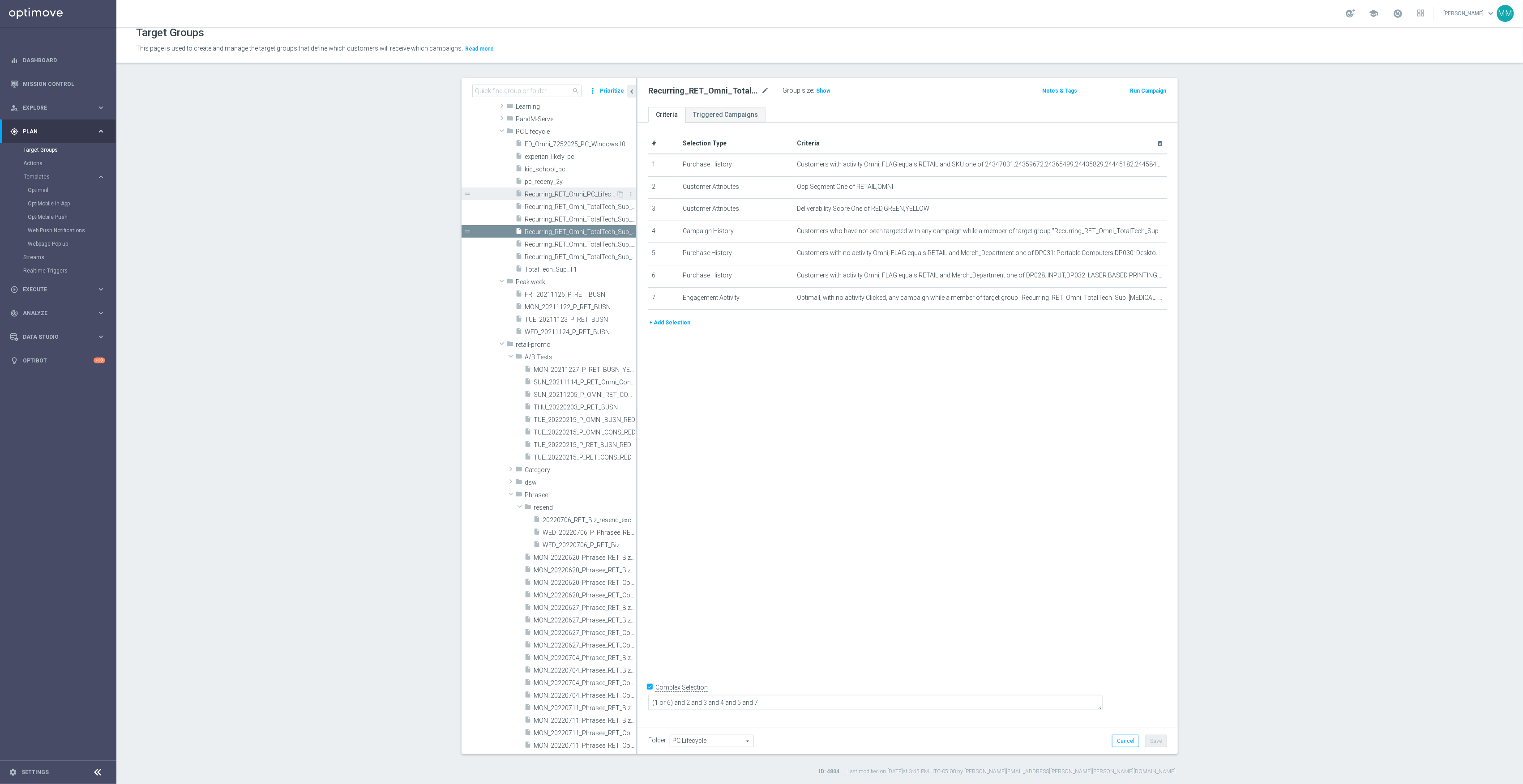
click at [575, 191] on span "Recurring_RET_Omni_PC_Lifecycle_T1" at bounding box center [570, 194] width 91 height 8
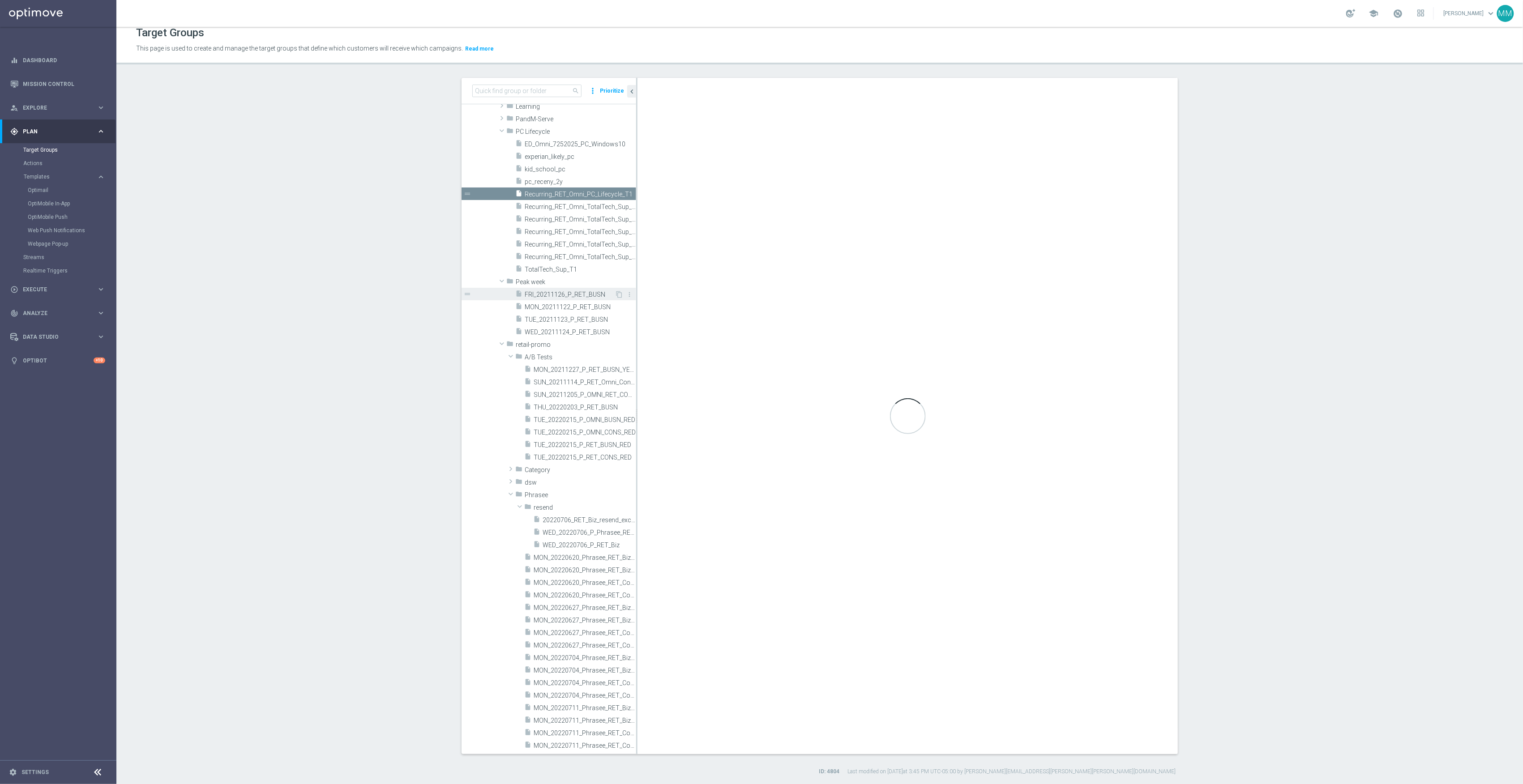
checkbox input "false"
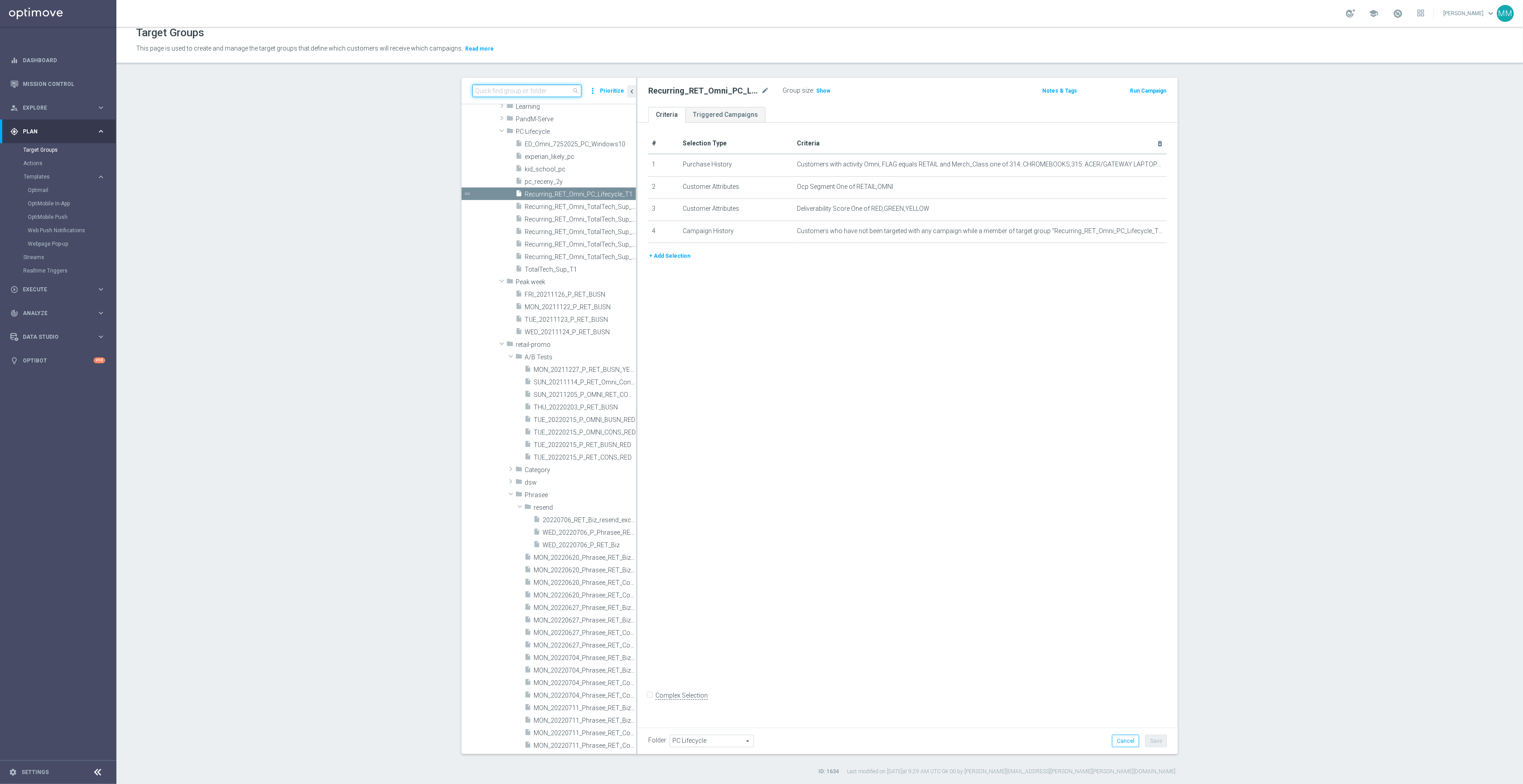
click at [525, 95] on input at bounding box center [527, 90] width 110 height 13
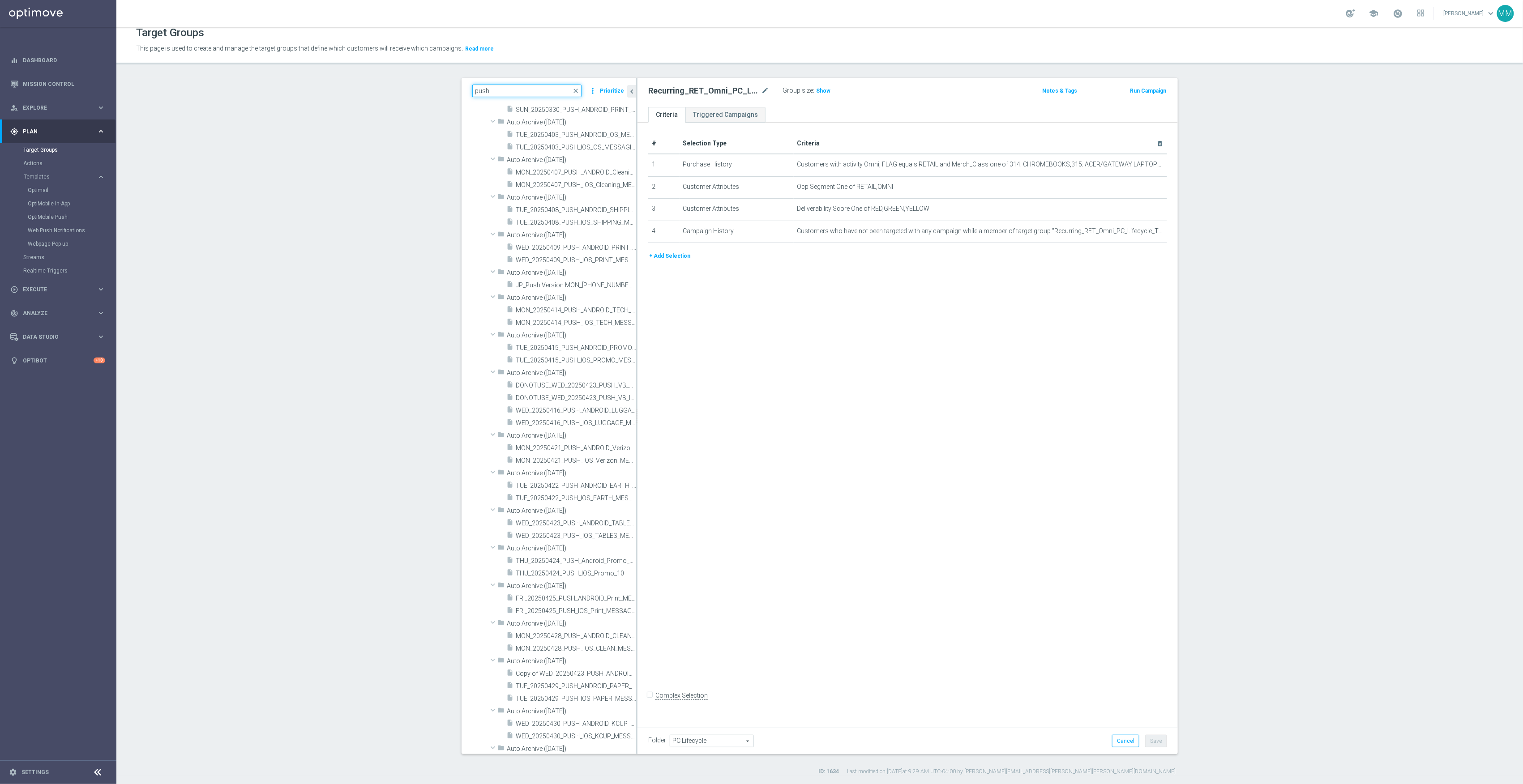
scroll to position [13298, 0]
drag, startPoint x: 501, startPoint y: 88, endPoint x: 245, endPoint y: 87, distance: 256.0
click at [249, 87] on section "push close more_vert Prioritize Archived Groups create_new_folder" at bounding box center [820, 426] width 1407 height 697
type input "retail push"
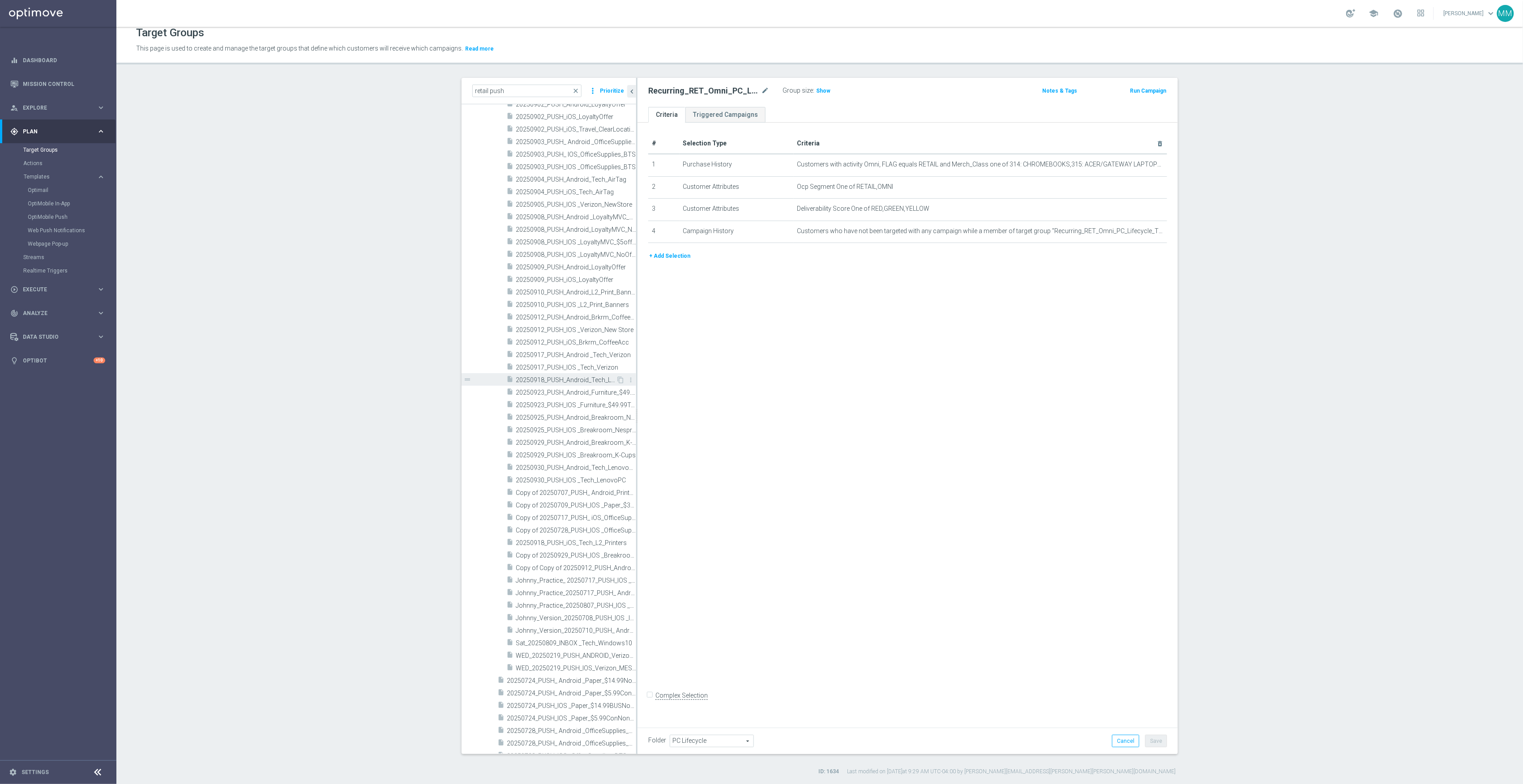
click at [570, 376] on span "20250918_PUSH_Android_Tech_L2_Printers" at bounding box center [566, 380] width 100 height 8
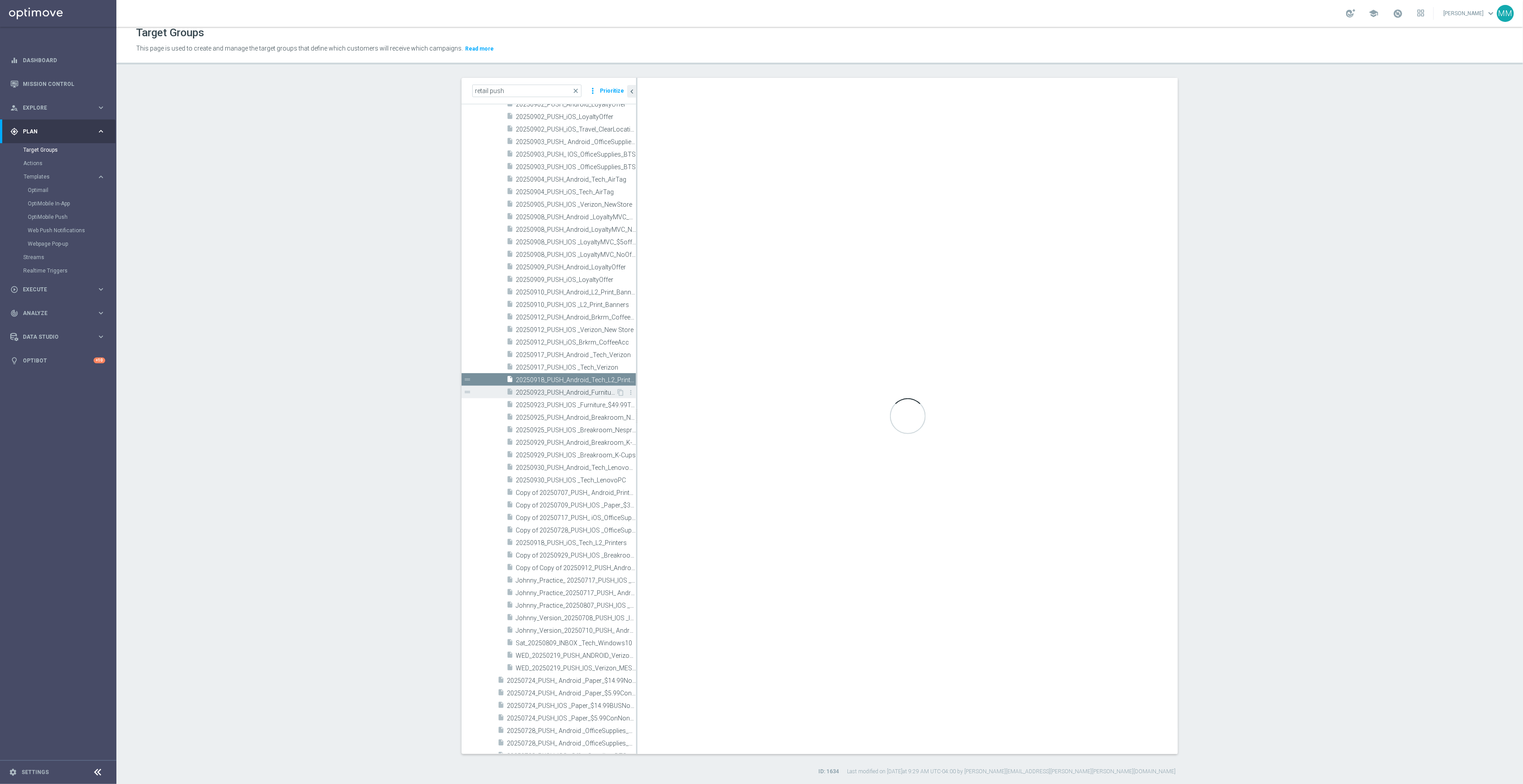
checkbox input "true"
type input "Retail Push FY - 25"
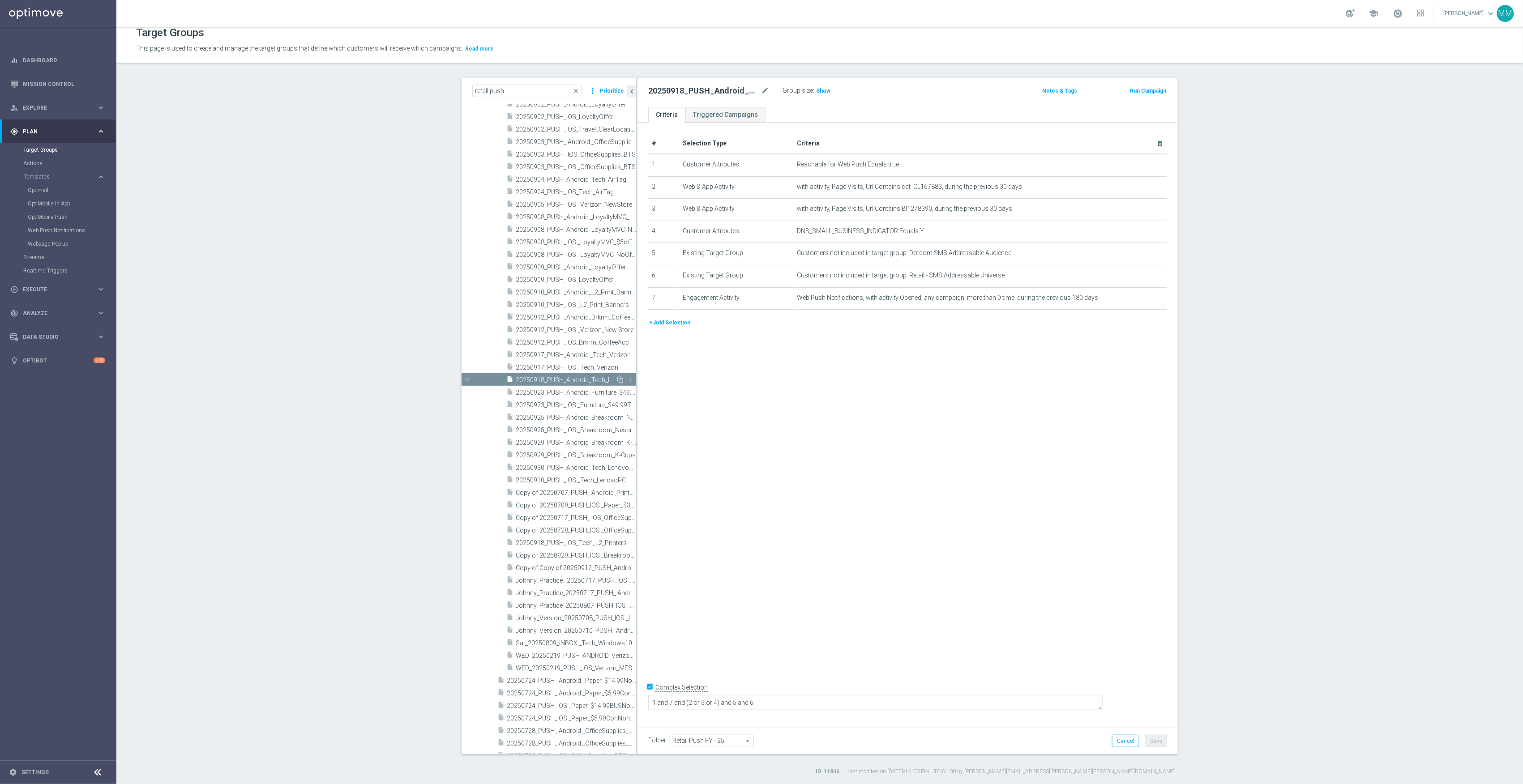
click at [617, 380] on icon "content_copy" at bounding box center [620, 379] width 7 height 7
click at [761, 90] on icon "mode_edit" at bounding box center [765, 90] width 8 height 11
click at [731, 94] on input "Copy of 20250918_PUSH_Android_Tech_L2_Printers" at bounding box center [709, 91] width 121 height 13
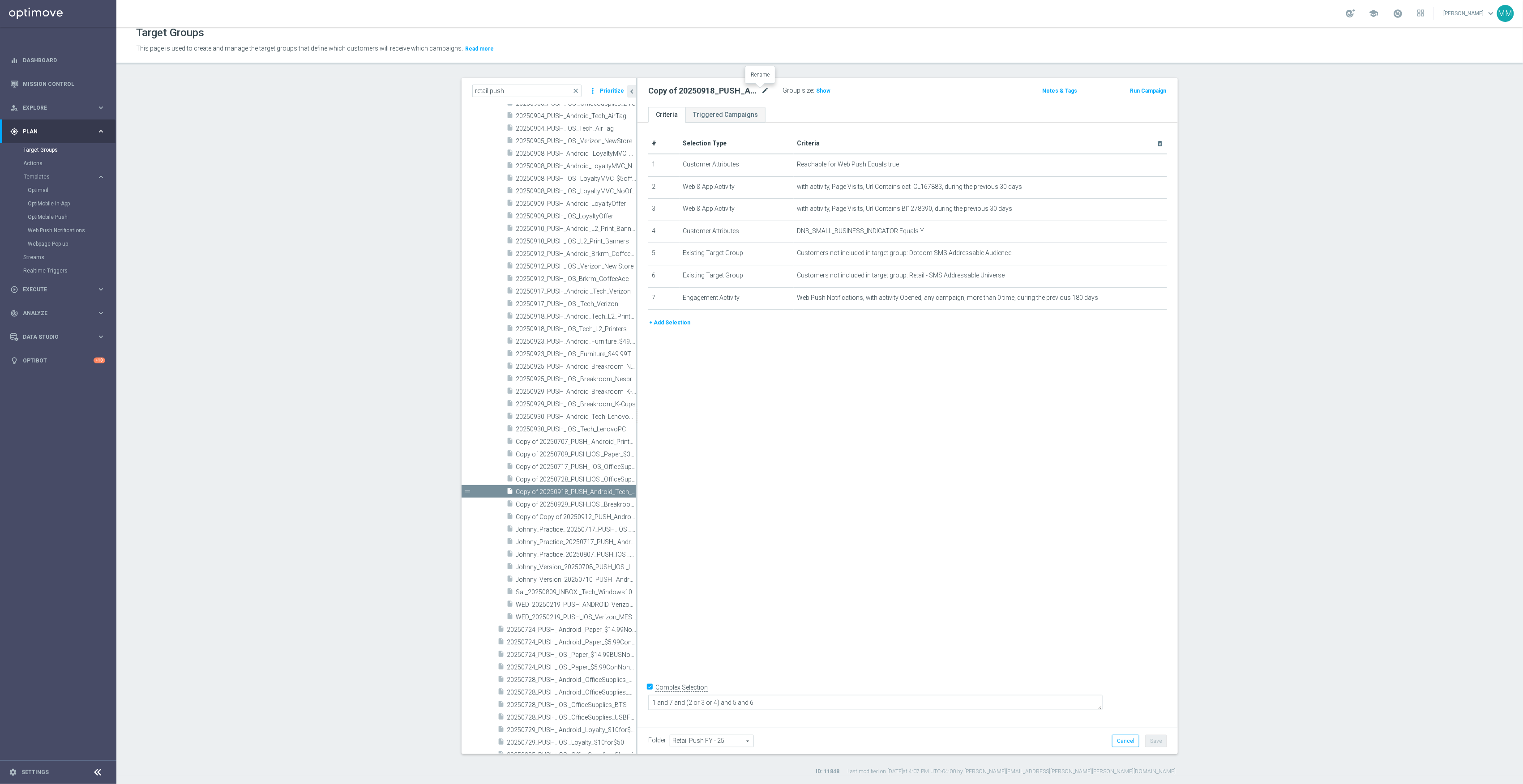
click at [761, 95] on icon "mode_edit" at bounding box center [765, 90] width 8 height 11
type input "20250919_PUSH_Android_Tech_L2_PCs"
click at [817, 490] on div "# Selection Type Criteria delete_forever 1 Customer Attributes Reachable for We…" at bounding box center [908, 421] width 541 height 599
click at [1134, 188] on icon "mode_edit" at bounding box center [1137, 186] width 7 height 7
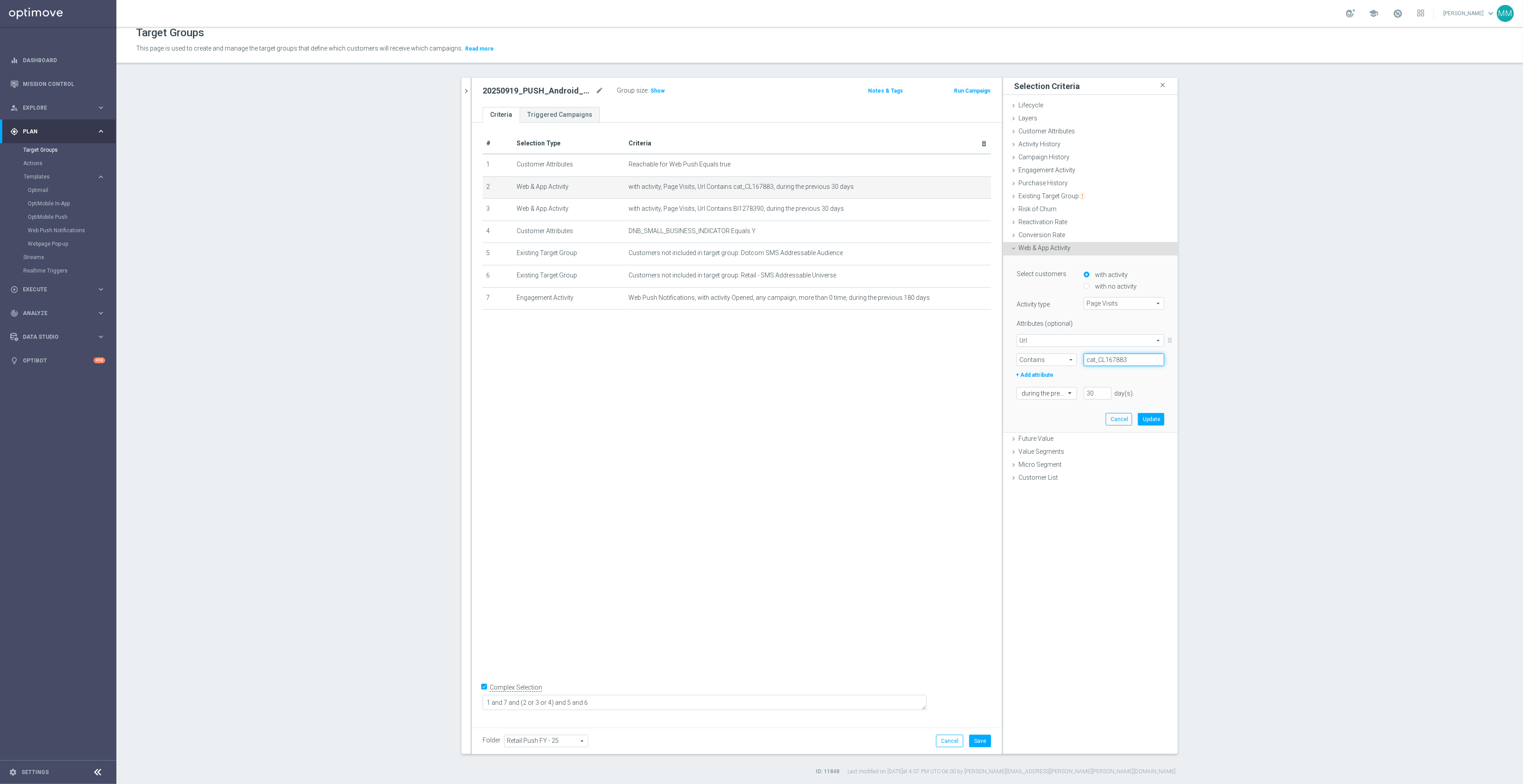
drag, startPoint x: 1137, startPoint y: 358, endPoint x: 1017, endPoint y: 365, distance: 120.2
click at [1017, 365] on div "Contains Contains arrow_drop_down search cat_CL167883" at bounding box center [1091, 360] width 162 height 13
paste input "289"
type input "cat_CL167289"
click at [1155, 422] on button "Update" at bounding box center [1151, 418] width 26 height 13
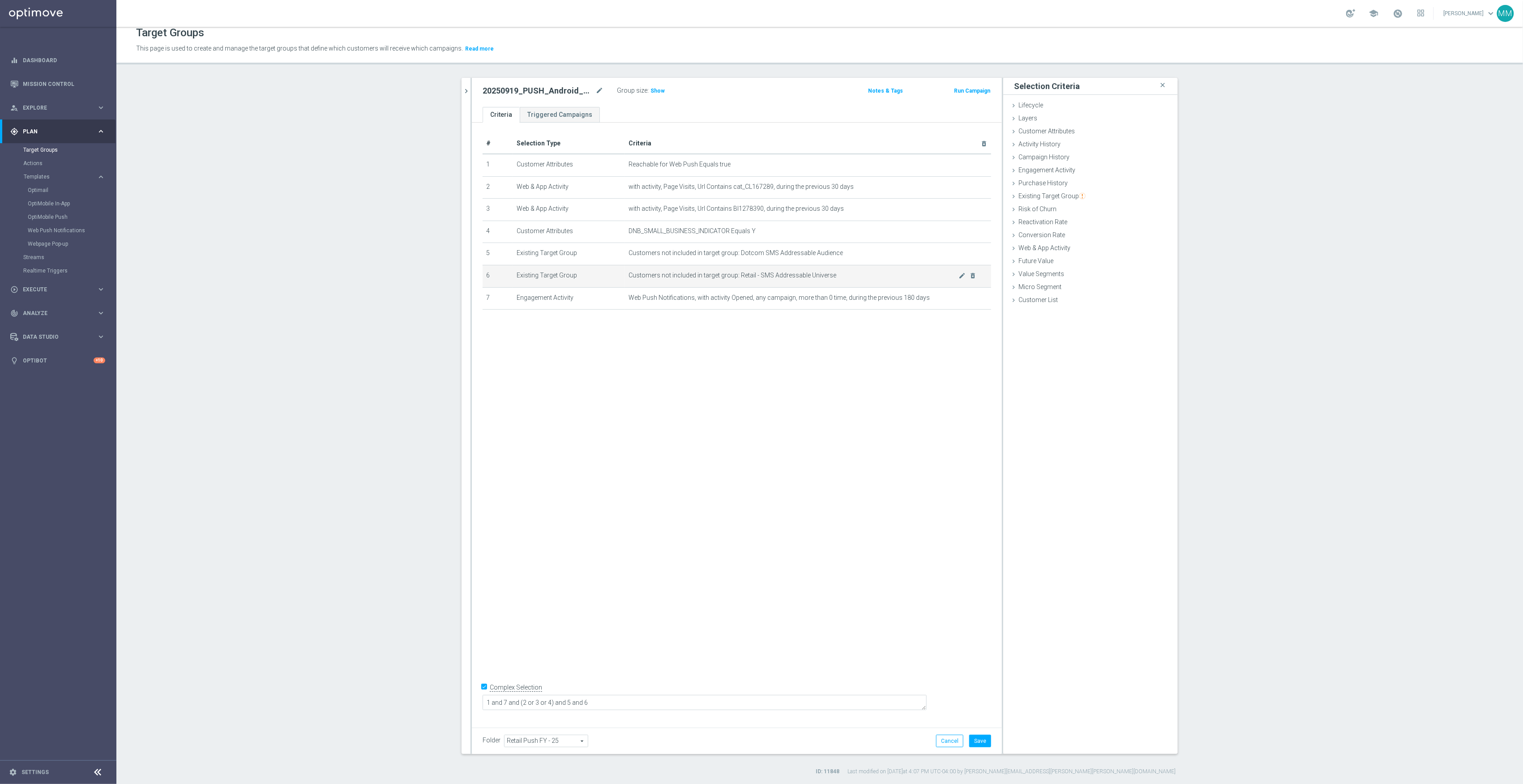
drag, startPoint x: 761, startPoint y: 487, endPoint x: 669, endPoint y: 267, distance: 238.5
click at [761, 487] on div "# Selection Type Criteria delete_forever 1 Customer Attributes Reachable for We…" at bounding box center [736, 421] width 530 height 599
click at [652, 90] on span "Show" at bounding box center [657, 90] width 14 height 7
click at [981, 744] on button "Save" at bounding box center [979, 741] width 22 height 13
click at [462, 90] on icon "chevron_right" at bounding box center [466, 90] width 9 height 9
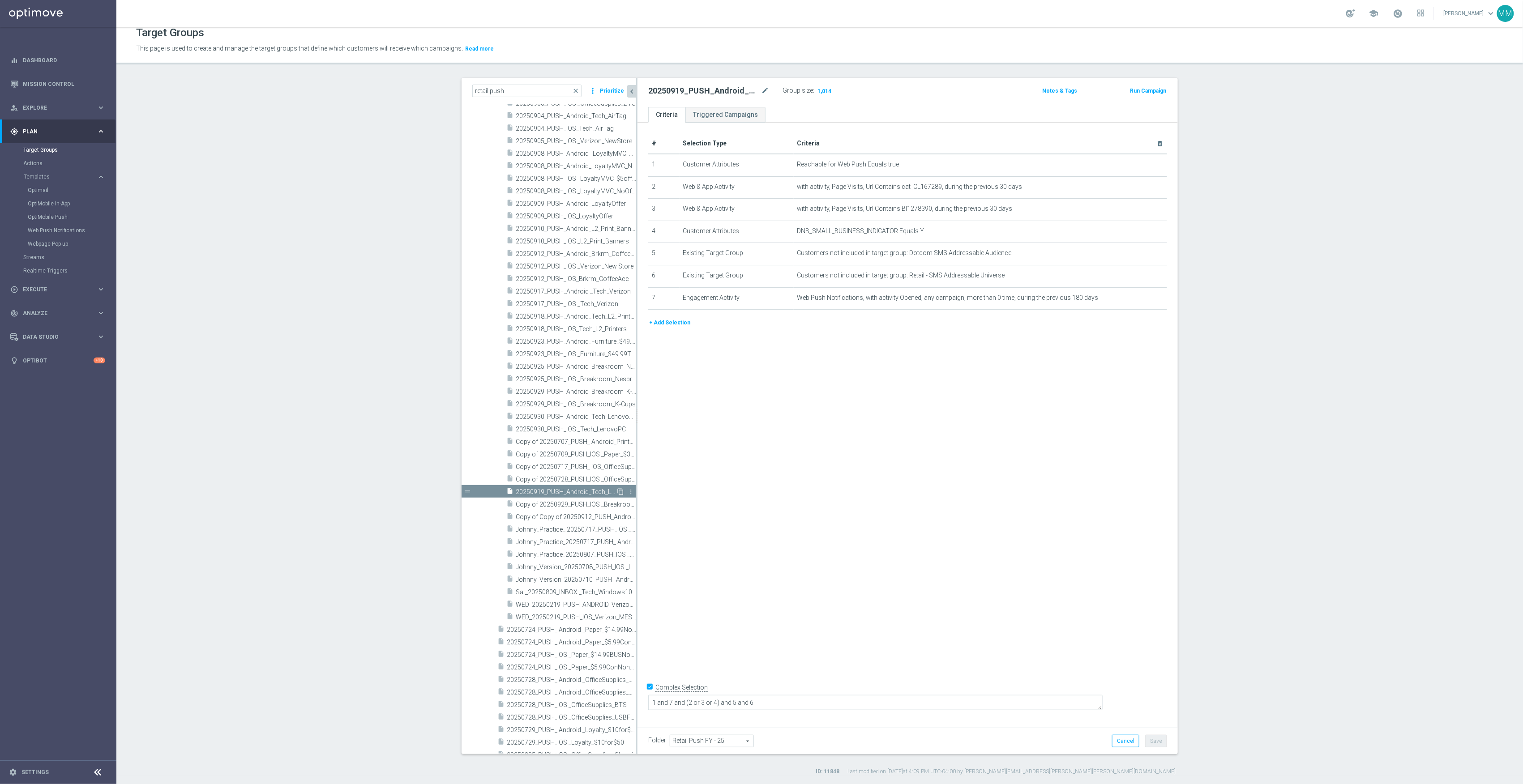
click at [617, 493] on icon "content_copy" at bounding box center [620, 492] width 7 height 7
click at [761, 95] on icon "mode_edit" at bounding box center [765, 90] width 8 height 11
click at [669, 90] on input "Copy of 20250919_PUSH_Android_Tech_L2_PCs" at bounding box center [709, 91] width 121 height 13
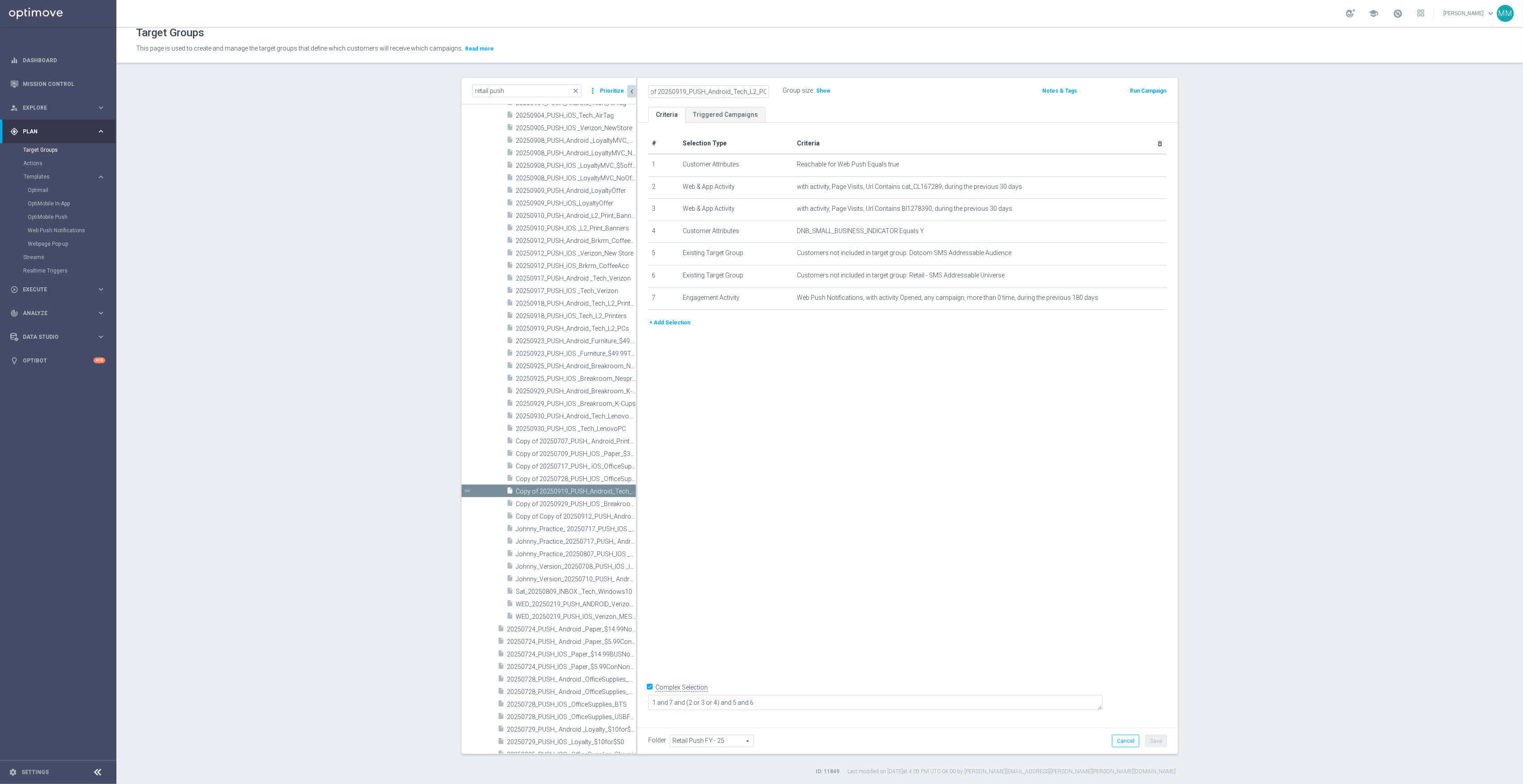
scroll to position [0, 0]
drag, startPoint x: 653, startPoint y: 90, endPoint x: 575, endPoint y: 93, distance: 78.1
click at [576, 93] on as-split "retail push close more_vert Prioritize Customer Target Groups library_add creat…" at bounding box center [820, 416] width 716 height 676
drag, startPoint x: 717, startPoint y: 89, endPoint x: 696, endPoint y: 93, distance: 21.4
click at [696, 93] on input "20250919_PUSH_Android_Tech_L2_PCs" at bounding box center [709, 91] width 121 height 13
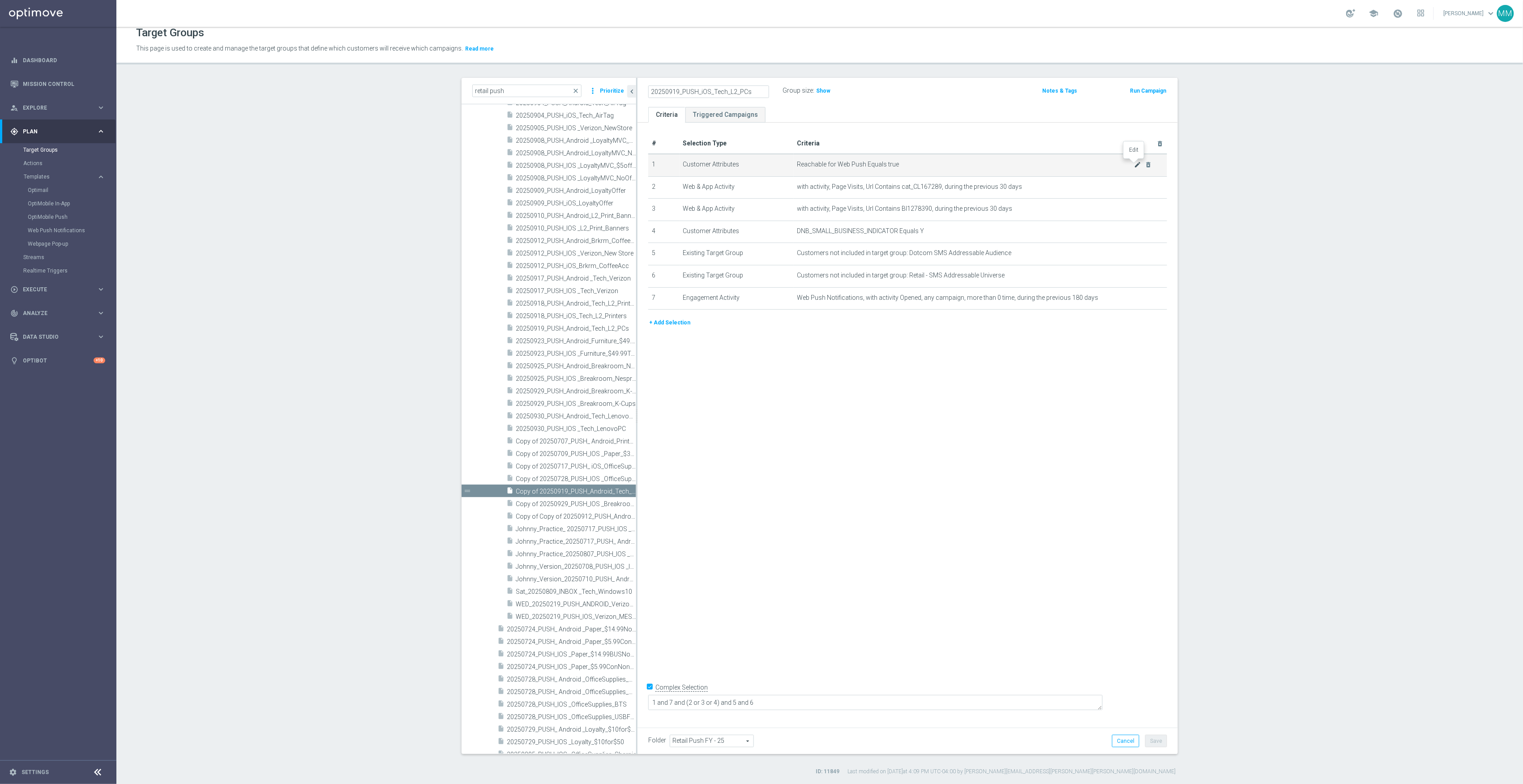
type input "20250919_PUSH_iOS_Tech_L2_PCs"
click at [1134, 164] on icon "mode_edit" at bounding box center [1137, 164] width 7 height 7
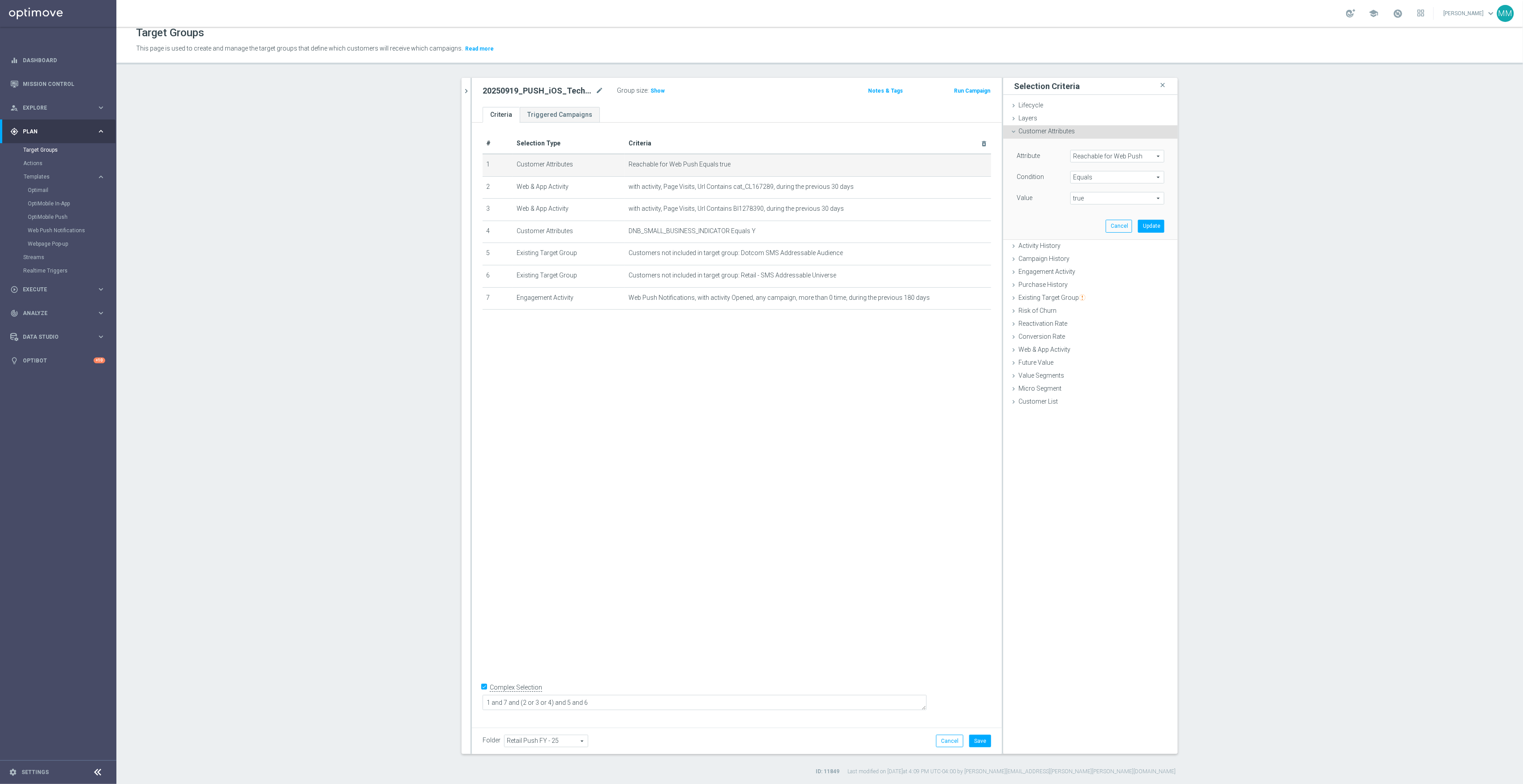
click at [1119, 158] on span "Reachable for Web Push" at bounding box center [1117, 156] width 93 height 12
click at [1118, 159] on input "search" at bounding box center [1118, 156] width 94 height 13
type input "reach"
click at [1137, 183] on span "Reachable for Mobile Push" at bounding box center [1113, 181] width 77 height 7
type input "Reachable for Mobile Push"
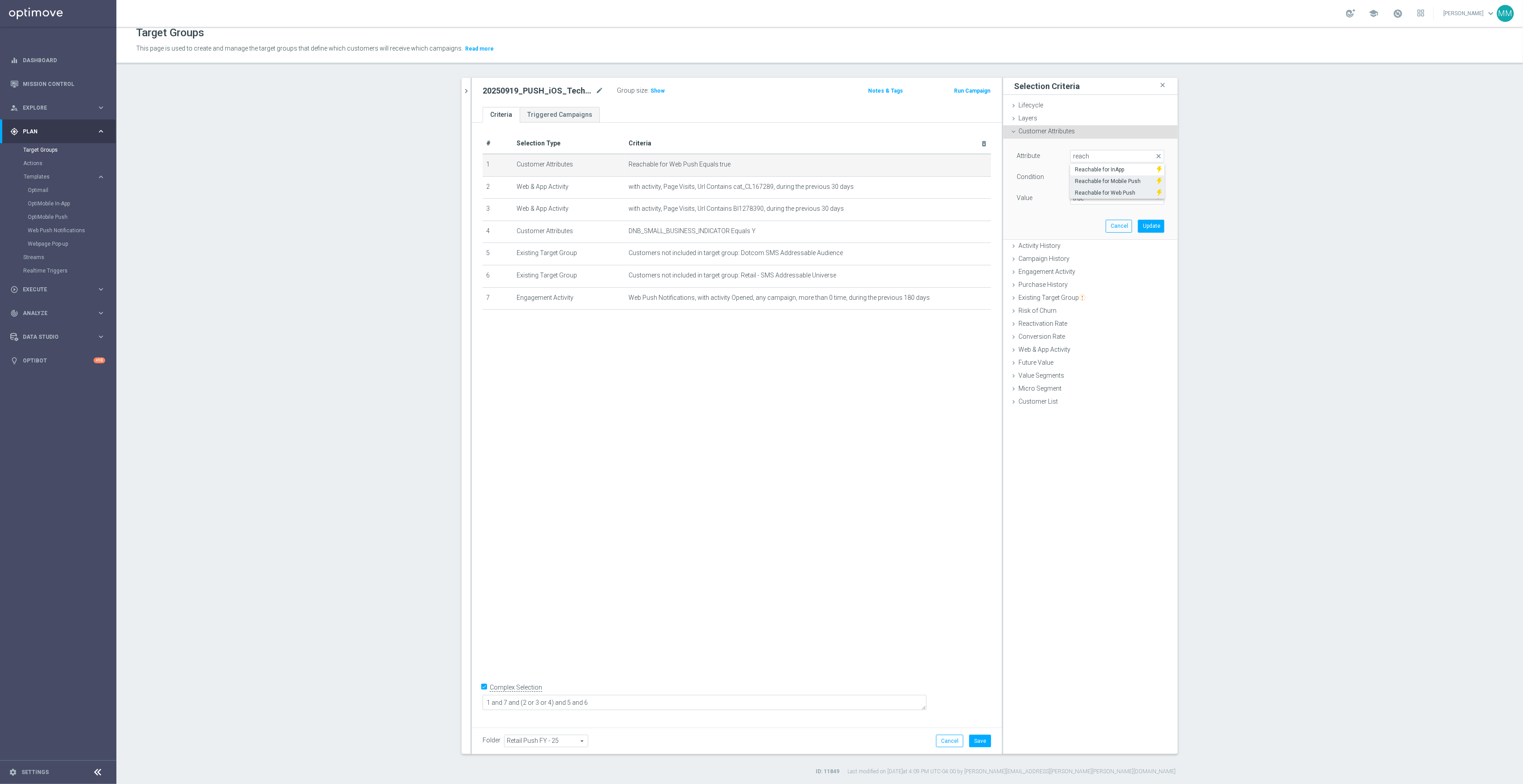
type input "Select"
click at [1099, 199] on span "true" at bounding box center [1117, 198] width 93 height 12
click at [1099, 199] on input "search" at bounding box center [1118, 198] width 94 height 13
type input "tru"
click at [1106, 212] on span "true" at bounding box center [1117, 211] width 85 height 7
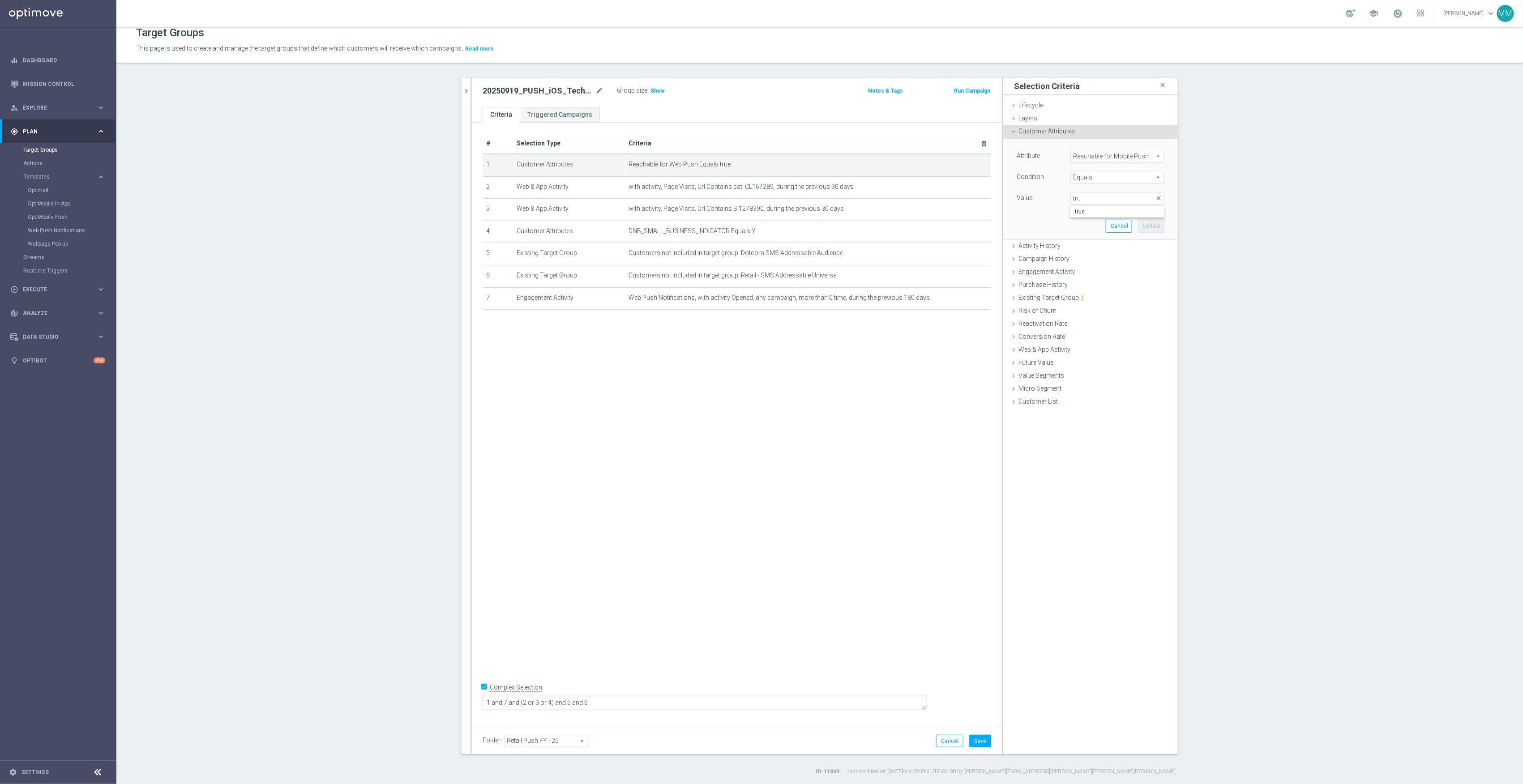
type input "true"
click at [1151, 222] on button "Update" at bounding box center [1151, 225] width 26 height 13
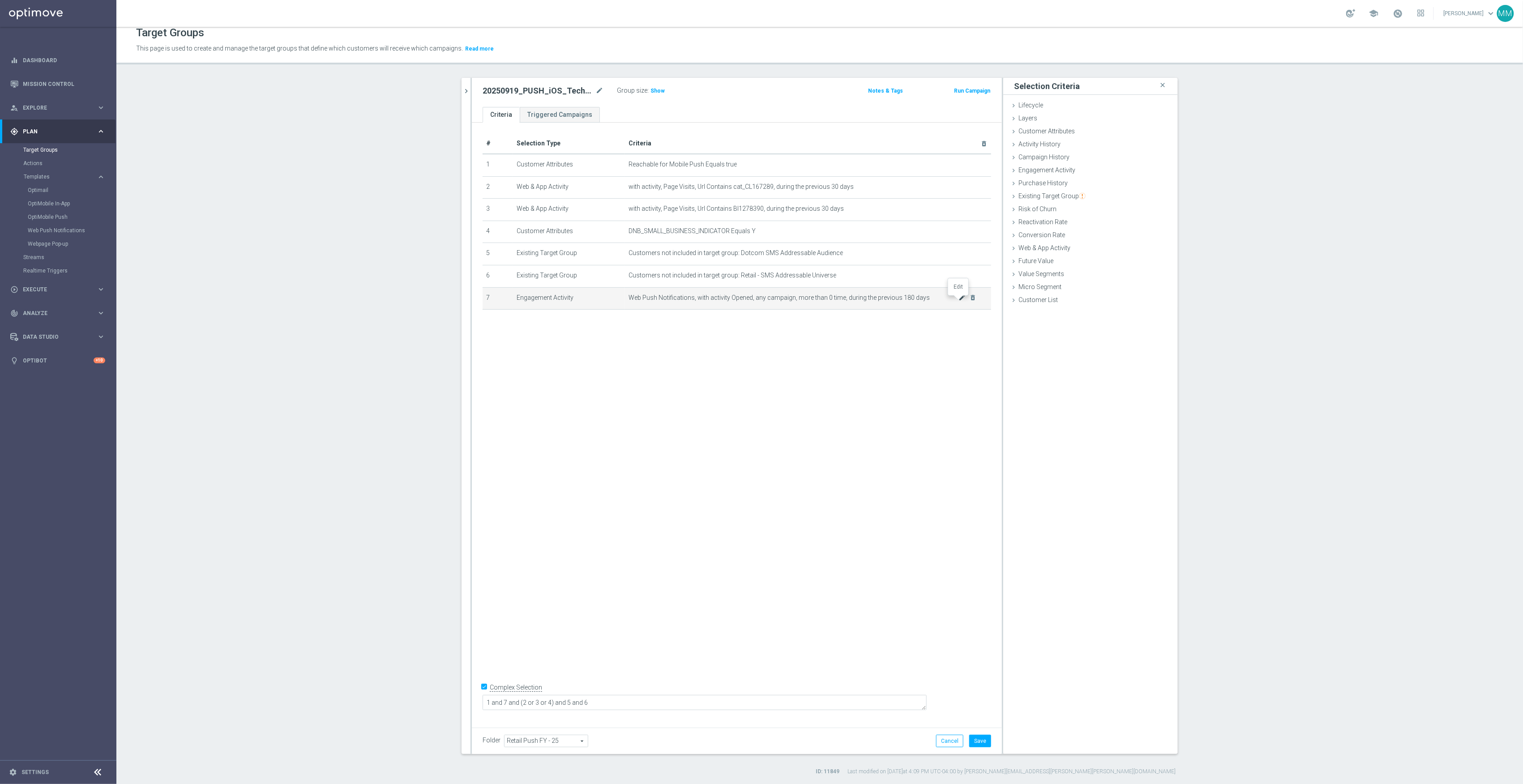
click at [959, 301] on icon "mode_edit" at bounding box center [962, 297] width 7 height 7
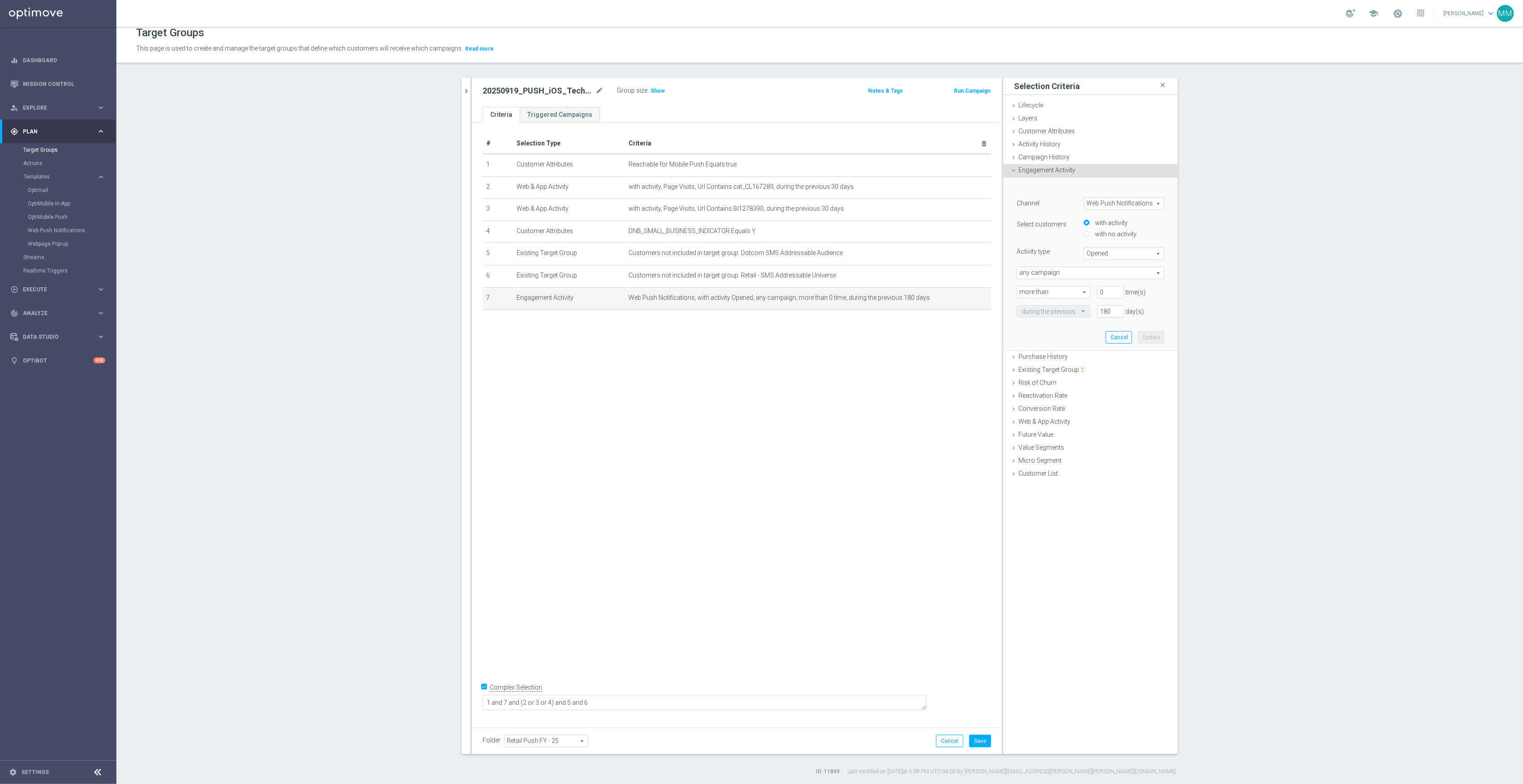
click at [1108, 205] on span "Web Push Notifications" at bounding box center [1124, 204] width 80 height 12
click at [1123, 226] on span "OptiMobile Push" at bounding box center [1125, 228] width 71 height 7
type input "OptiMobile Push"
click at [1120, 253] on span "Bounced" at bounding box center [1124, 254] width 80 height 12
click at [1120, 287] on span "Opened" at bounding box center [1125, 290] width 71 height 7
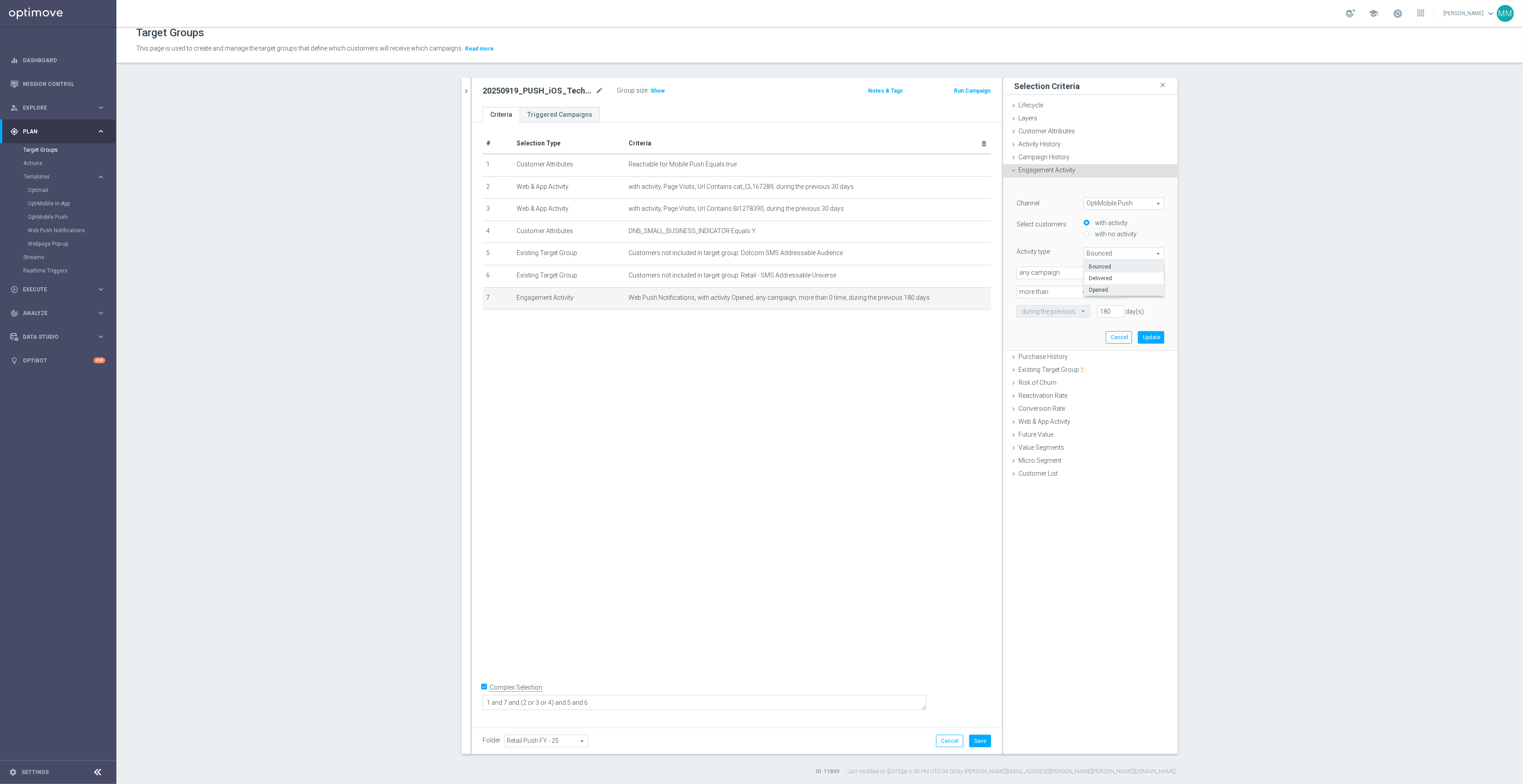
type input "Opened"
click at [1143, 336] on button "Update" at bounding box center [1151, 337] width 26 height 13
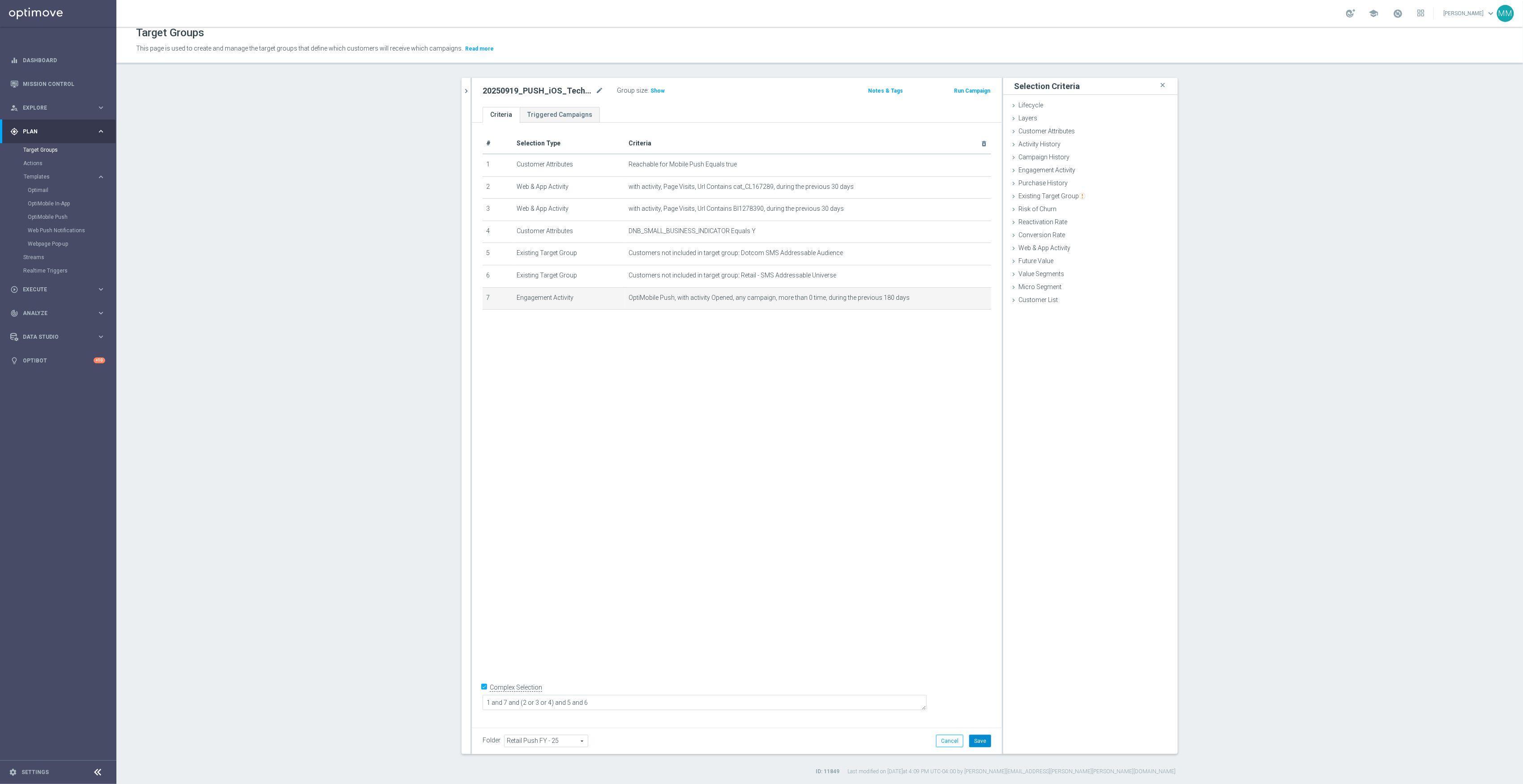
click at [976, 740] on button "Save" at bounding box center [979, 741] width 22 height 13
click at [650, 89] on span "Show" at bounding box center [657, 90] width 14 height 7
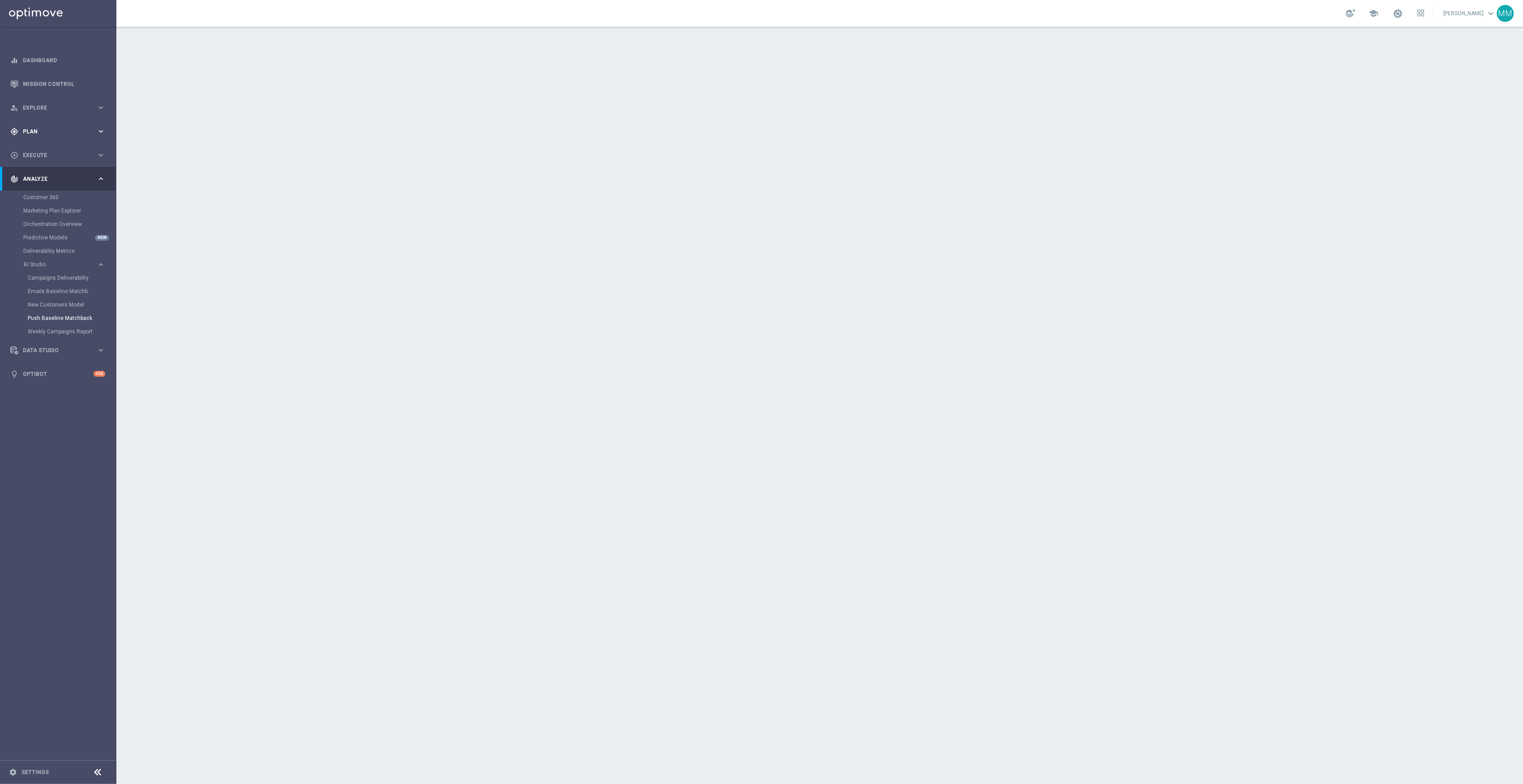
click at [38, 142] on div "gps_fixed Plan keyboard_arrow_right" at bounding box center [58, 131] width 115 height 24
click at [45, 149] on link "Target Groups" at bounding box center [58, 149] width 70 height 7
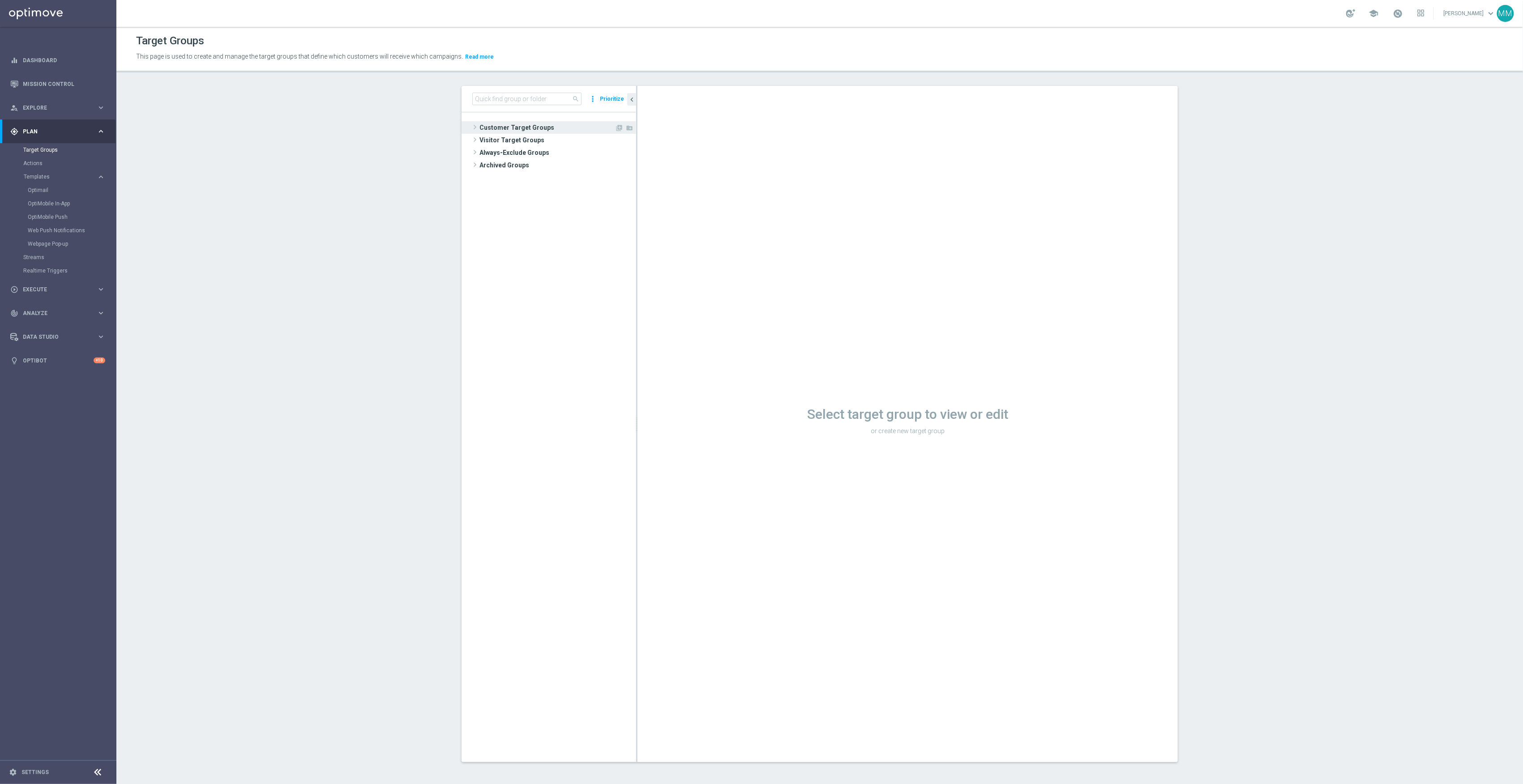
click at [529, 125] on span "Customer Target Groups" at bounding box center [546, 127] width 136 height 13
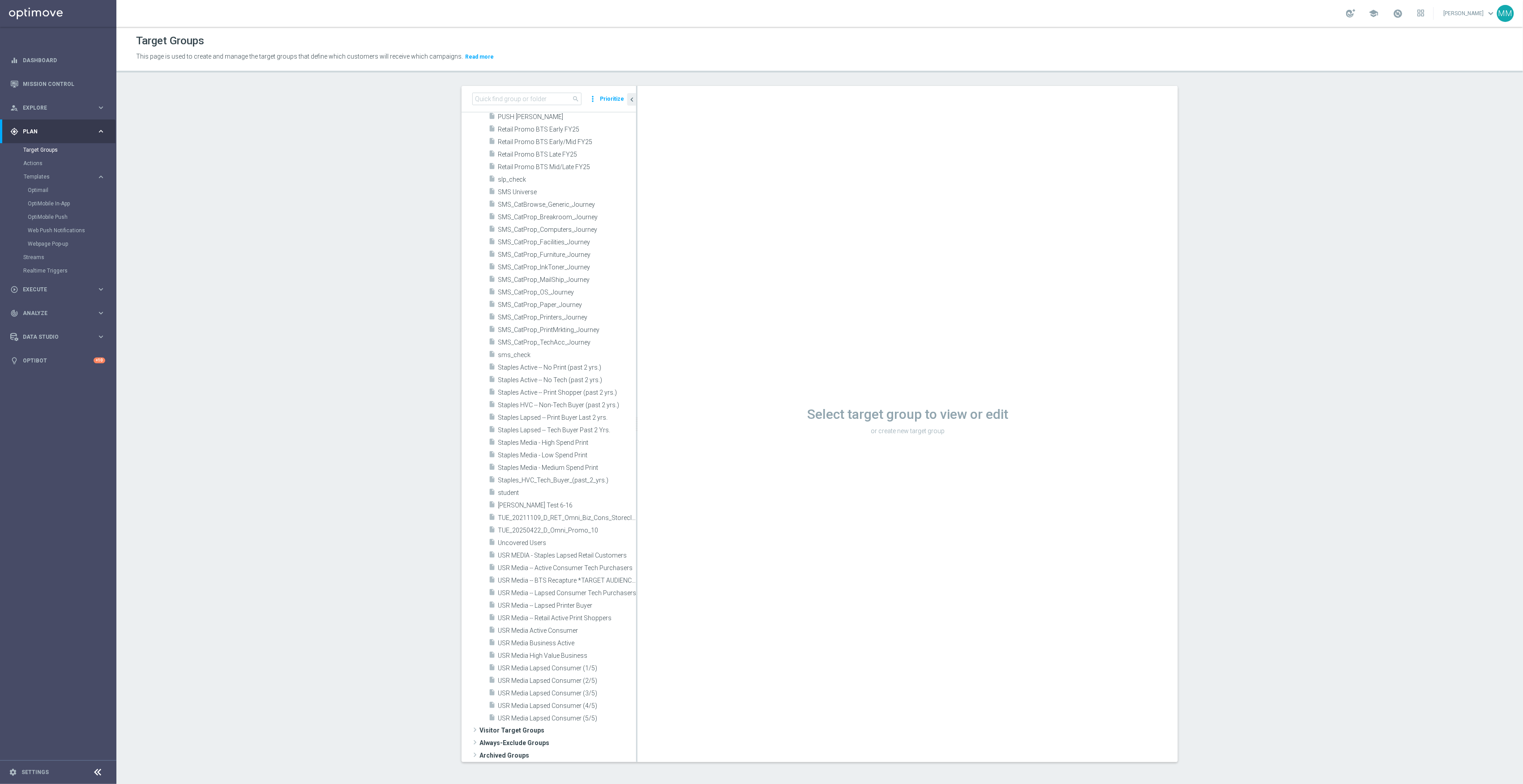
scroll to position [1, 0]
click at [514, 93] on input at bounding box center [527, 97] width 110 height 13
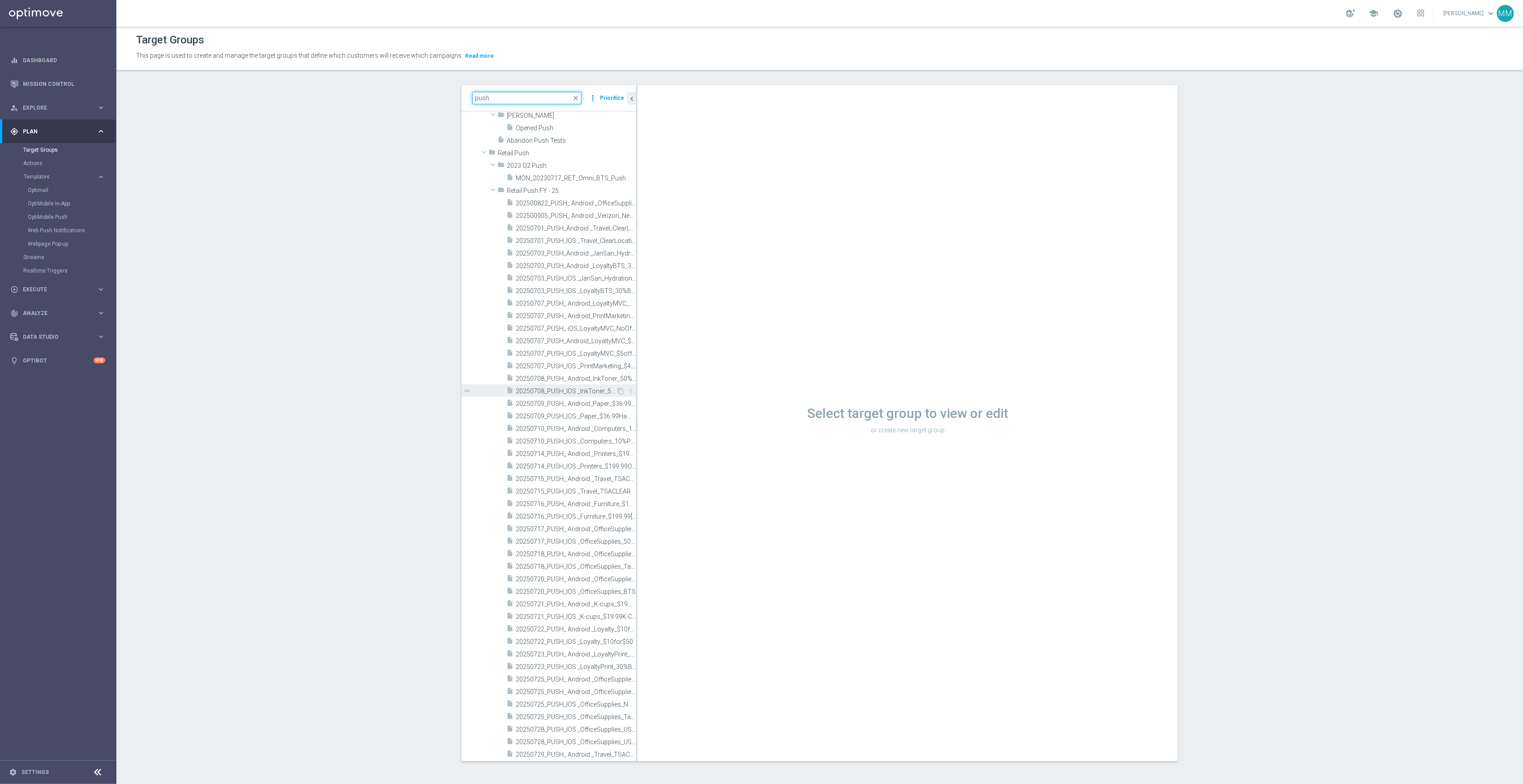
scroll to position [1297, 0]
type input "push"
click at [574, 352] on span "20250708_PUSH_ Android_InkToner_50%BIP" at bounding box center [566, 352] width 100 height 8
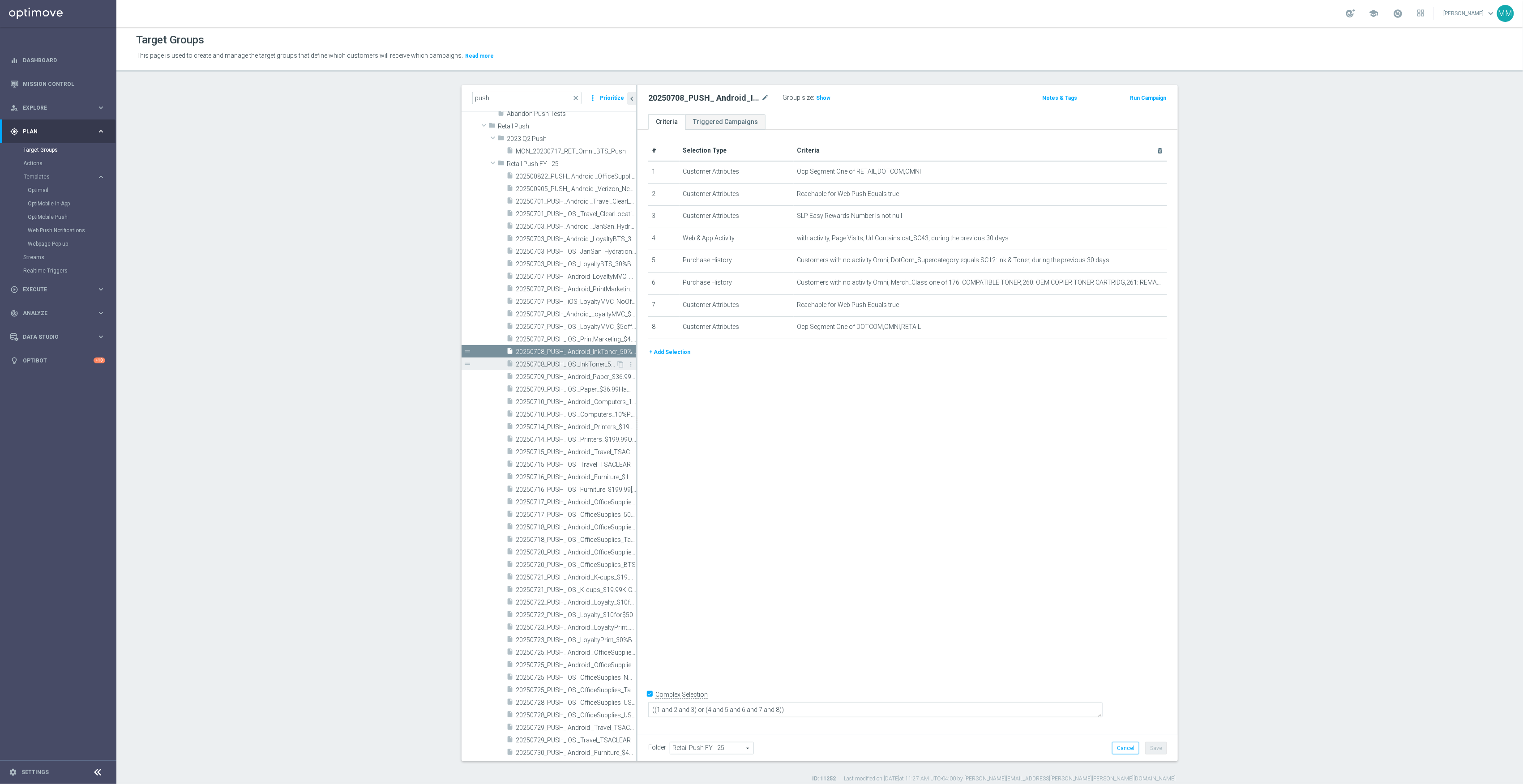
click at [570, 367] on span "20250708_PUSH_IOS _InkToner_50%BIP" at bounding box center [566, 365] width 100 height 8
click at [570, 380] on span "20250709_PUSH_ Android_Paper_$36.99Hammermill" at bounding box center [566, 377] width 100 height 8
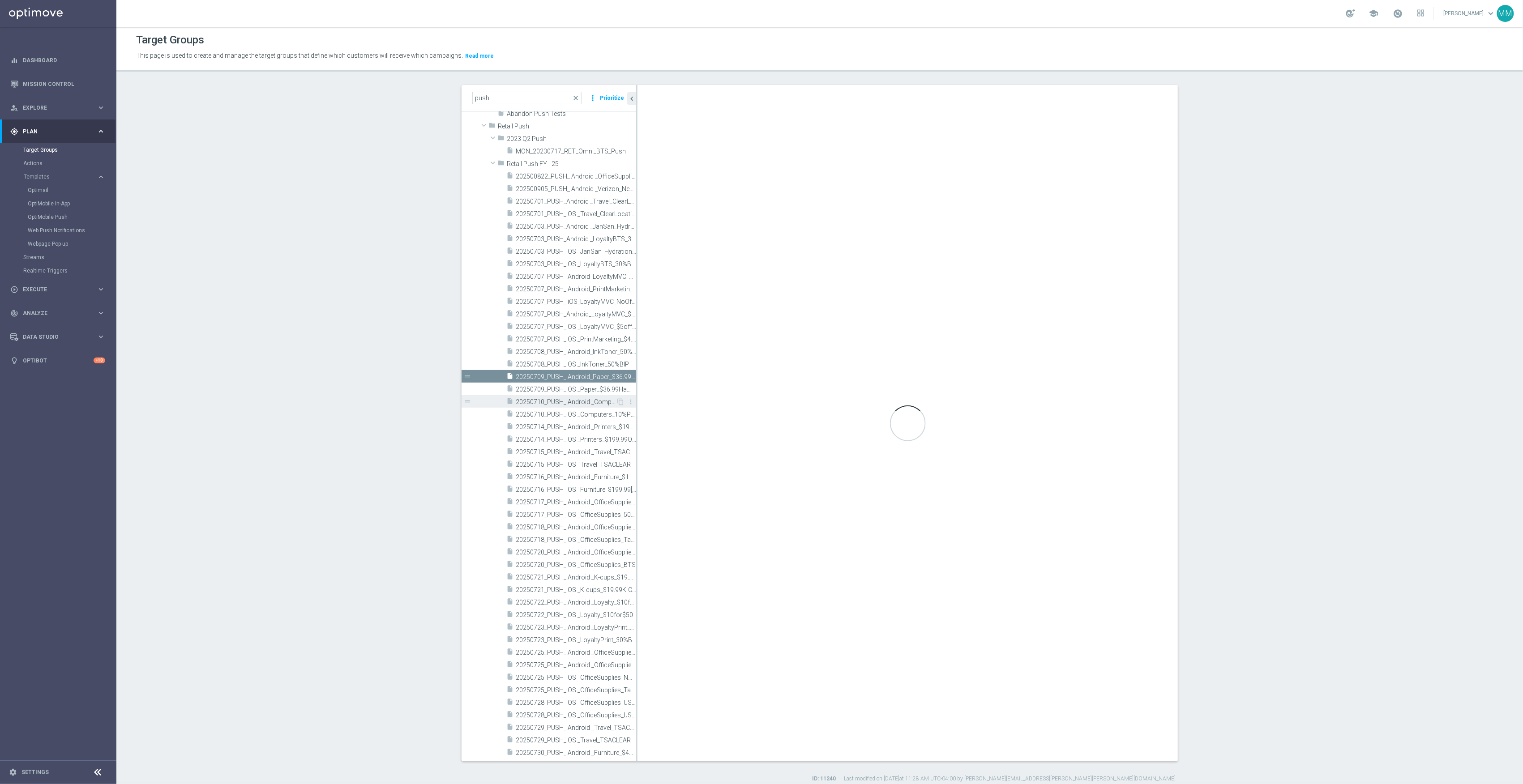
type textarea "1 and 2 and 3 and 4 and ((5 or 6 or 7 or 8) or ((9 or 10) and 11 and 12))"
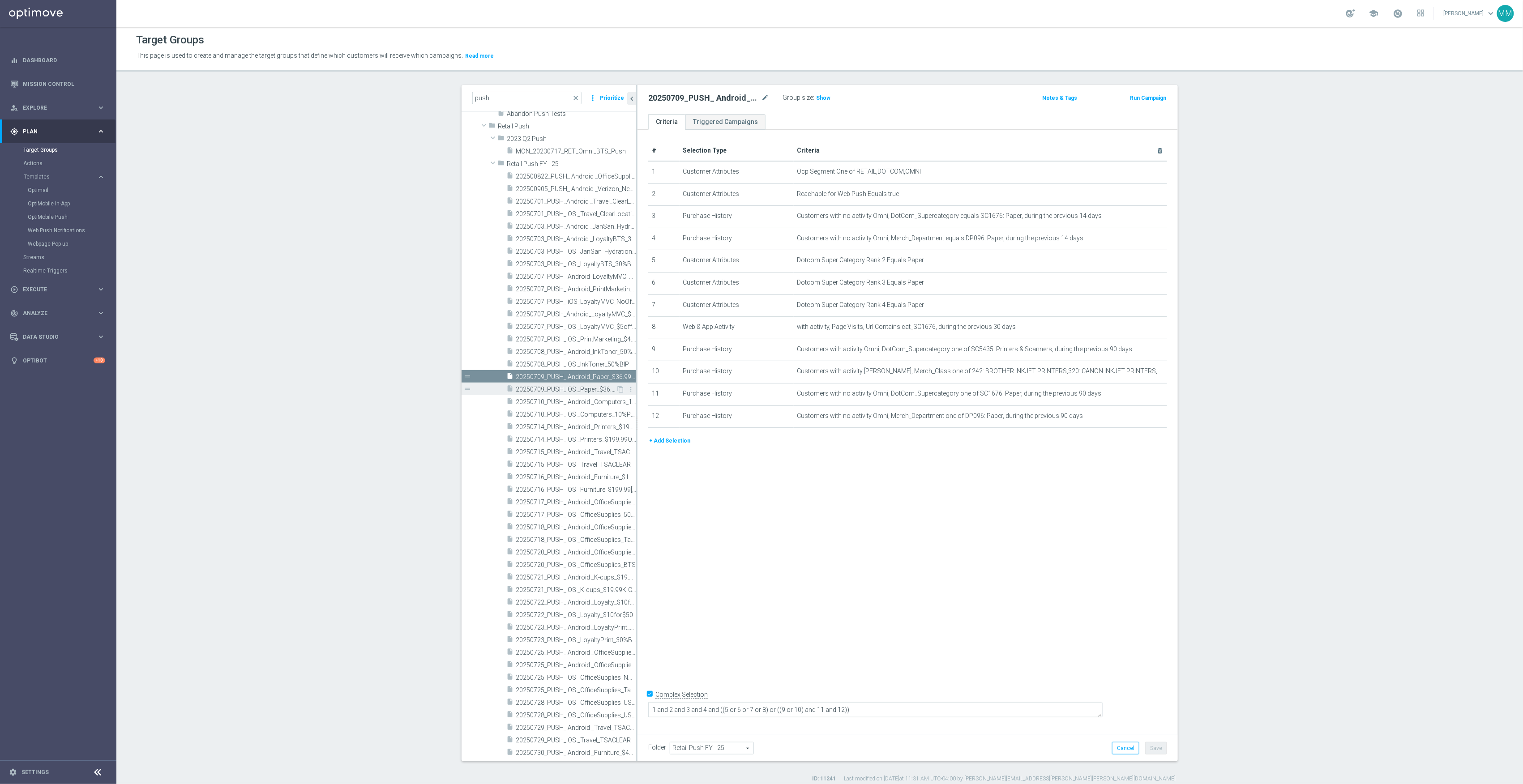
click at [567, 392] on span "20250709_PUSH_IOS _Paper_$36.99Hammermill" at bounding box center [566, 390] width 100 height 8
click at [567, 413] on span "20250710_PUSH_IOS _Computers_10%PCs" at bounding box center [566, 415] width 100 height 8
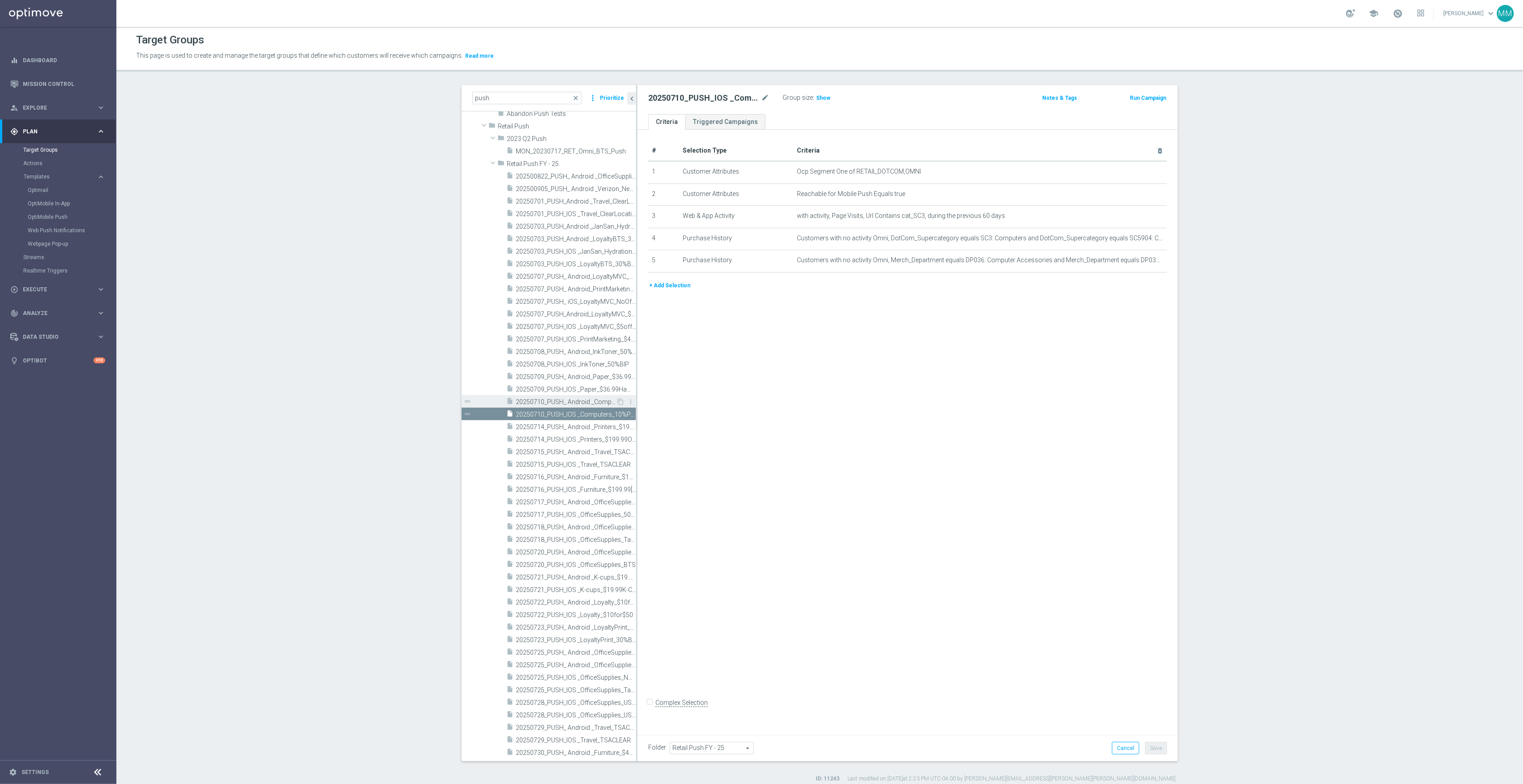
click at [568, 398] on span "20250710_PUSH_ Android _Computers_10%PCs" at bounding box center [566, 402] width 100 height 8
click at [584, 245] on div "insert_drive_file 20250703_PUSH_IOS _JanSan_HydrationProducts" at bounding box center [561, 251] width 110 height 13
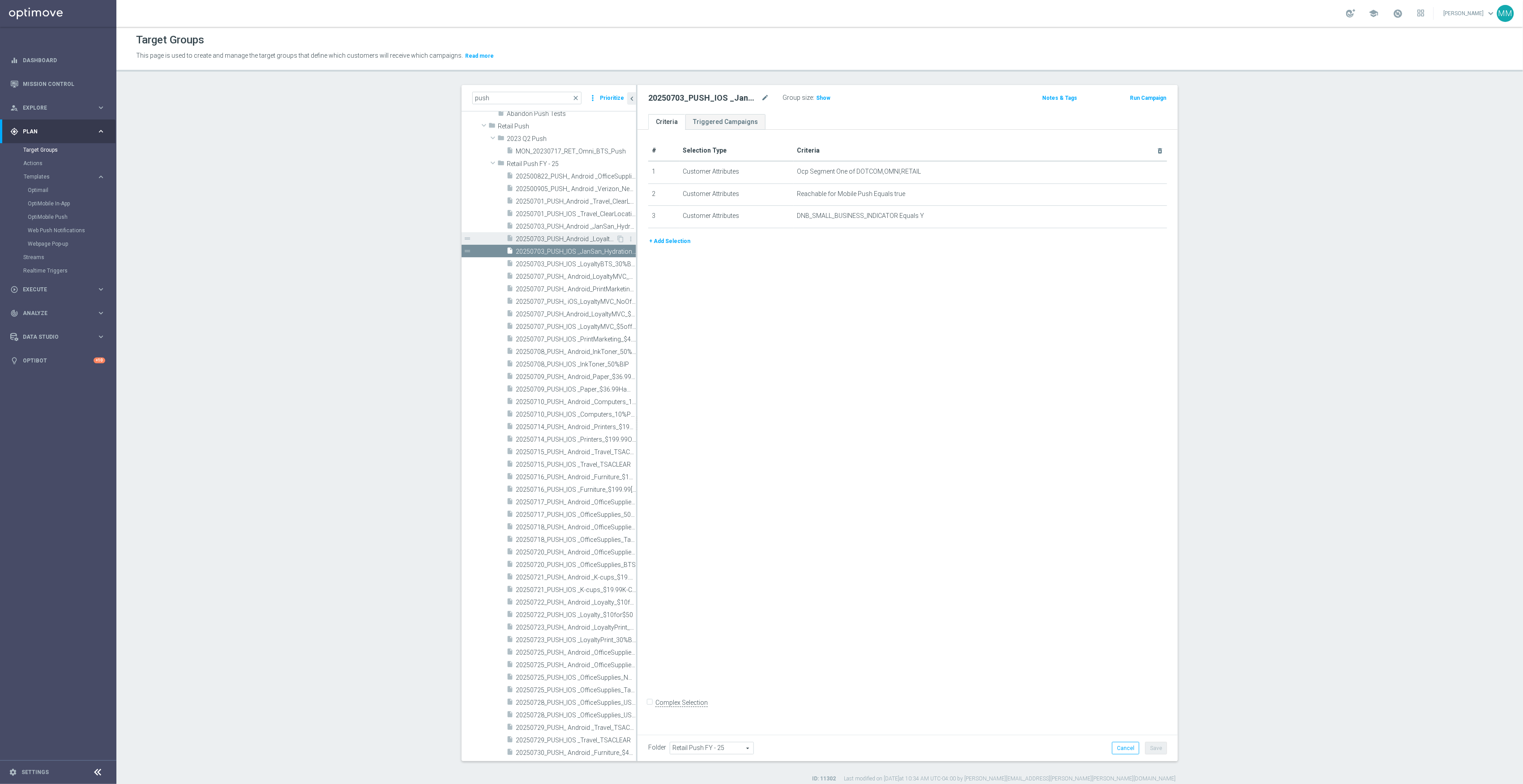
click at [584, 239] on span "20250703_PUSH_Android _LoyaltyBTS_30%BIPSchoolSupplies" at bounding box center [566, 240] width 100 height 8
click at [585, 248] on span "20250703_PUSH_IOS _JanSan_HydrationProducts" at bounding box center [566, 252] width 100 height 8
click at [584, 230] on div "insert_drive_file 20250703_PUSH_Android _JanSan_HydrationProducts" at bounding box center [561, 225] width 110 height 13
click at [580, 209] on div "insert_drive_file 20250701_PUSH_IOS _Travel_ClearLocation" at bounding box center [561, 213] width 110 height 13
click at [580, 200] on span "20250701_PUSH_Android _Travel_ClearLocation" at bounding box center [566, 202] width 100 height 8
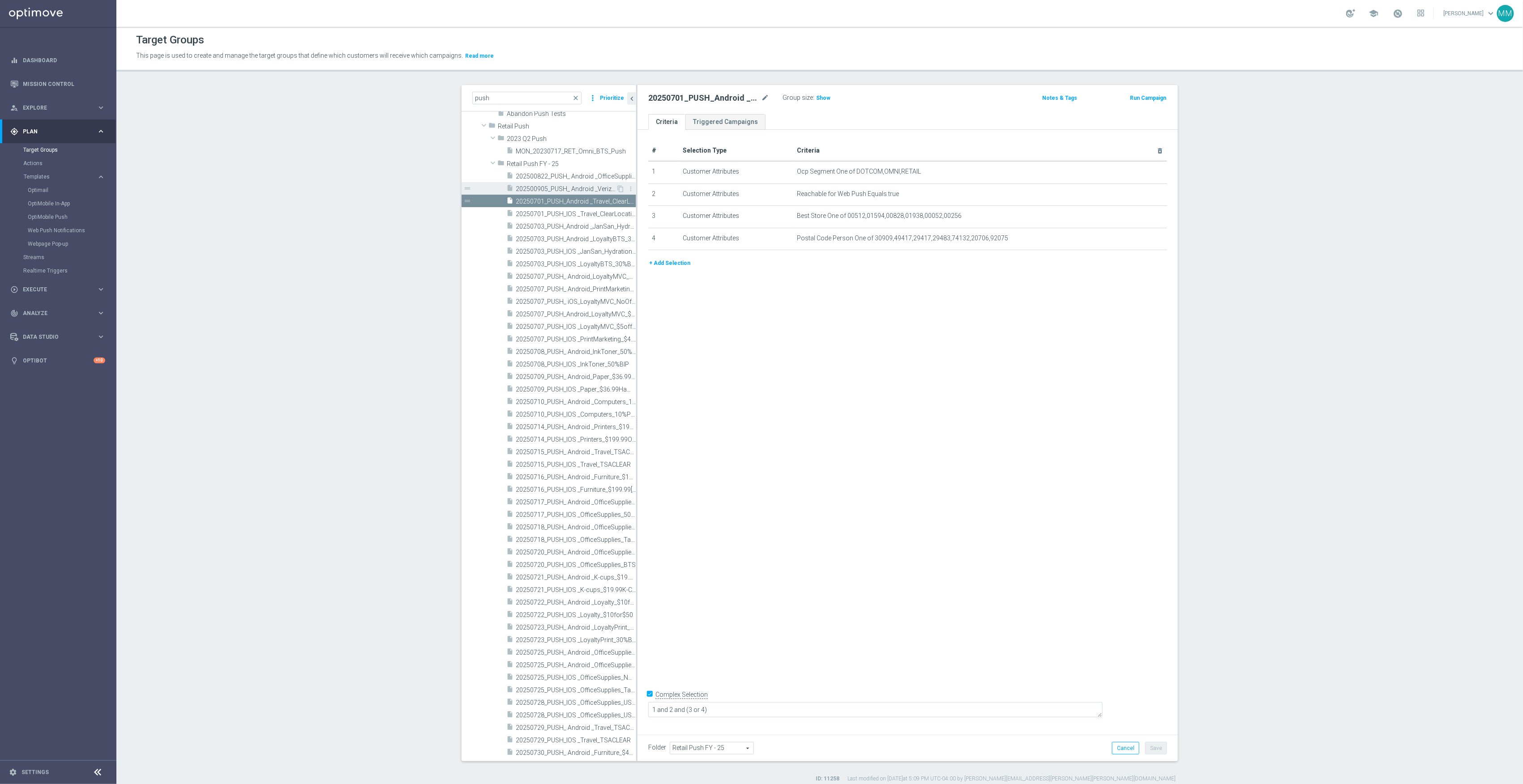
click at [580, 185] on div "insert_drive_file 202500905_PUSH_ Android _Verizon_NewStore" at bounding box center [561, 188] width 110 height 13
click at [579, 176] on span "202500822_PUSH_ Android _OfficeSupplies_Verizon_NewStore" at bounding box center [566, 177] width 100 height 8
click at [568, 397] on div "insert_drive_file 20250710_PUSH_ Android _Computers_10%PCs" at bounding box center [561, 401] width 110 height 13
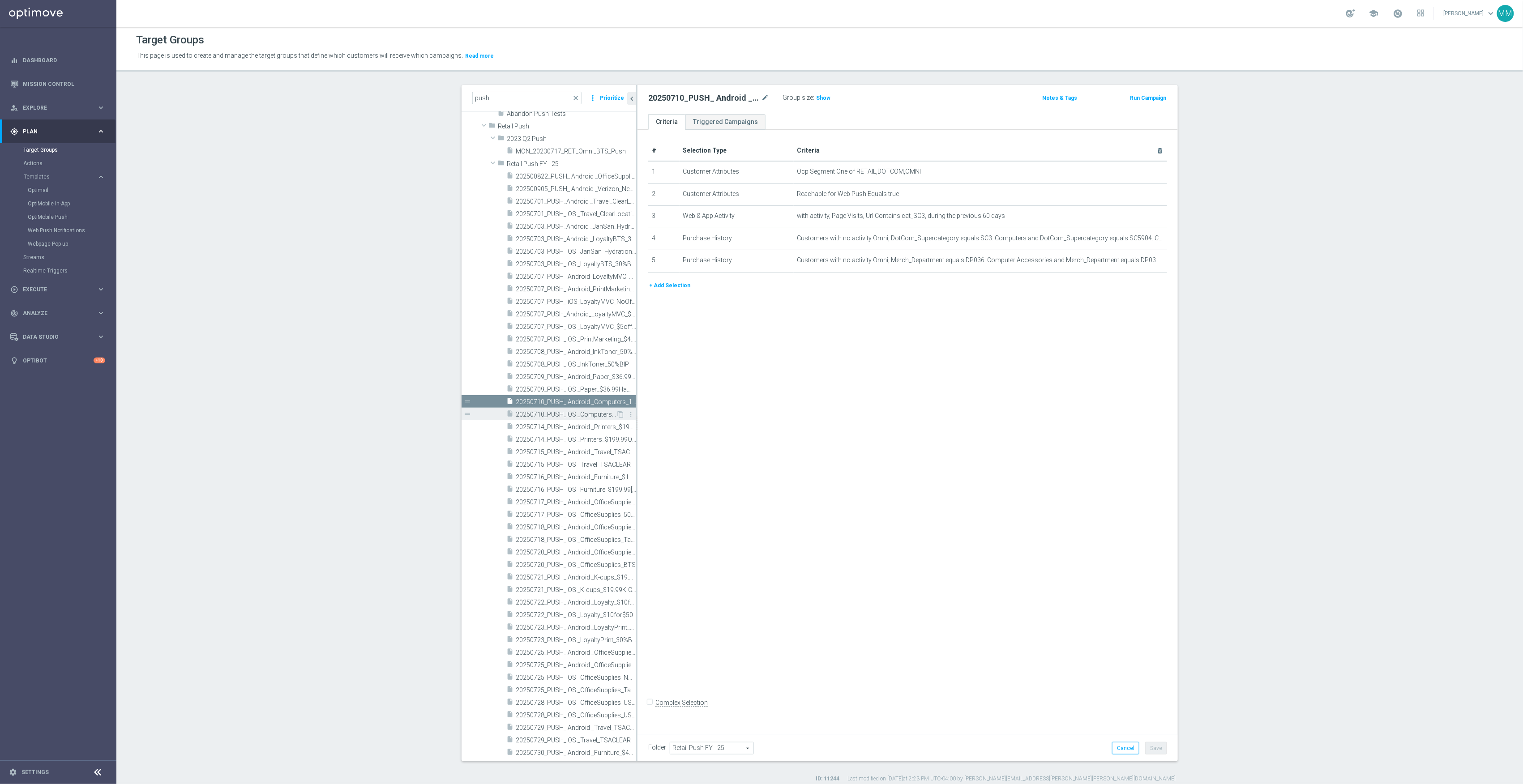
click at [567, 409] on div "insert_drive_file 20250710_PUSH_IOS _Computers_10%PCs" at bounding box center [561, 414] width 110 height 13
click at [561, 426] on span "20250714_PUSH_ Android _Printers_$199.99OJP50%BIP" at bounding box center [566, 427] width 100 height 8
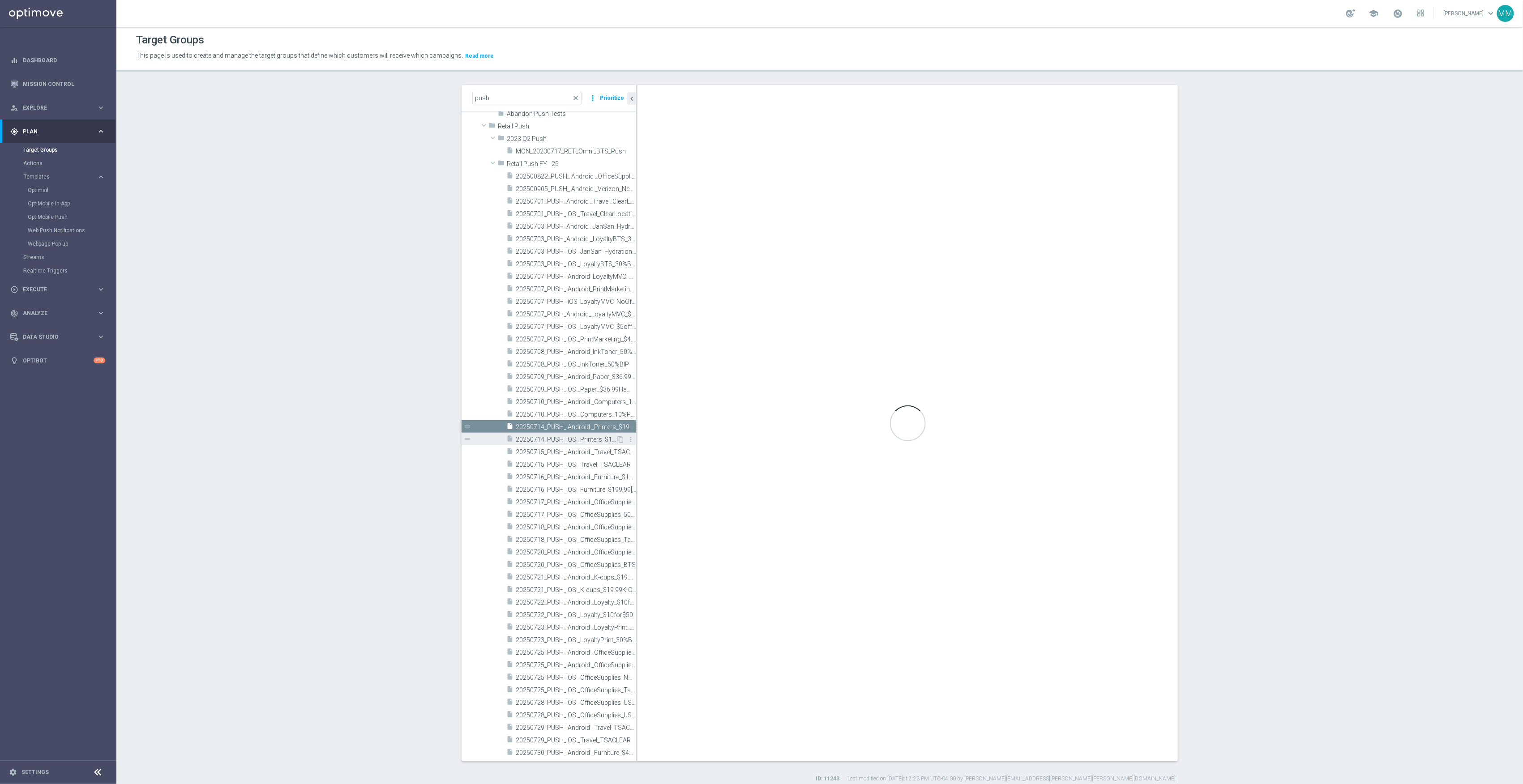
checkbox input "true"
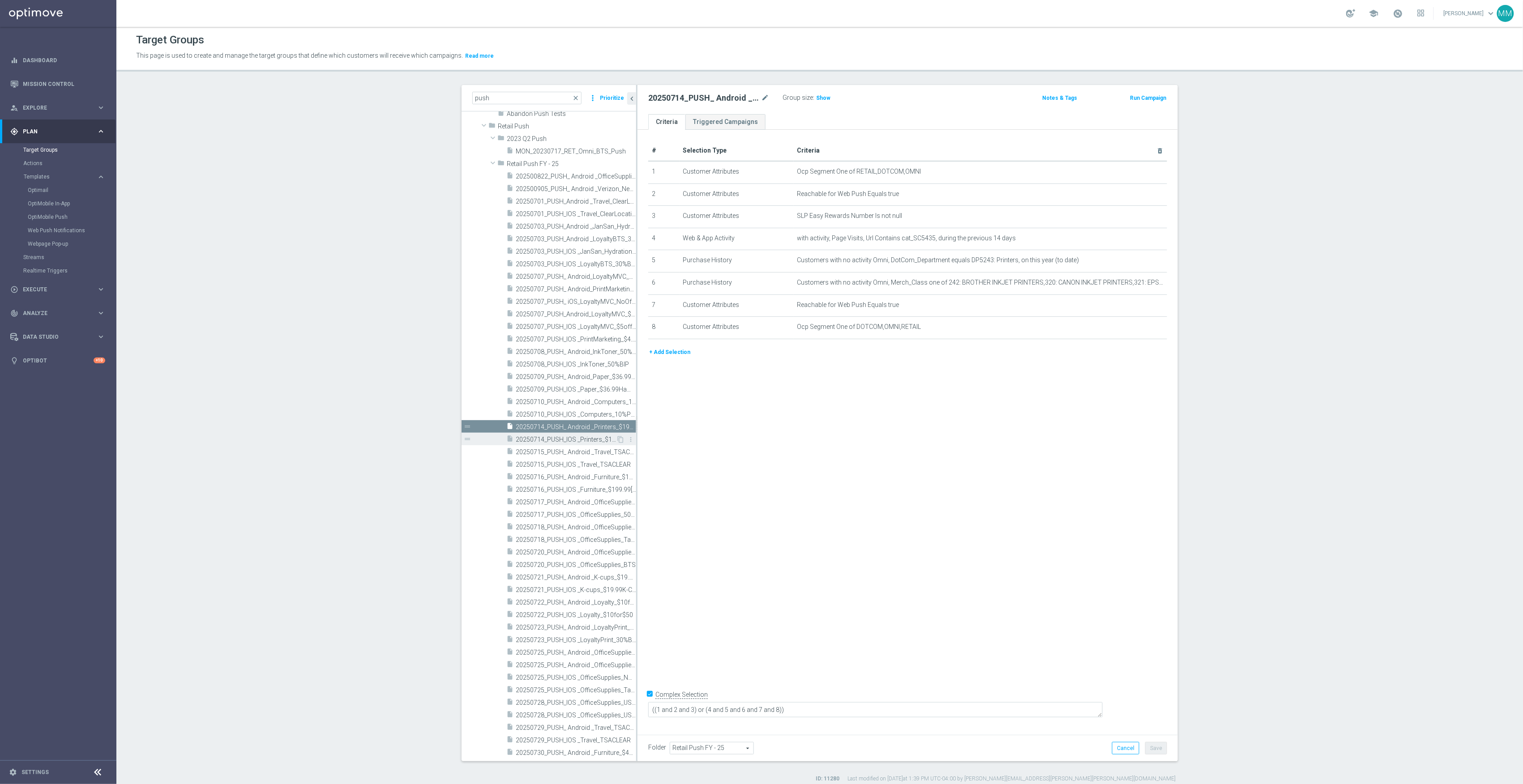
click at [589, 442] on span "20250714_PUSH_IOS _Printers_$199.99OJP50%BIP" at bounding box center [566, 440] width 100 height 8
click at [587, 464] on span "20250715_PUSH_IOS _Travel_TSACLEAR" at bounding box center [566, 465] width 100 height 8
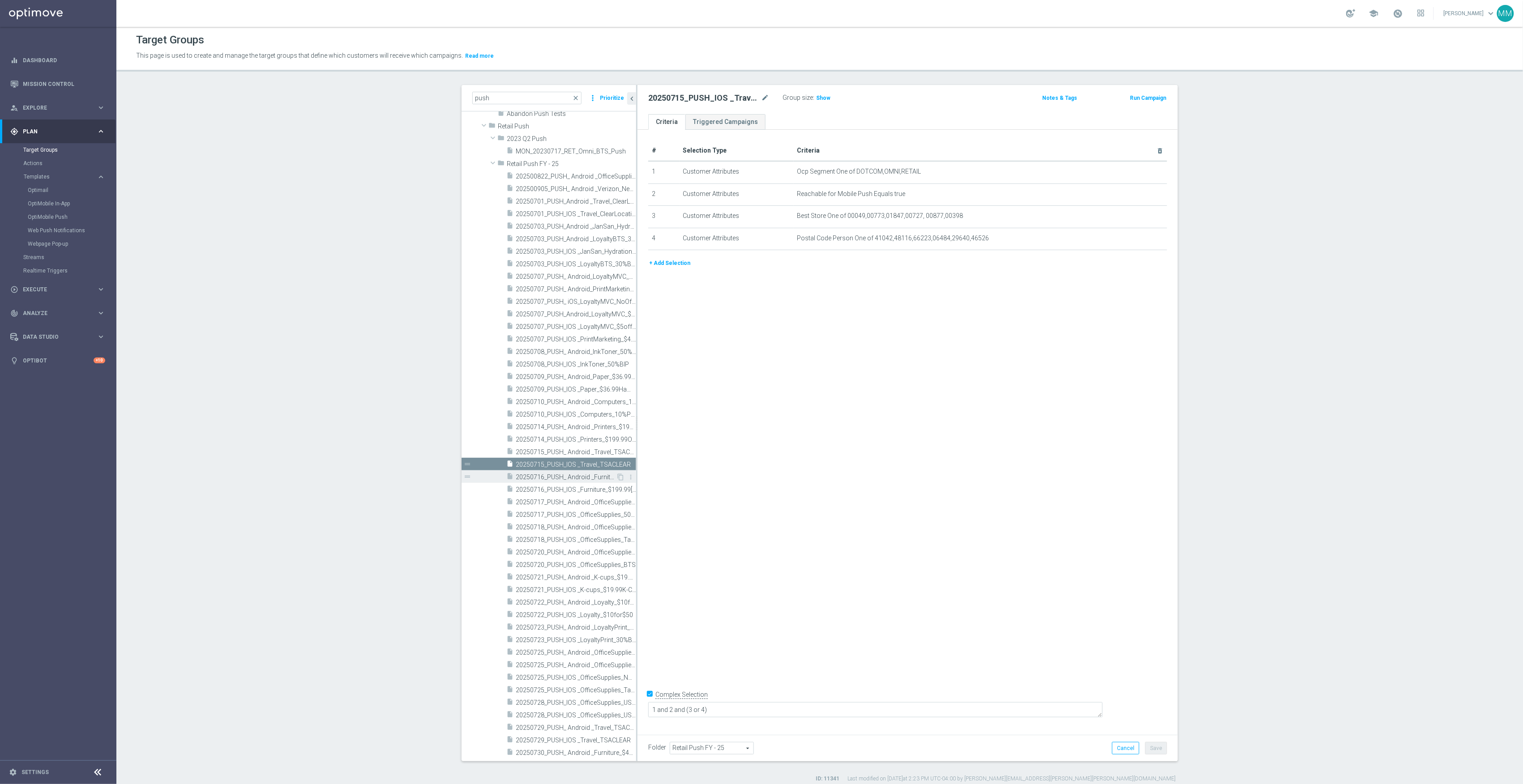
click at [586, 479] on span "20250716_PUSH_ Android _Furniture_$199.99[PERSON_NAME]" at bounding box center [566, 477] width 100 height 8
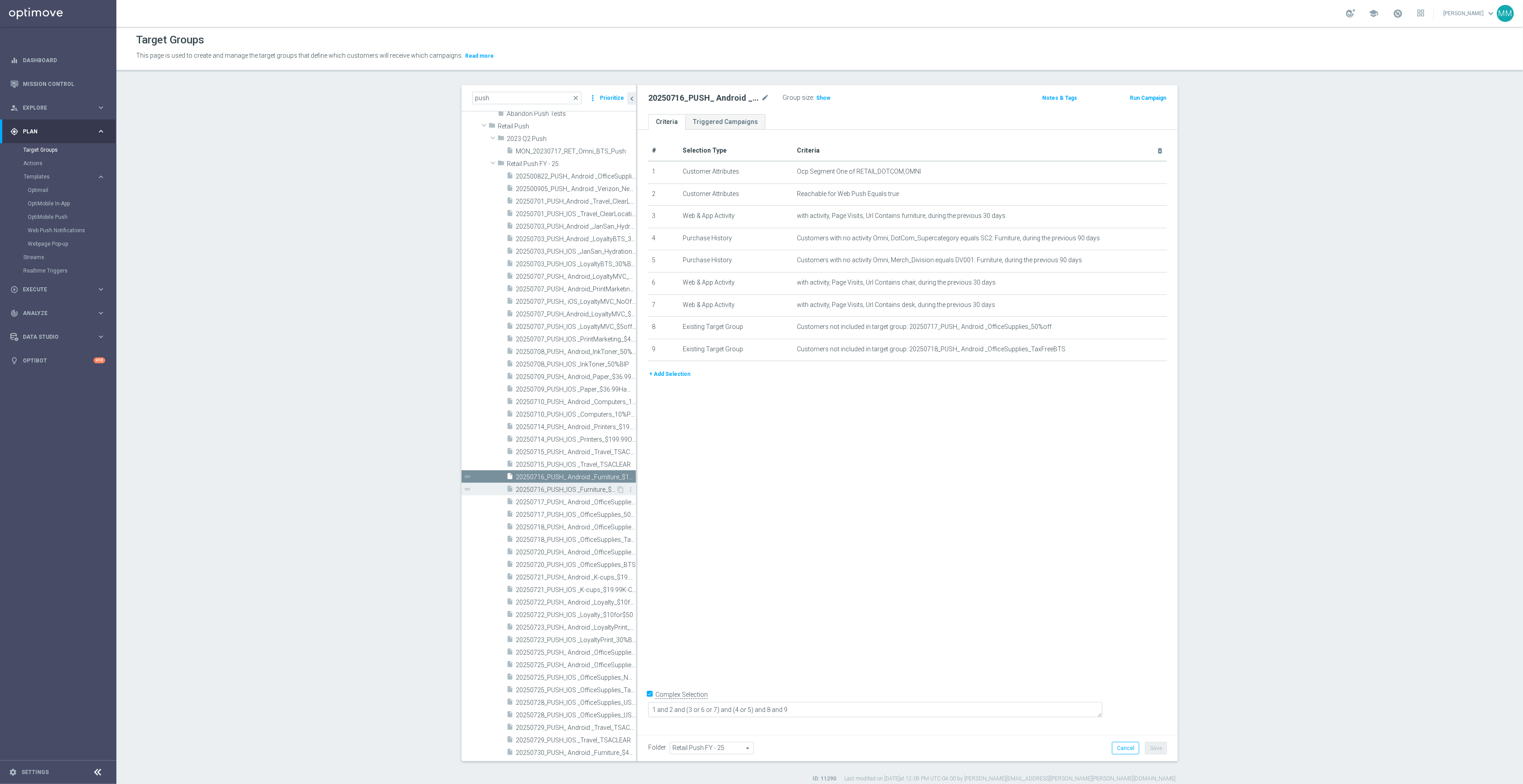
click at [588, 494] on div "insert_drive_file 20250716_PUSH_IOS _Furniture_$199.99[PERSON_NAME]" at bounding box center [561, 489] width 110 height 13
click at [590, 510] on div "insert_drive_file 20250717_PUSH_IOS _OfficeSupplies_50%off" at bounding box center [561, 514] width 110 height 13
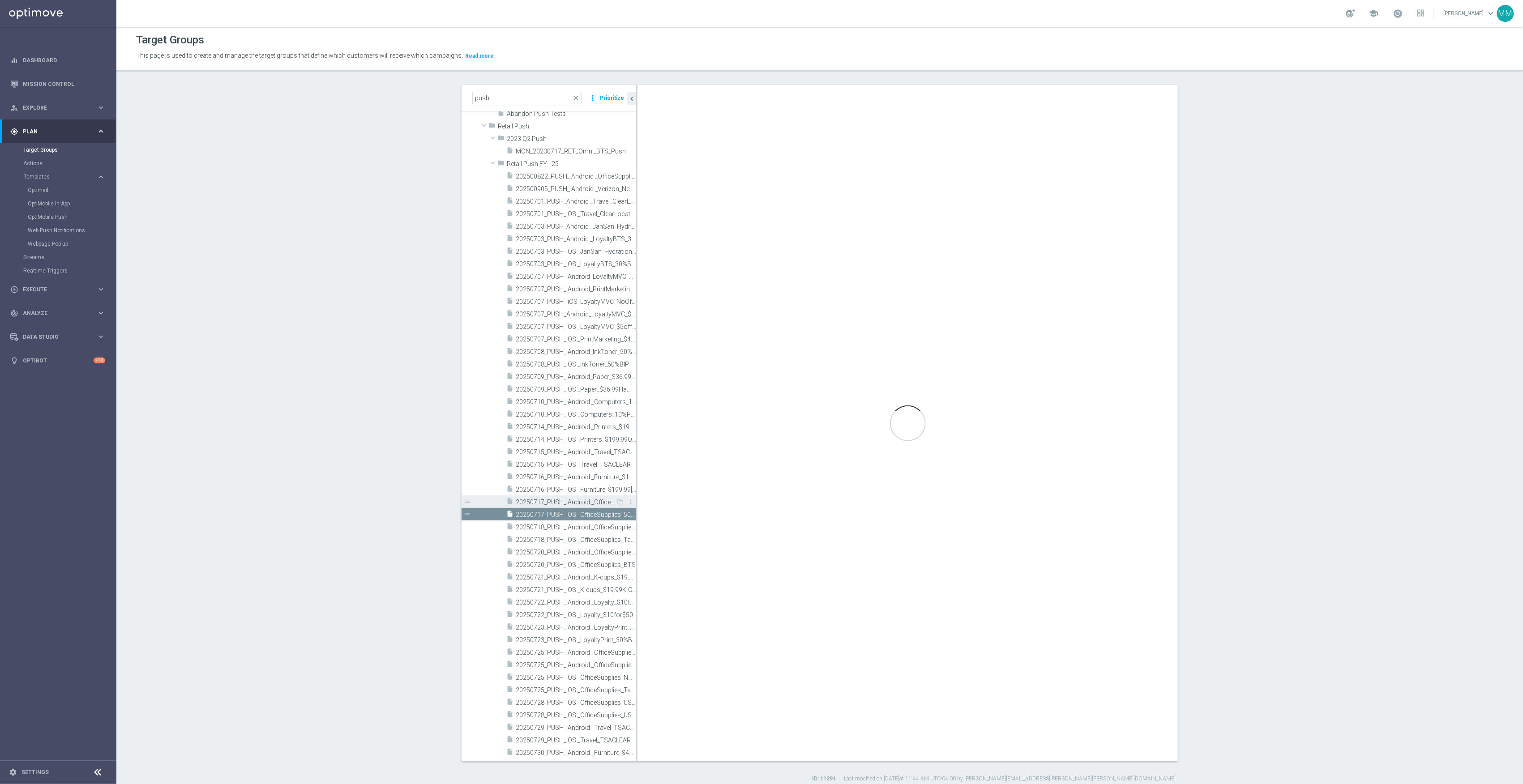
type textarea "1 and 2 and (3 or 4 or 5 or 6 or 9 or 10) and 7 and 8 and 11"
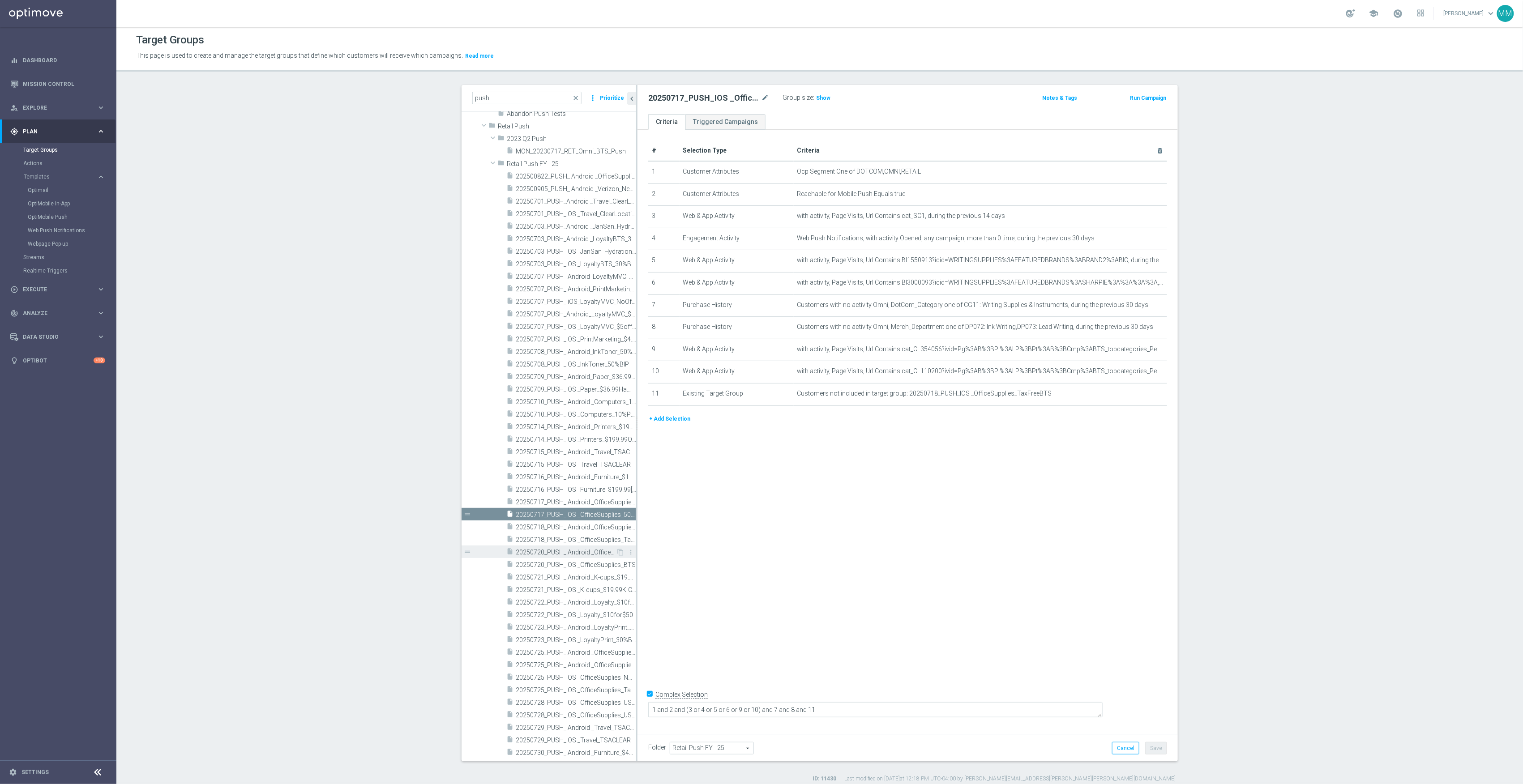
click at [577, 548] on div "insert_drive_file 20250720_PUSH_ Android _OfficeSupplies_BTS" at bounding box center [561, 551] width 110 height 13
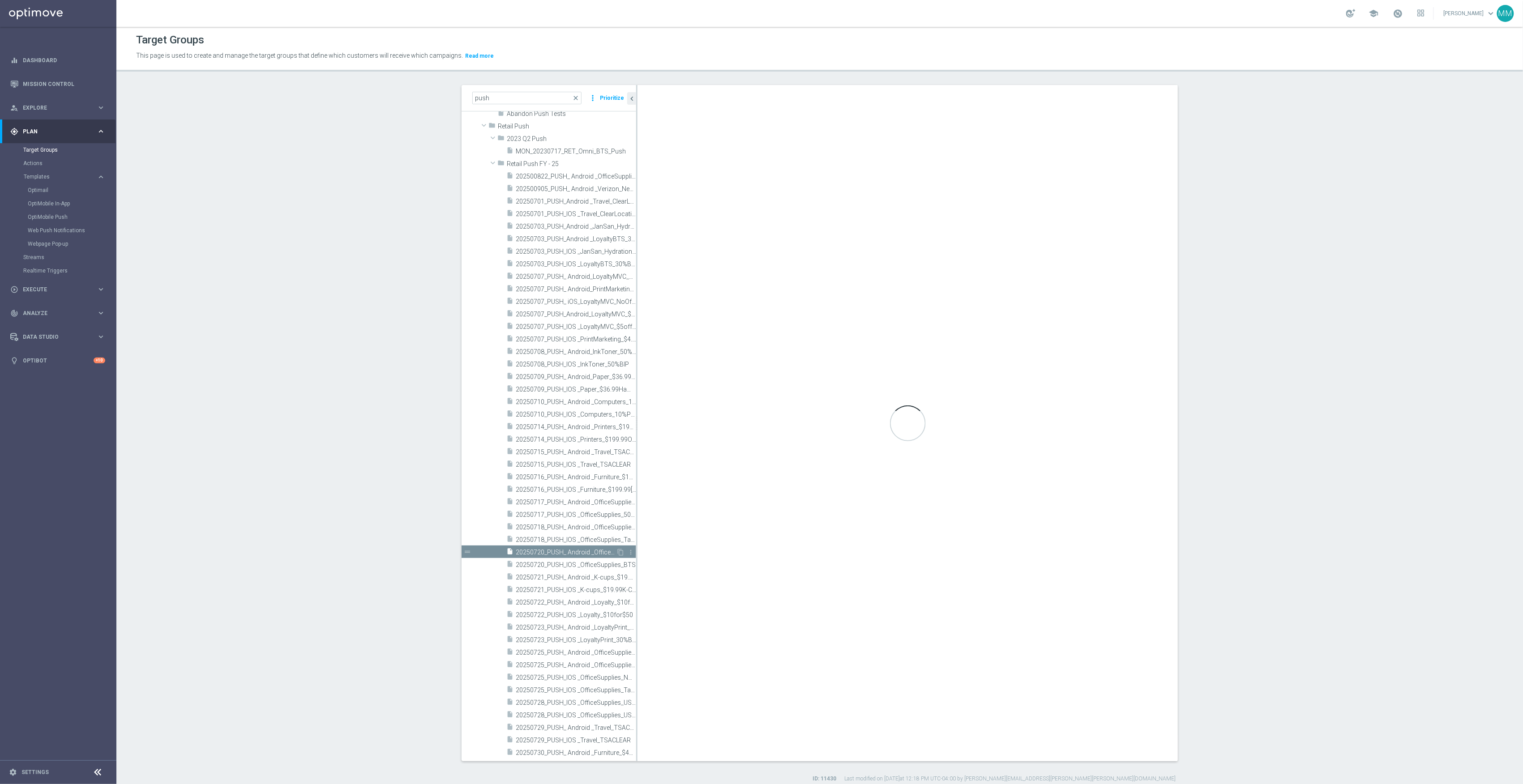
checkbox input "false"
